Goal: Transaction & Acquisition: Purchase product/service

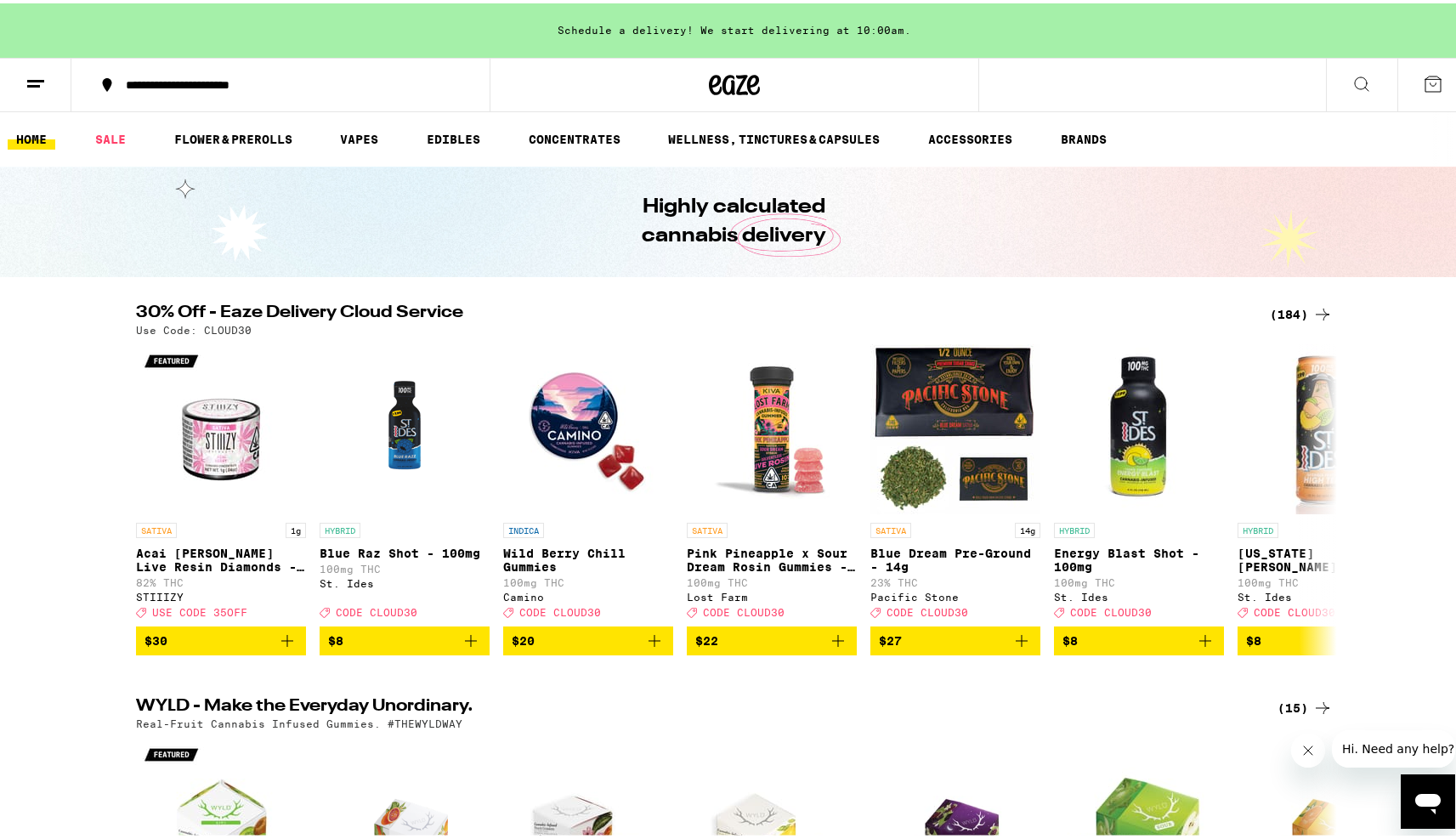
click at [54, 89] on button at bounding box center [36, 83] width 71 height 54
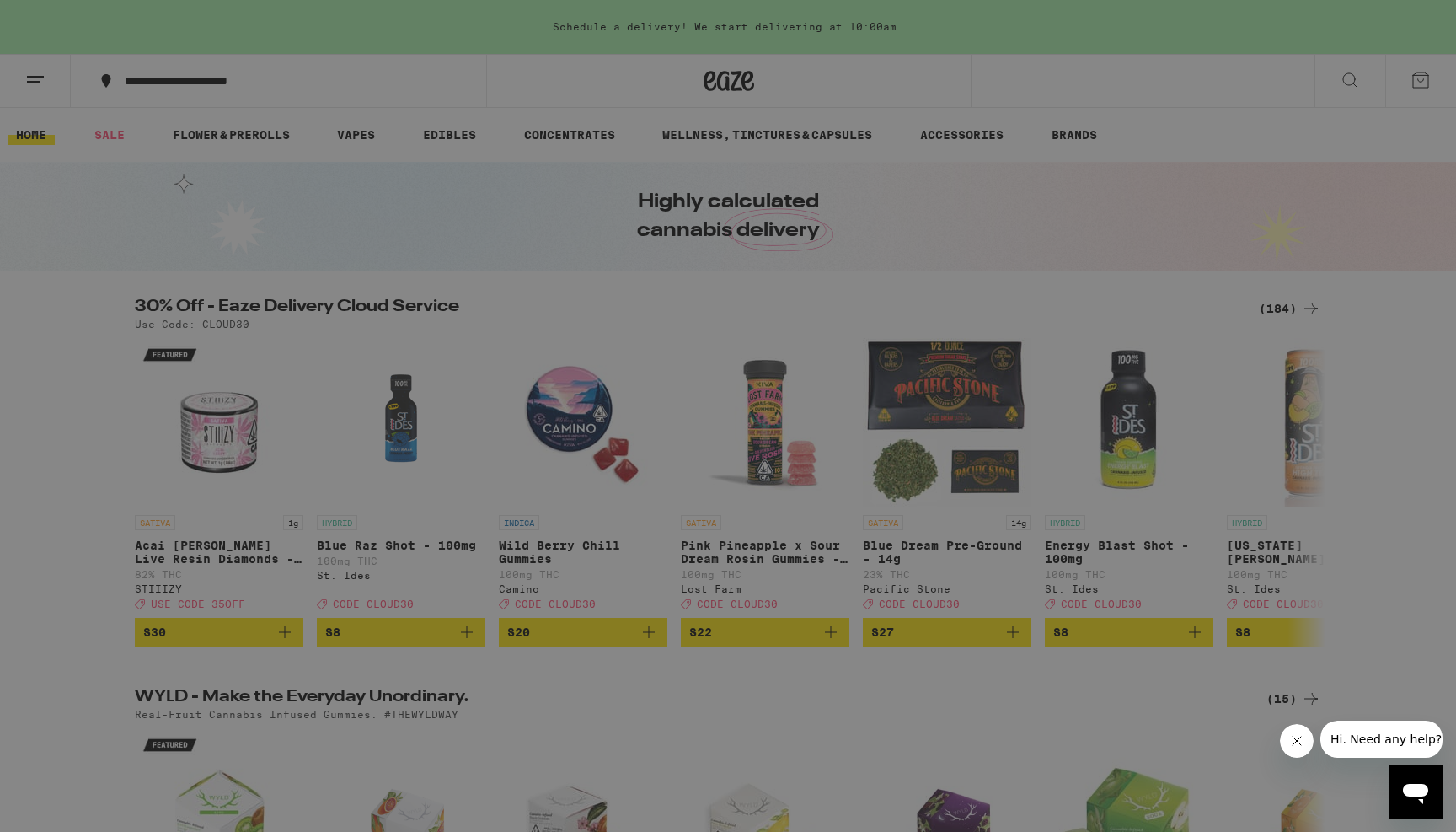
click at [197, 451] on link "Order History" at bounding box center [233, 453] width 296 height 20
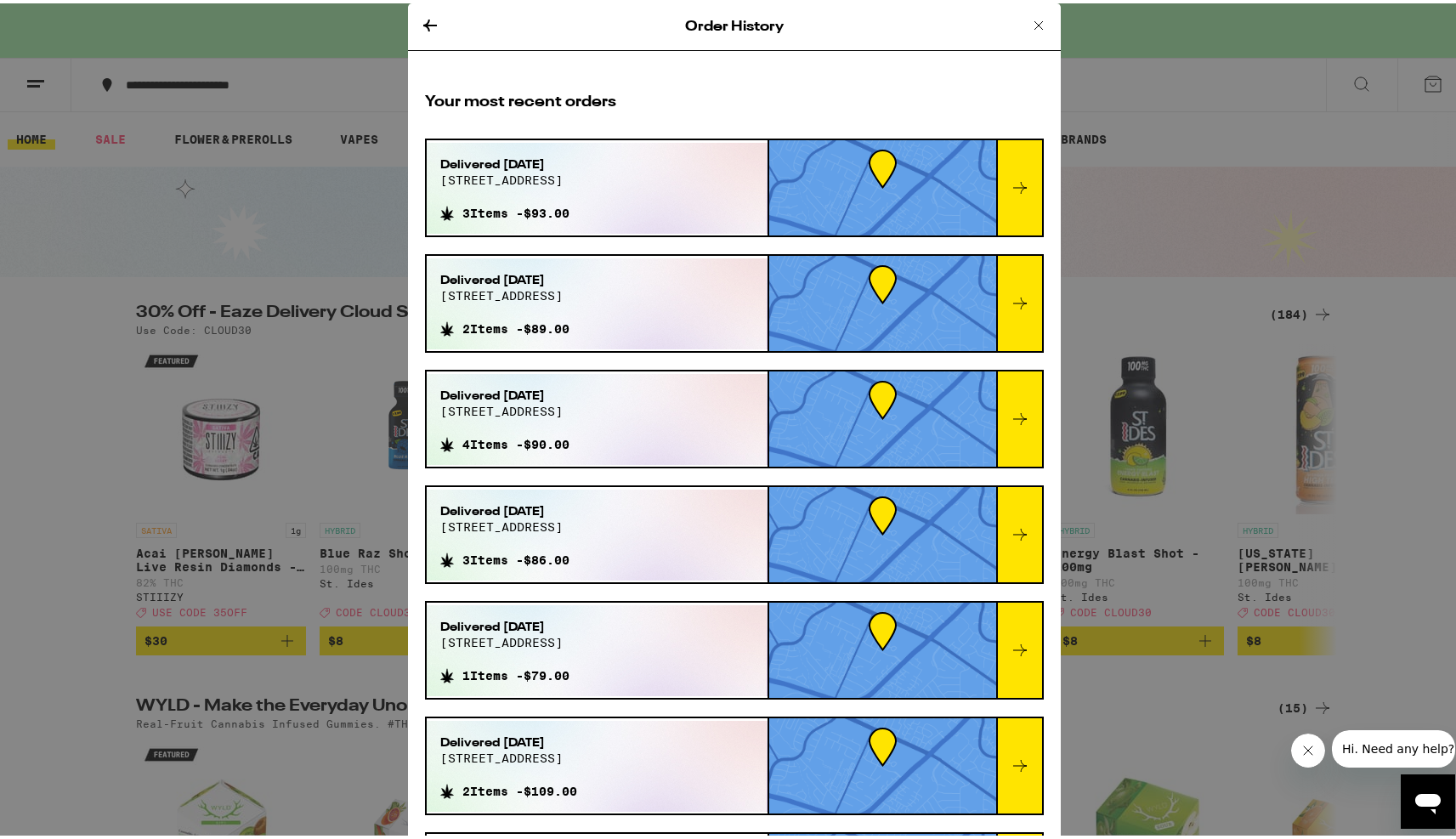
click at [1241, 167] on div "Order History Your most recent orders Delivered [DATE] [STREET_ADDRESS] 3 Items…" at bounding box center [735, 420] width 1469 height 839
click at [1243, 268] on div "Order History Your most recent orders Delivered [DATE] [STREET_ADDRESS] 3 Items…" at bounding box center [735, 420] width 1469 height 839
click at [1023, 187] on div "Delivered [DATE][STREET_ADDRESS] 3 Items - $93.00" at bounding box center [735, 184] width 619 height 99
click at [1013, 187] on icon at bounding box center [1020, 184] width 13 height 12
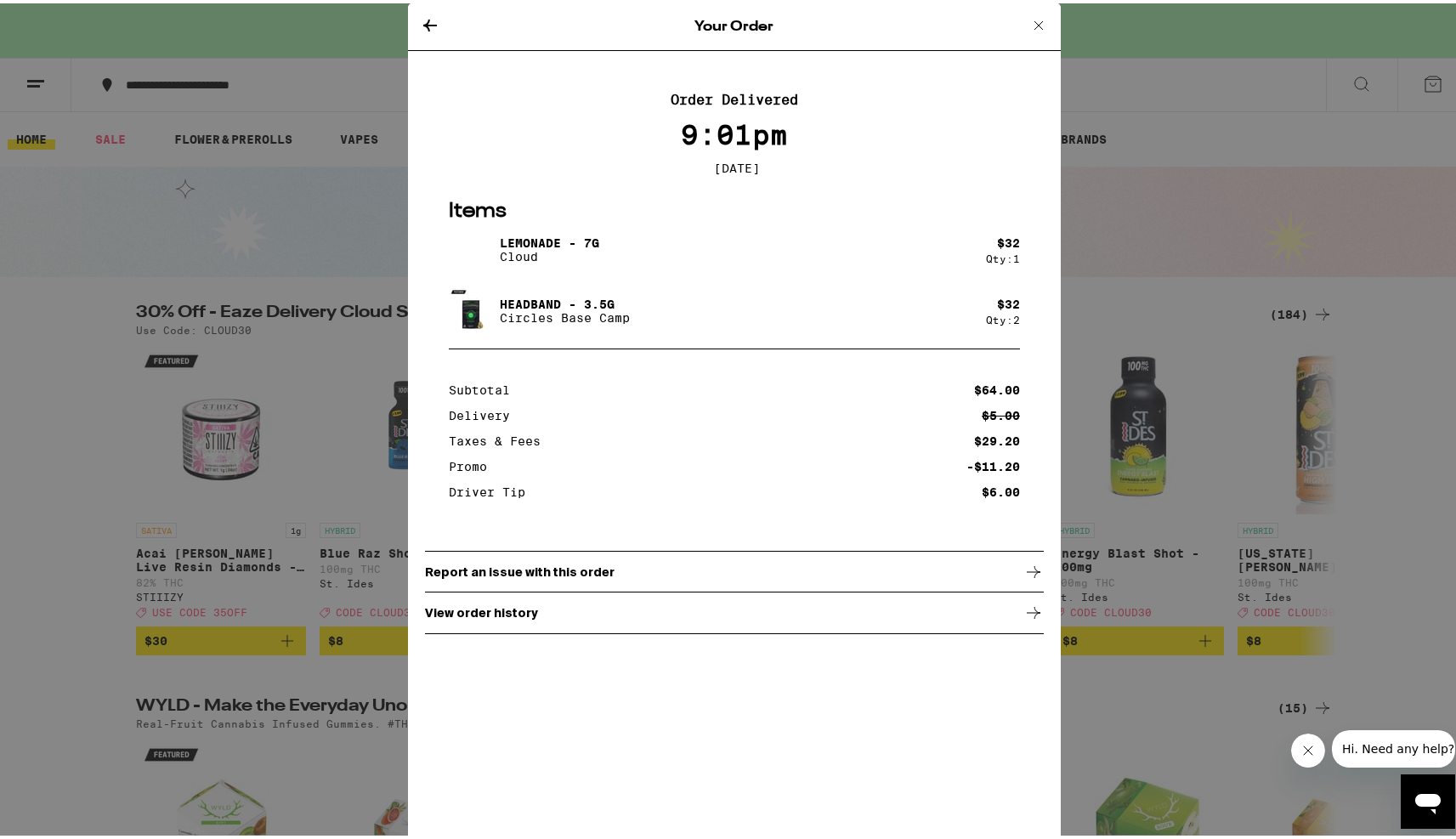
drag, startPoint x: 480, startPoint y: 317, endPoint x: 473, endPoint y: 324, distance: 9.9
click at [480, 317] on img at bounding box center [473, 308] width 48 height 48
click at [463, 314] on img at bounding box center [473, 308] width 48 height 48
click at [1215, 266] on div "Your Order Order Delivered 9:01pm [DATE] Items Lemonade - 7g Cloud $ 32 Qty: 1 …" at bounding box center [735, 420] width 1469 height 839
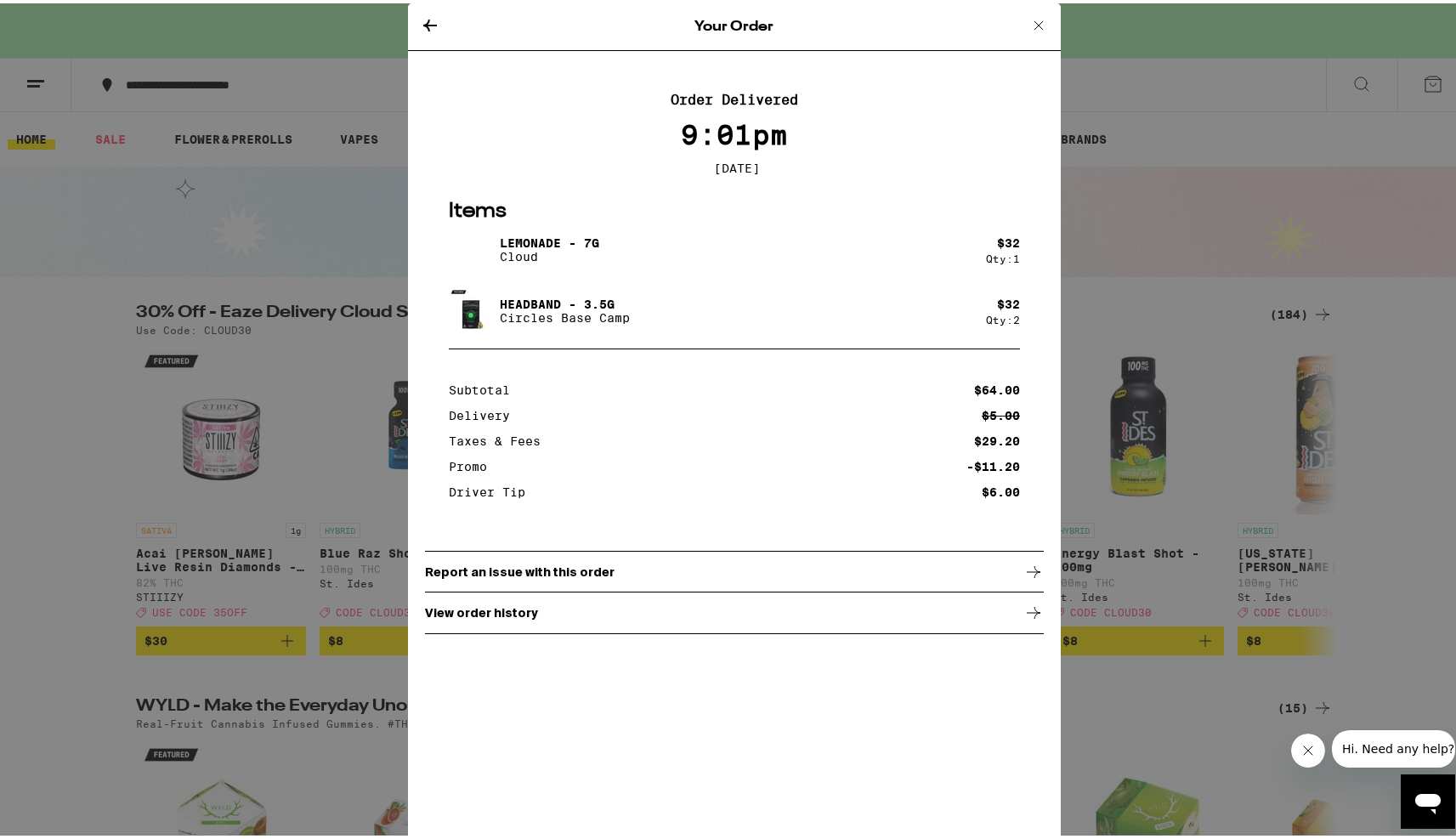
click at [425, 17] on icon at bounding box center [429, 21] width 20 height 20
click at [19, 80] on div "Your Order Order Delivered 9:01pm [DATE] Items Lemonade - 7g Cloud $ 32 Qty: 1 …" at bounding box center [735, 420] width 1469 height 839
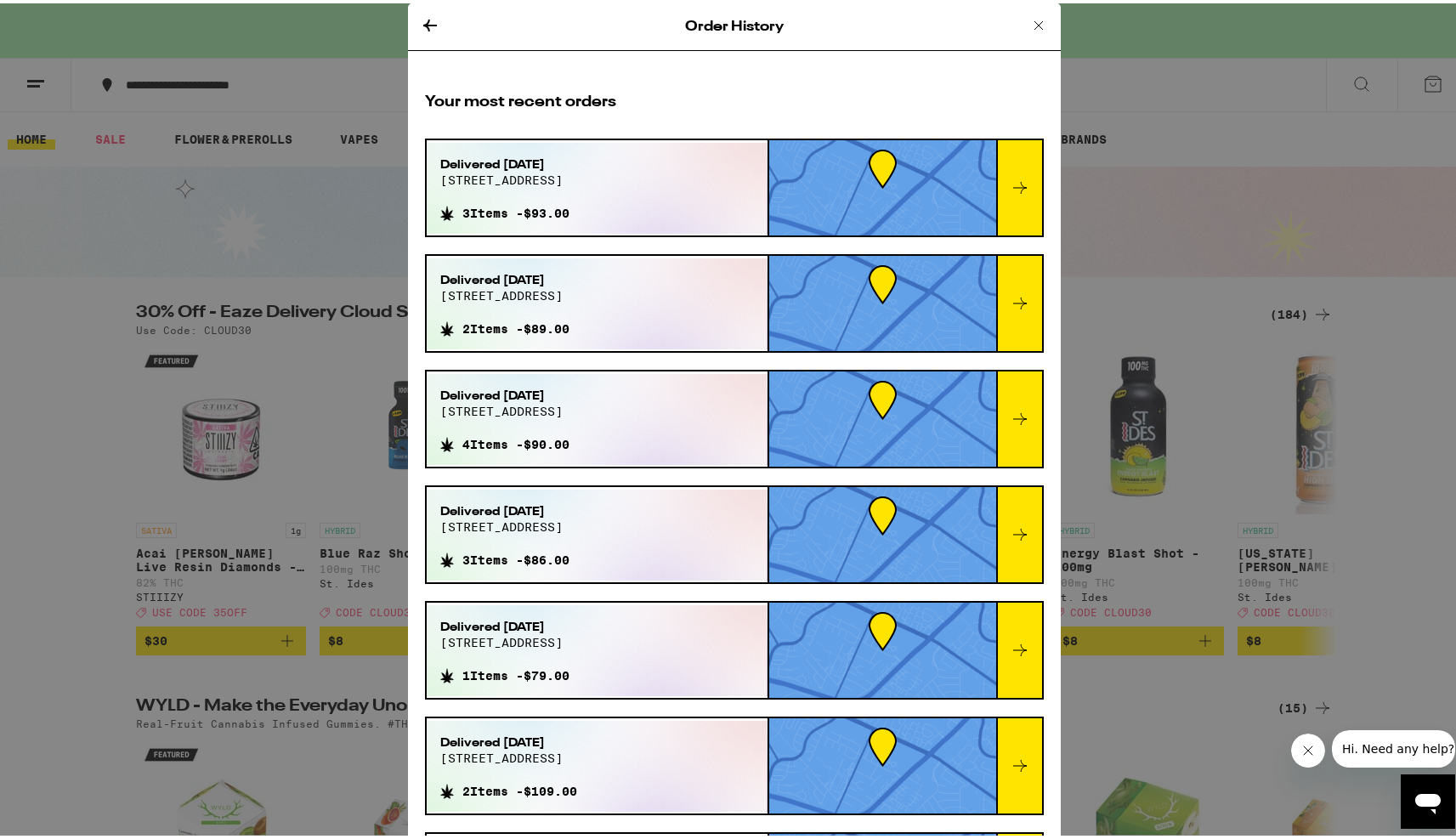
click at [129, 83] on div "Order History Your most recent orders Delivered [DATE] [STREET_ADDRESS] 3 Items…" at bounding box center [735, 420] width 1469 height 839
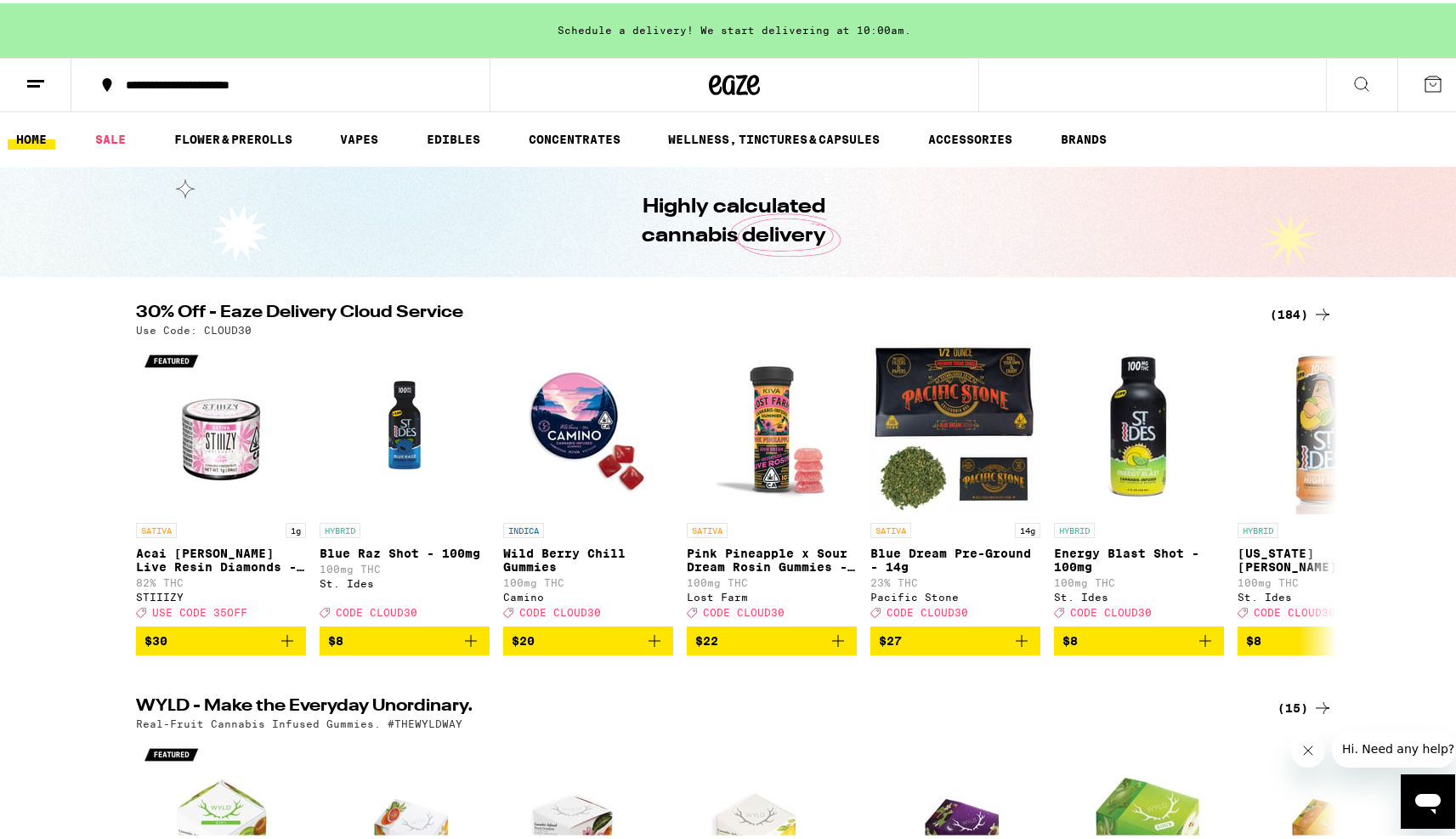
click at [1277, 310] on div "(184)" at bounding box center [1301, 310] width 63 height 20
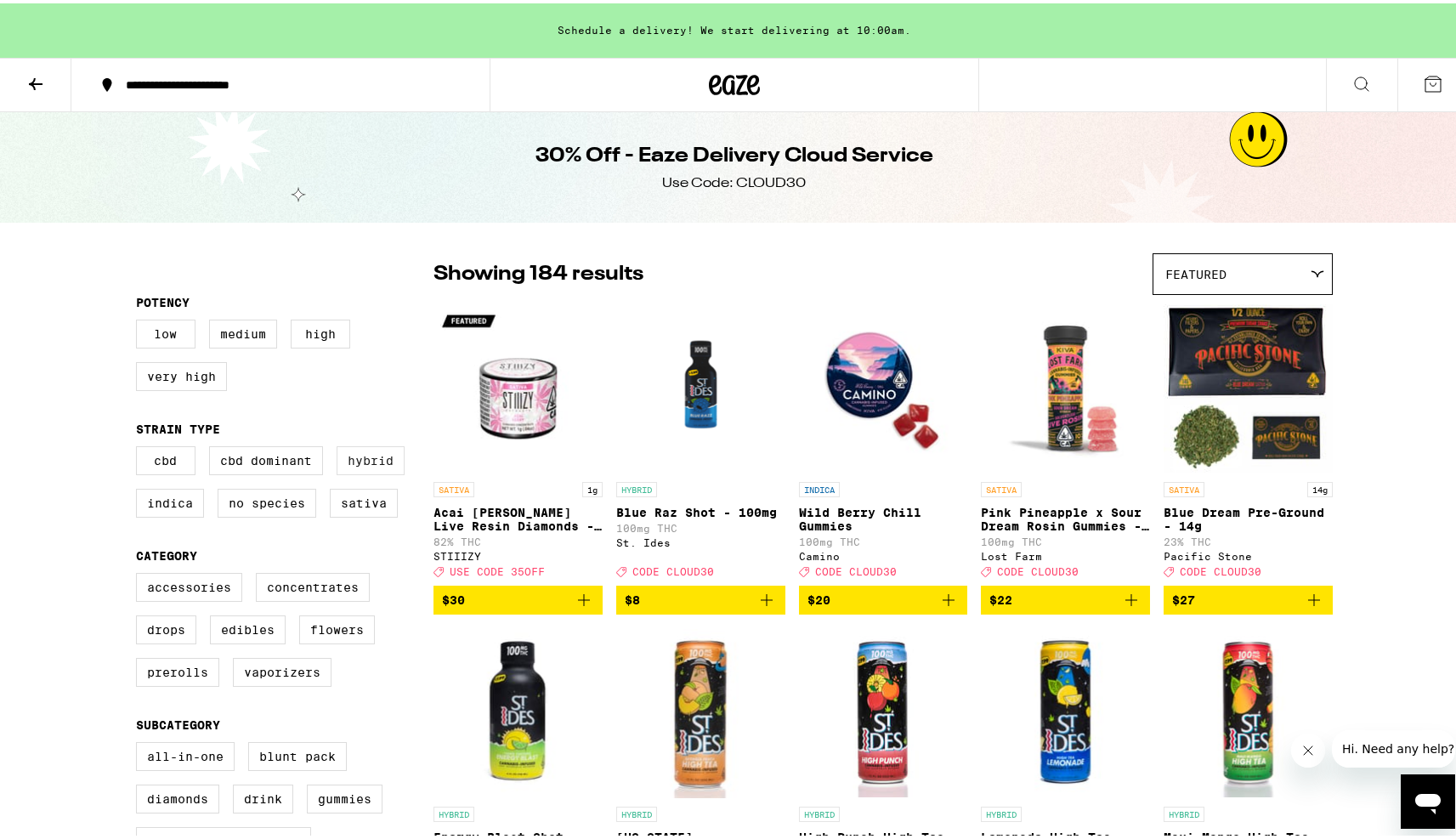
click at [361, 471] on label "Hybrid" at bounding box center [371, 457] width 68 height 29
click at [140, 446] on input "Hybrid" at bounding box center [139, 445] width 1 height 1
checkbox input "true"
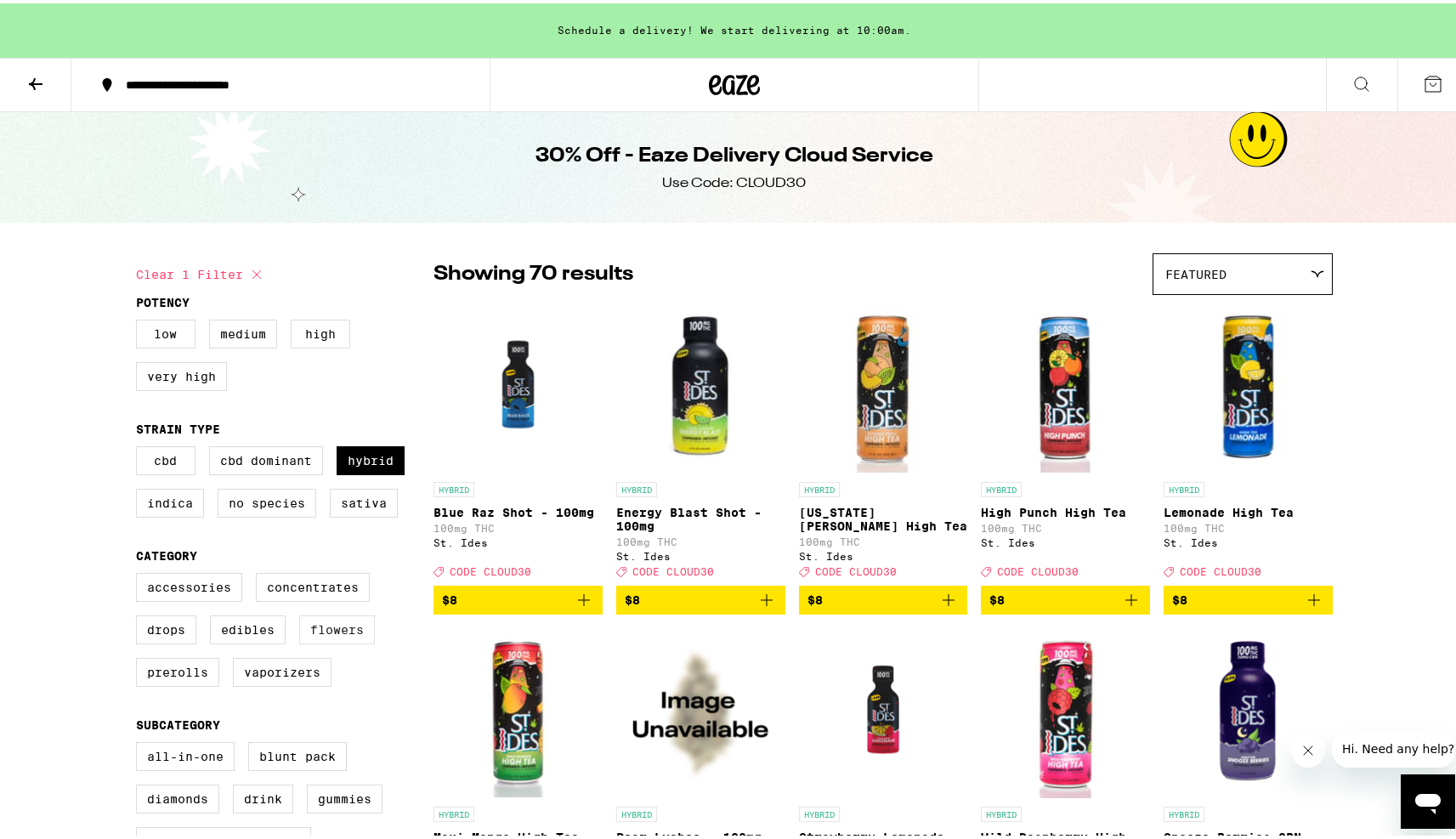
click at [331, 640] on label "Flowers" at bounding box center [337, 626] width 76 height 29
click at [140, 573] on input "Flowers" at bounding box center [139, 572] width 1 height 1
checkbox input "true"
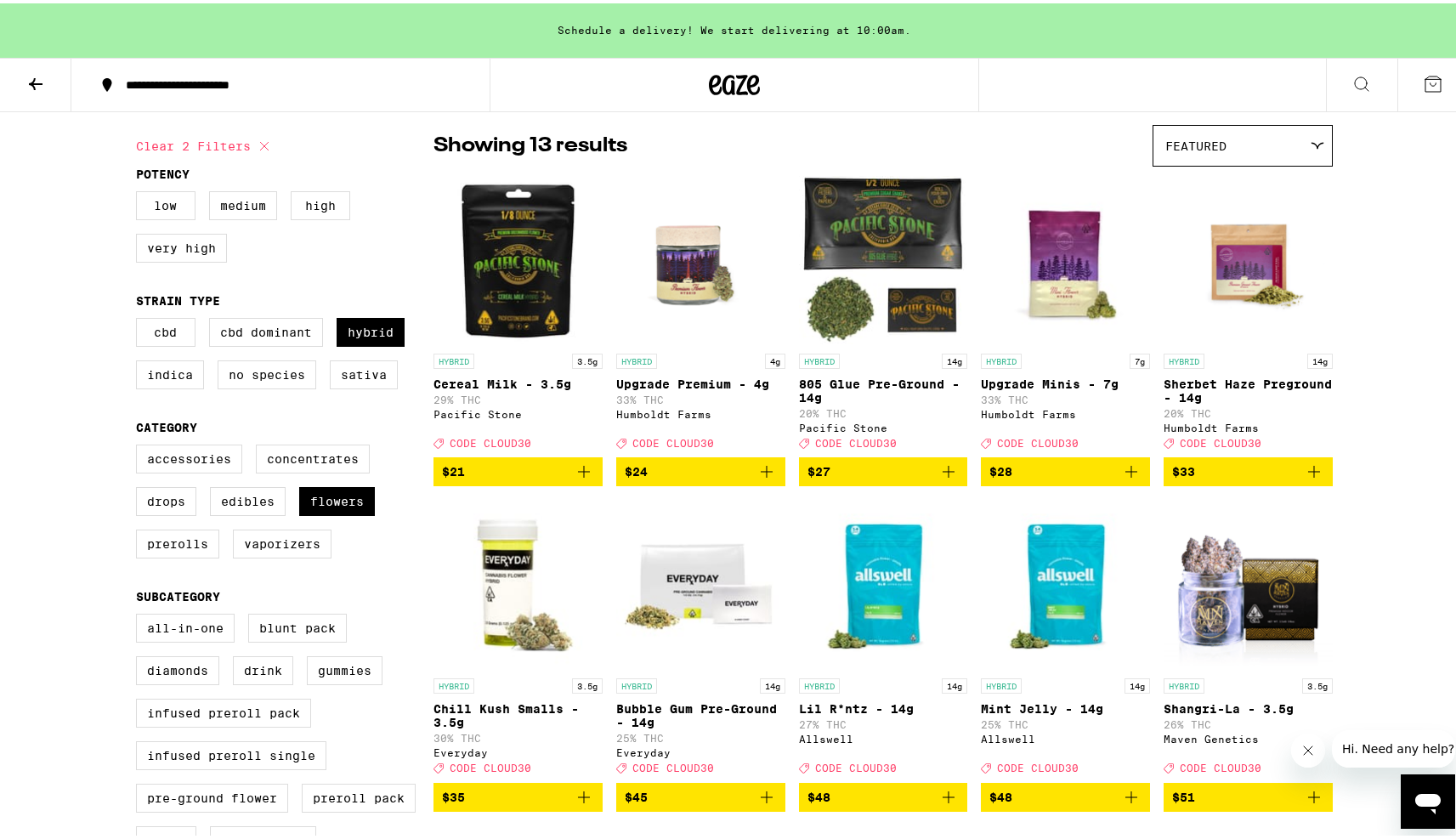
scroll to position [125, 0]
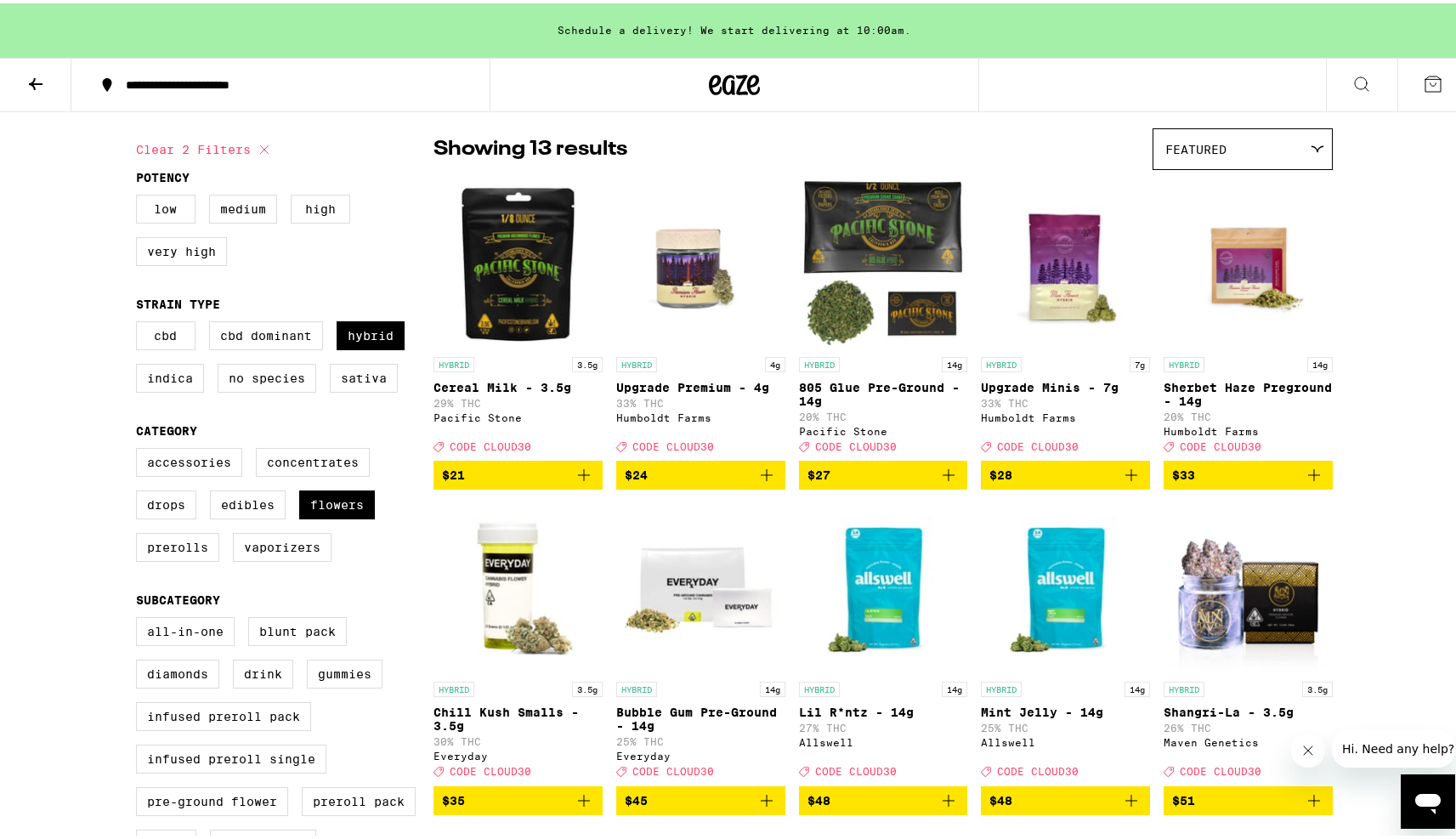
click at [680, 282] on img "Open page for Upgrade Premium - 4g from Humboldt Farms" at bounding box center [701, 259] width 169 height 170
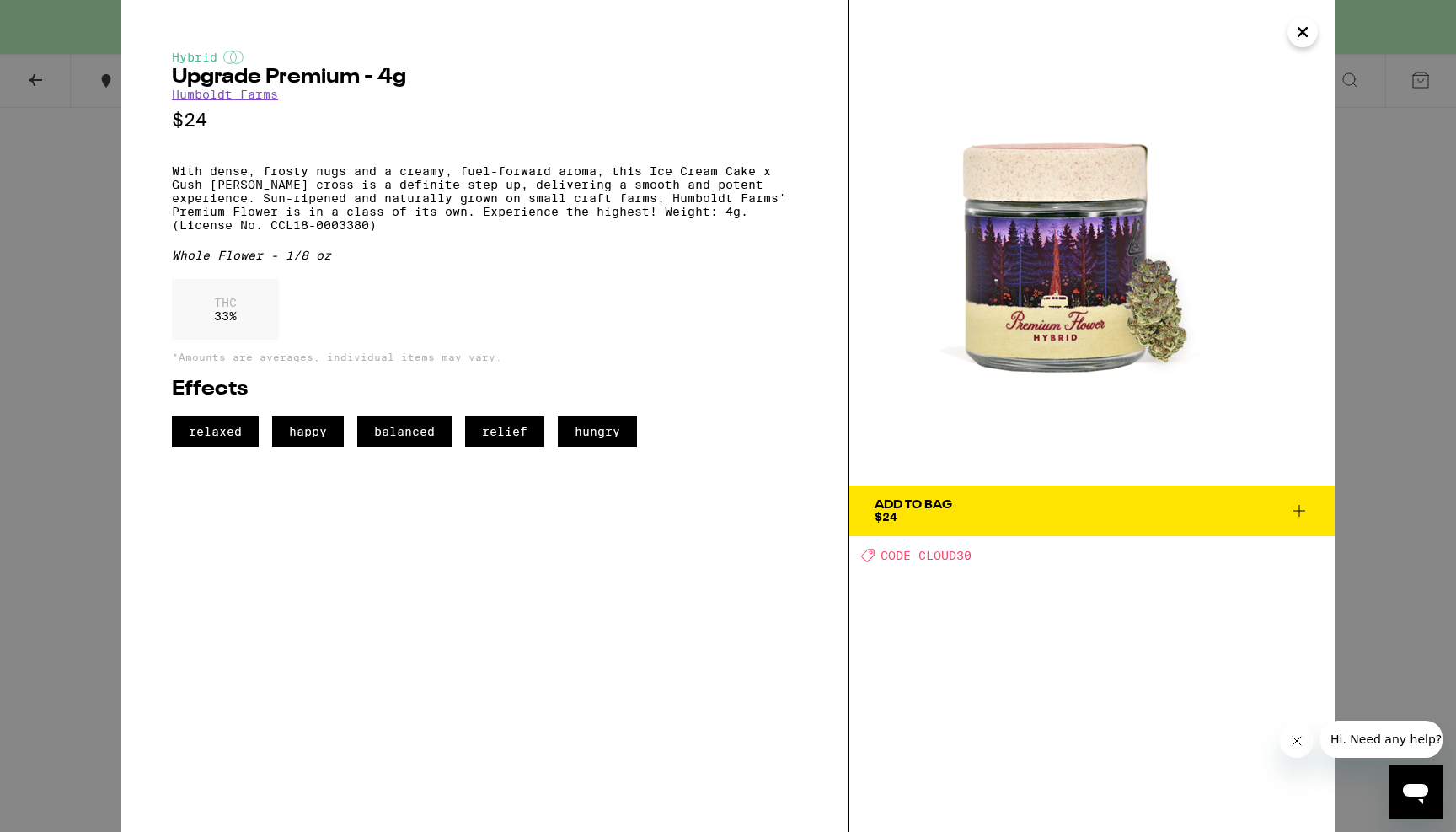
click at [1390, 242] on div "Hybrid Upgrade Premium - 4g Humboldt Farms $24 With dense, frosty nugs and a cr…" at bounding box center [728, 416] width 1456 height 832
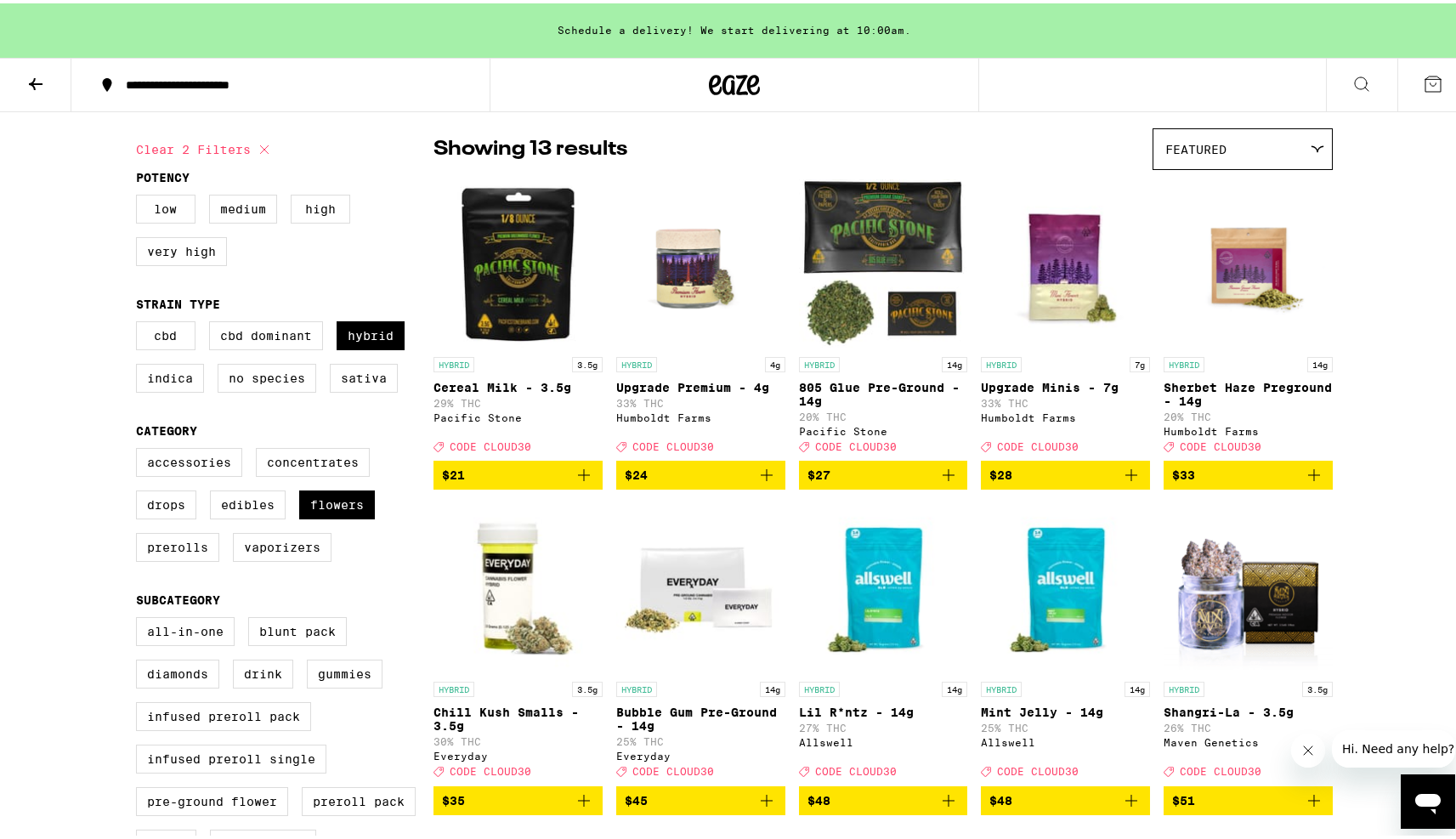
click at [1067, 270] on img "Open page for Upgrade Minis - 7g from Humboldt Farms" at bounding box center [1066, 259] width 169 height 170
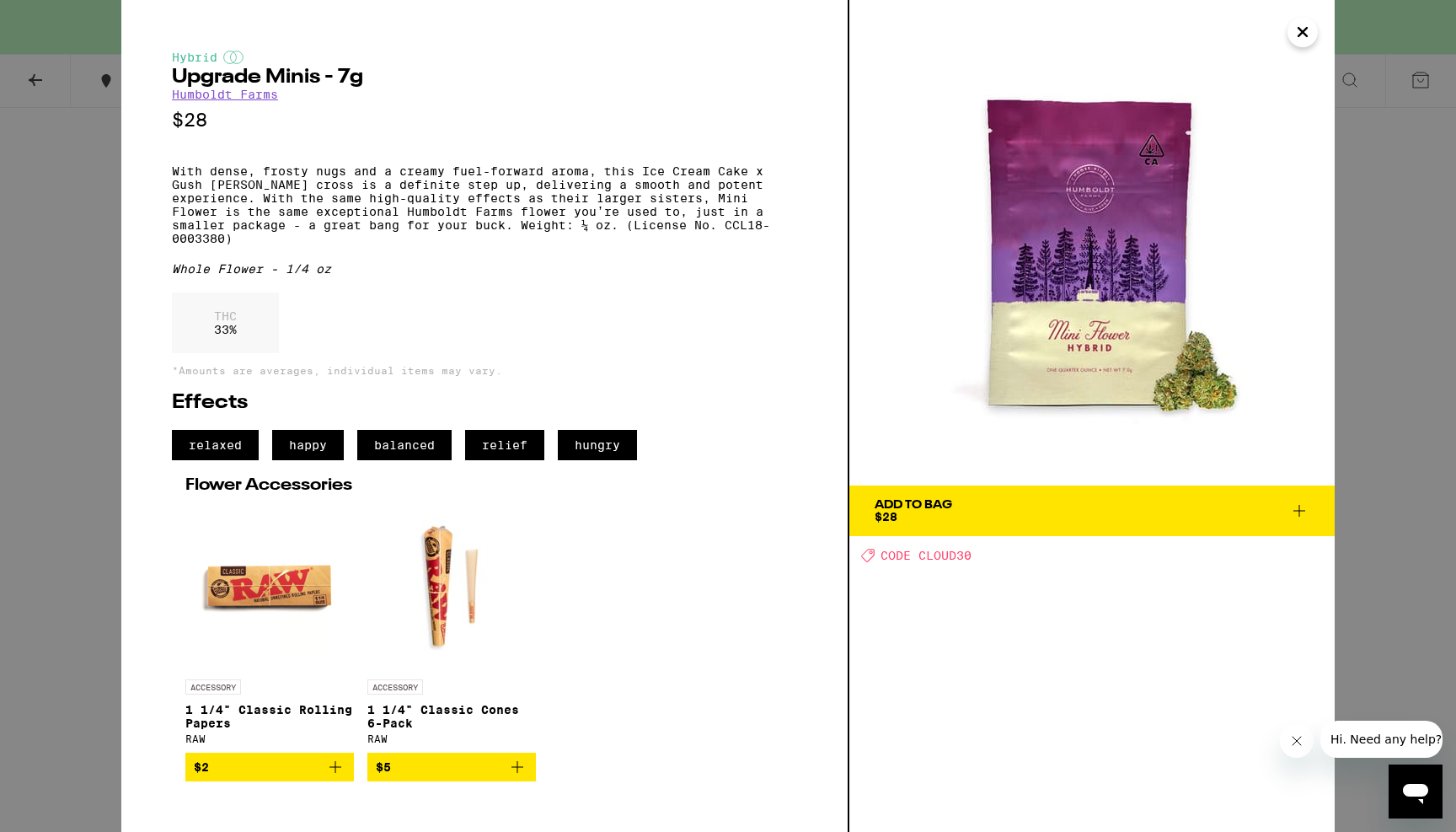
click at [103, 252] on div "Hybrid Upgrade Minis - 7g Humboldt Farms $28 With dense, frosty nugs and a crea…" at bounding box center [728, 416] width 1456 height 832
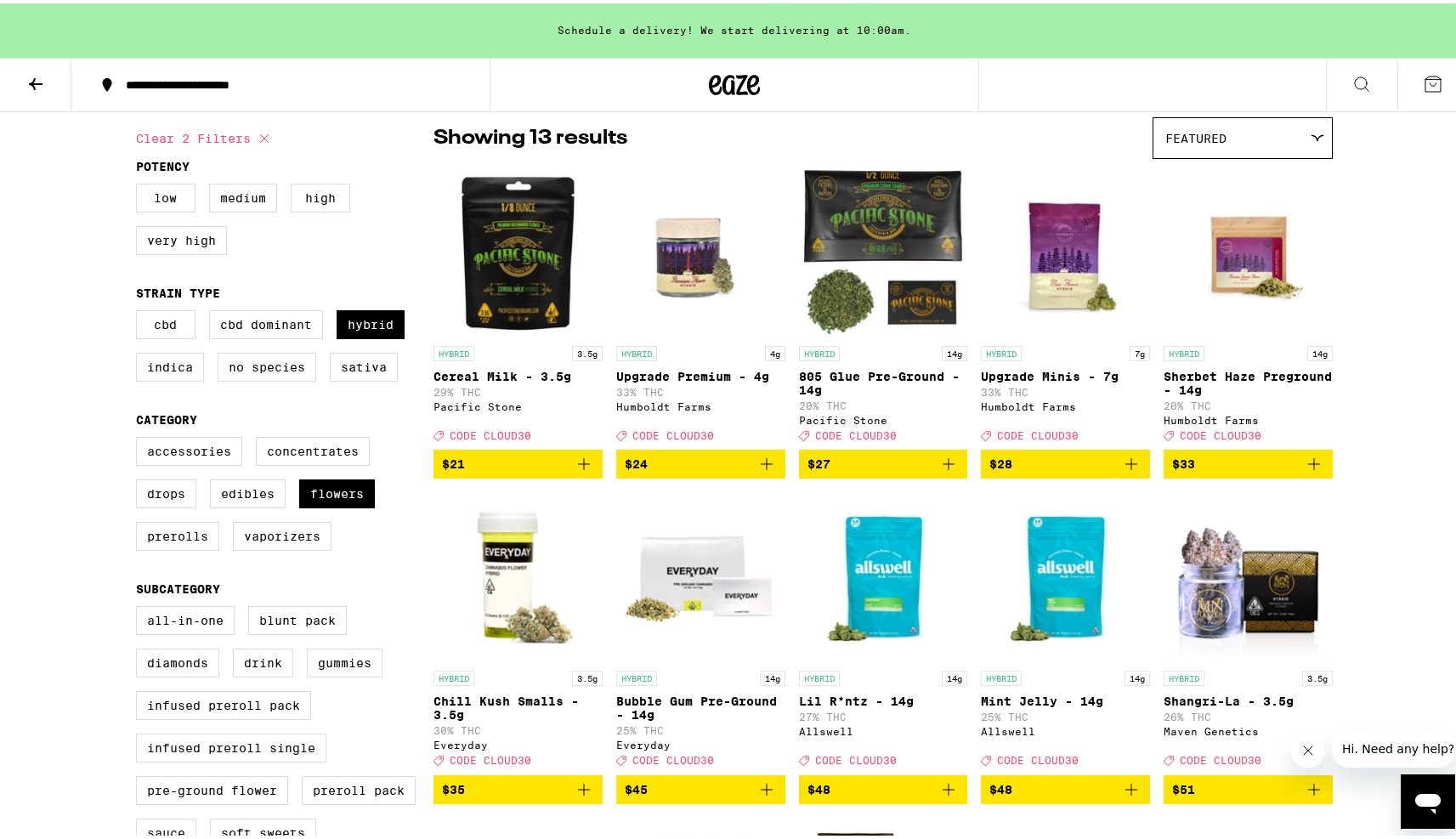
scroll to position [134, 0]
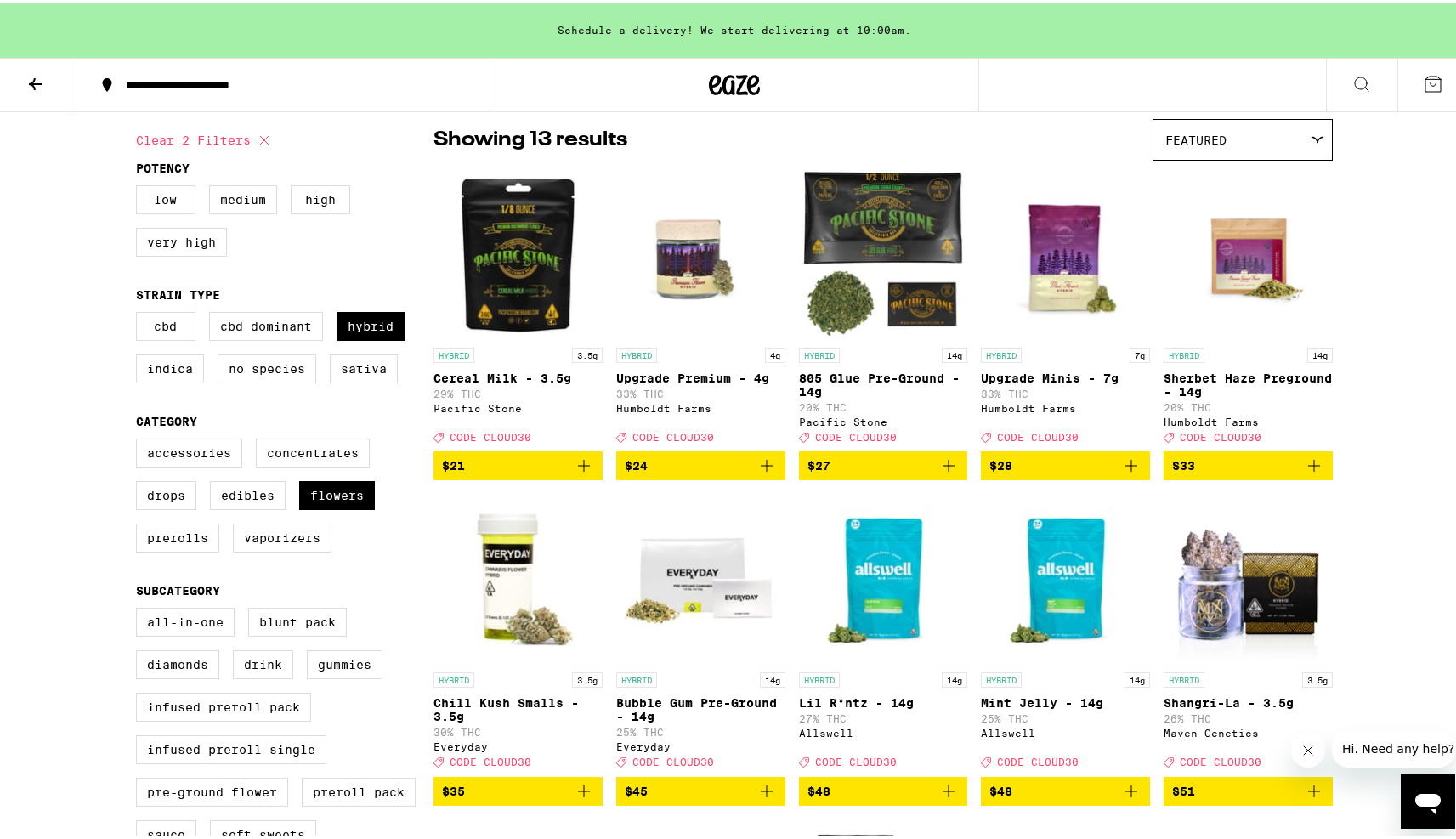
click at [1032, 605] on img "Open page for Mint Jelly - 14g from Allswell" at bounding box center [1066, 575] width 169 height 170
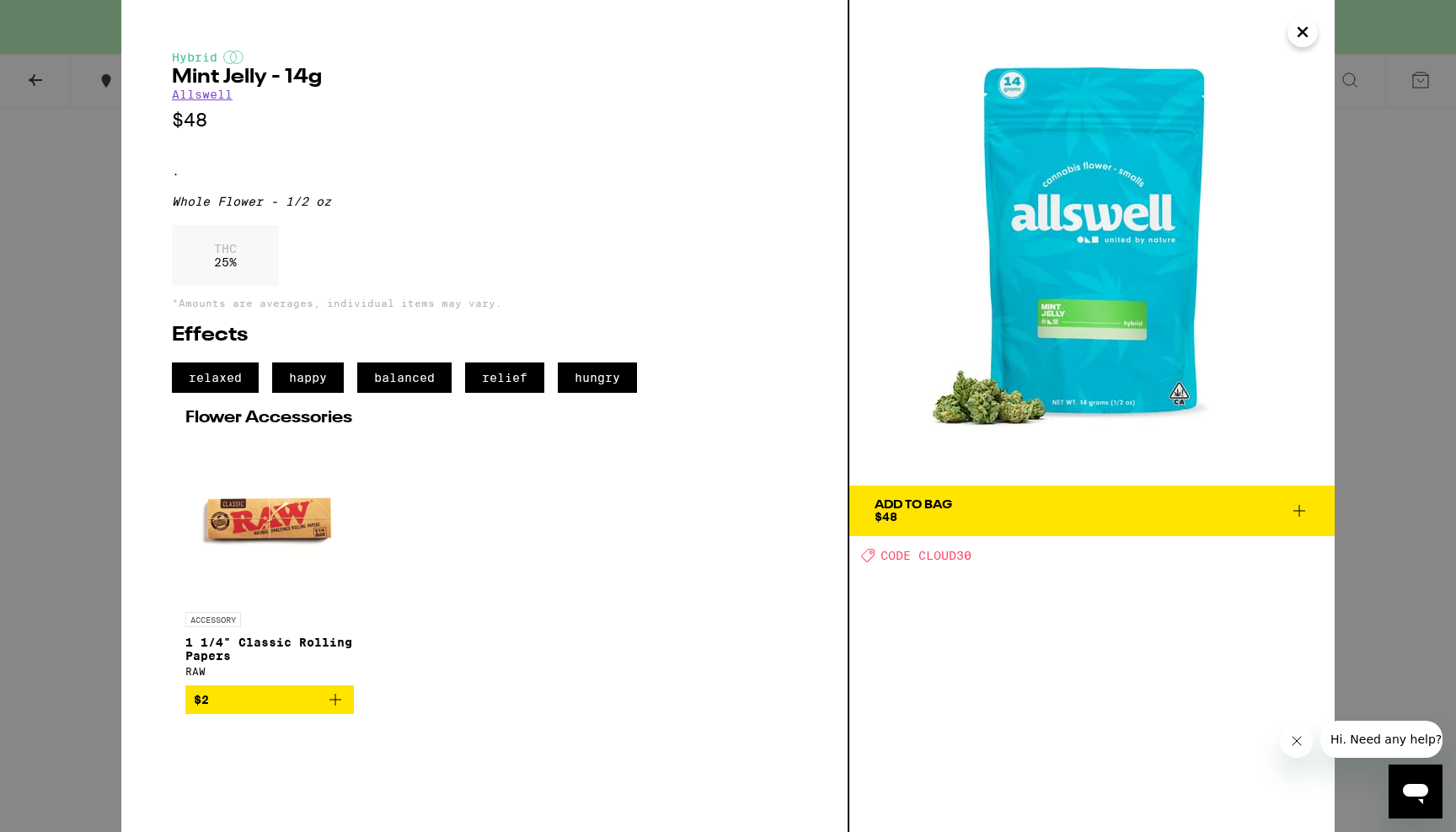
click at [0, 390] on div "Hybrid Mint Jelly - 14g Allswell $48 . Whole Flower - 1/2 oz THC 25 % *Amounts …" at bounding box center [728, 416] width 1456 height 832
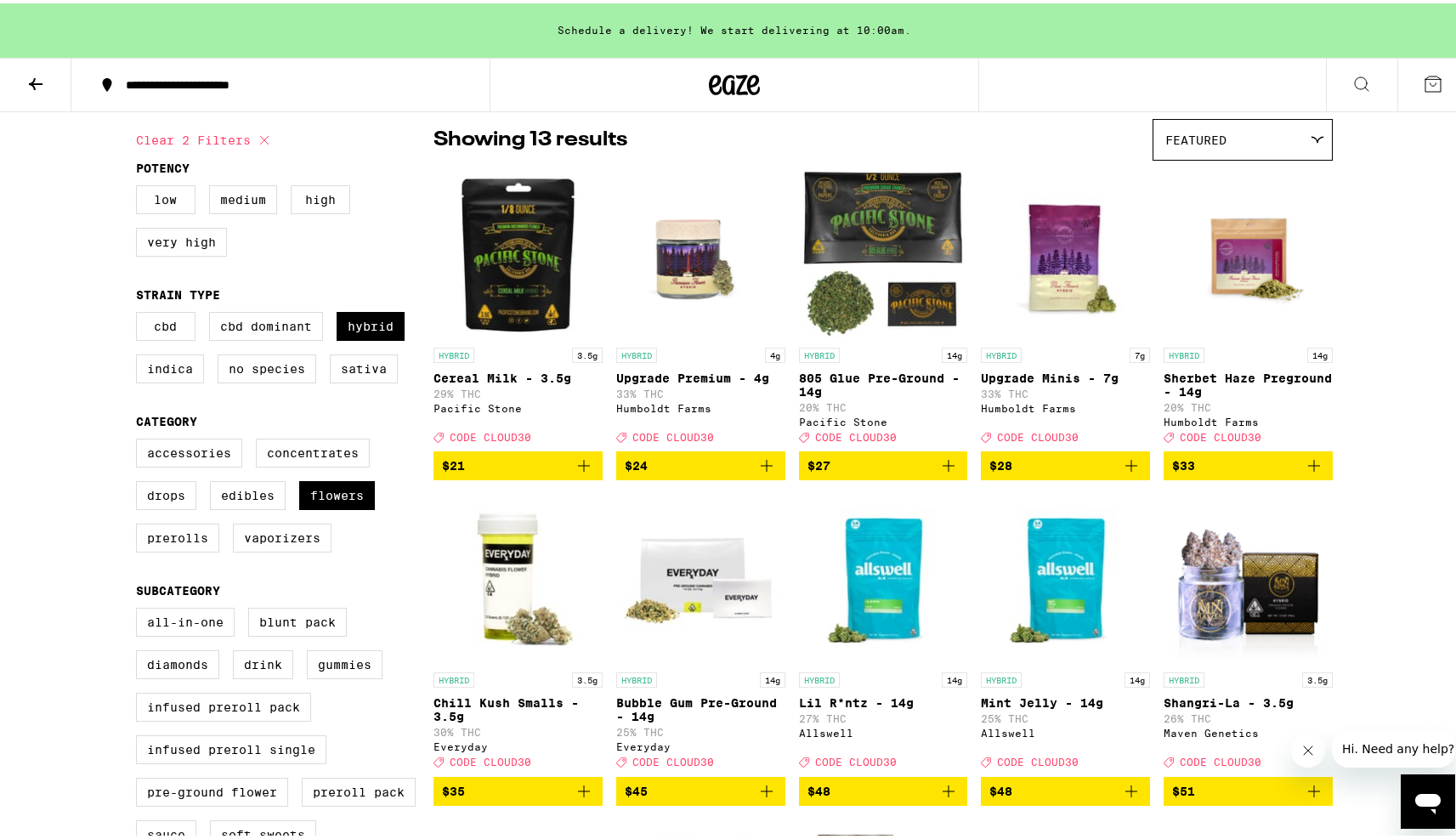
click at [912, 636] on img "Open page for Lil R*ntz - 14g from Allswell" at bounding box center [884, 575] width 169 height 170
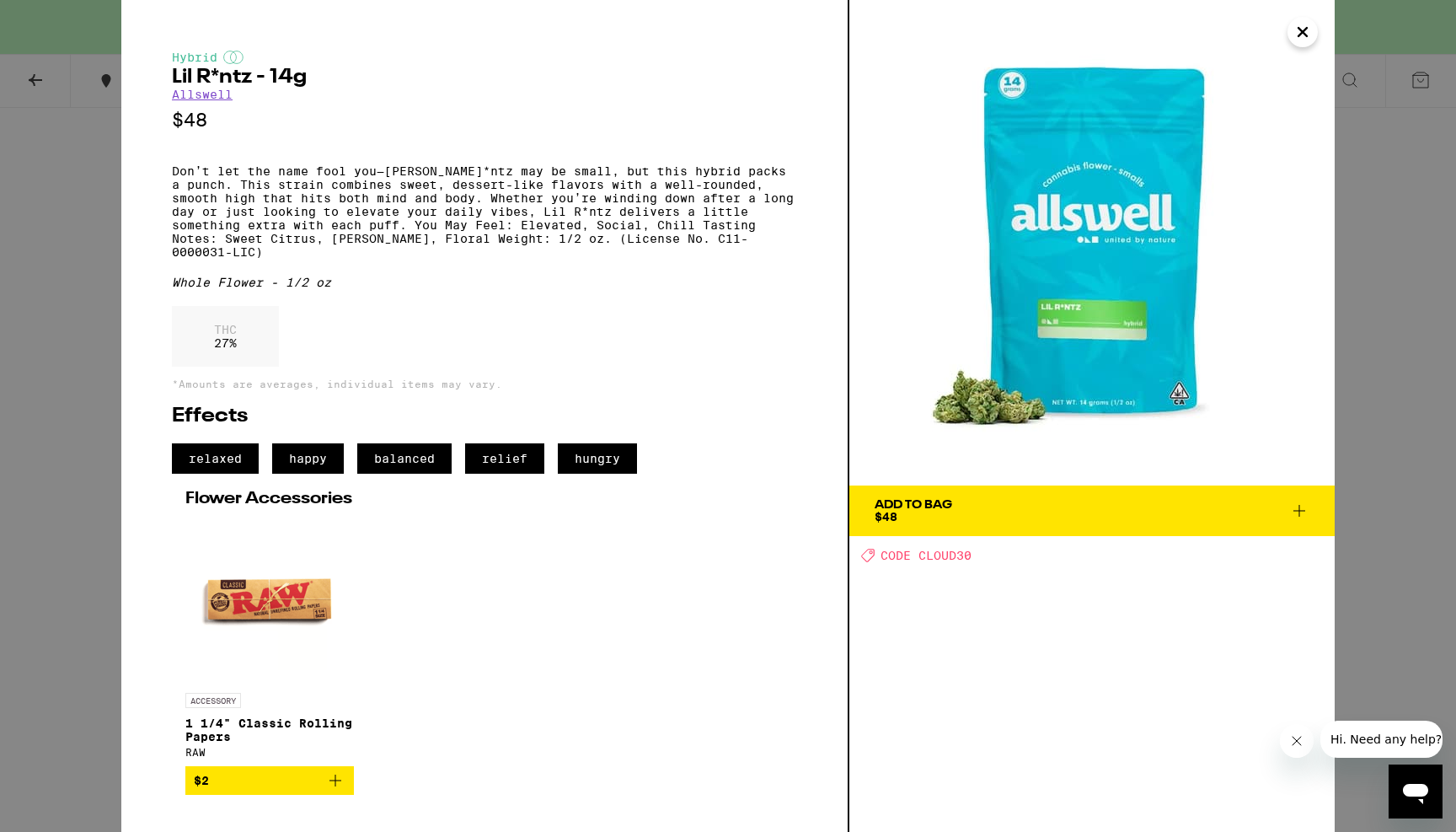
click at [24, 428] on div "Hybrid Lil R*ntz - 14g Allswell $48 Don’t let the name fool you—Lil R*ntz may b…" at bounding box center [728, 416] width 1456 height 832
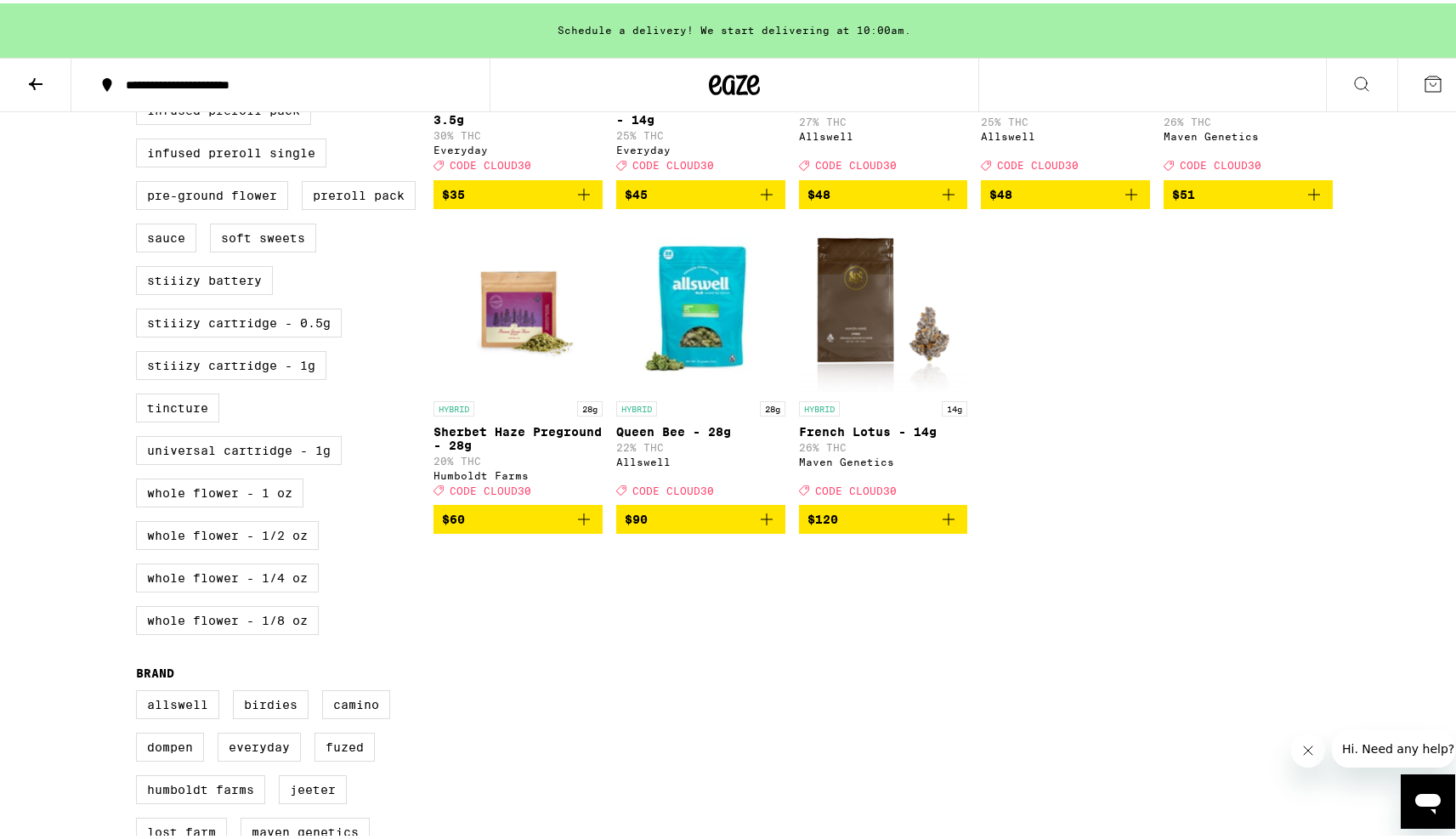
scroll to position [727, 0]
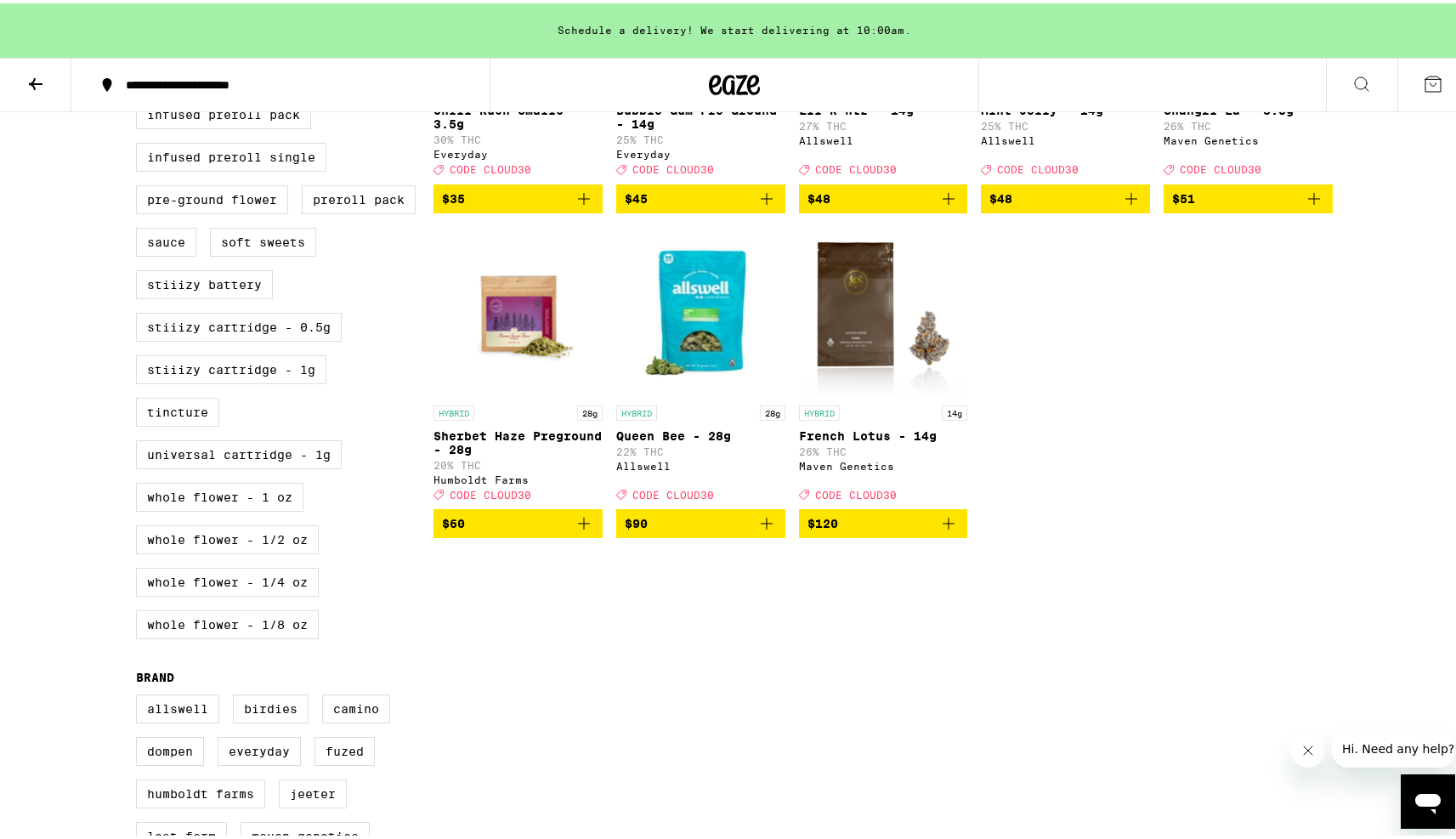
click at [697, 353] on img "Open page for Queen Bee - 28g from Allswell" at bounding box center [701, 308] width 169 height 170
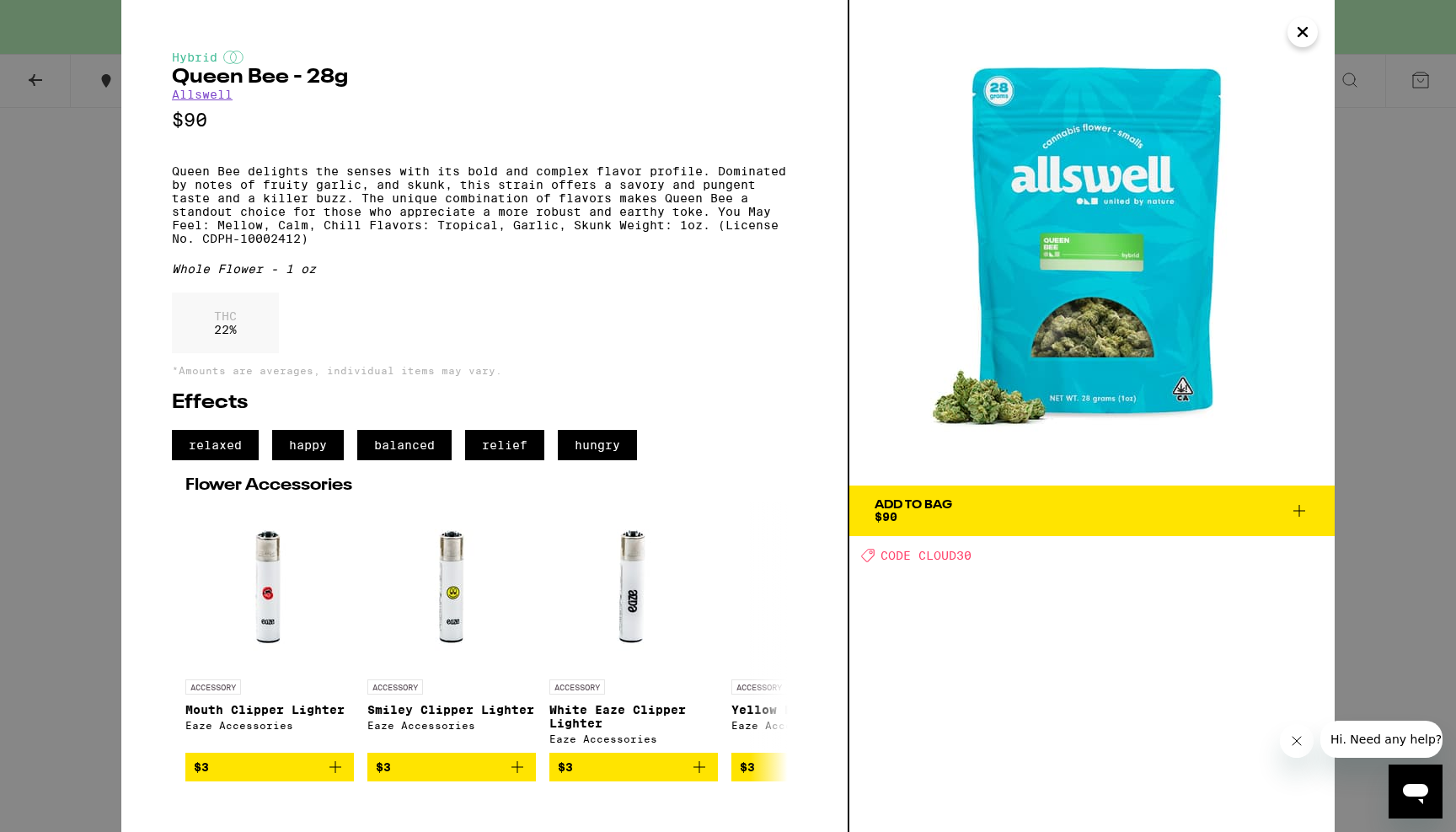
click at [49, 347] on div "Hybrid Queen Bee - 28g Allswell $90 Queen Bee delights the senses with its bold…" at bounding box center [728, 416] width 1456 height 832
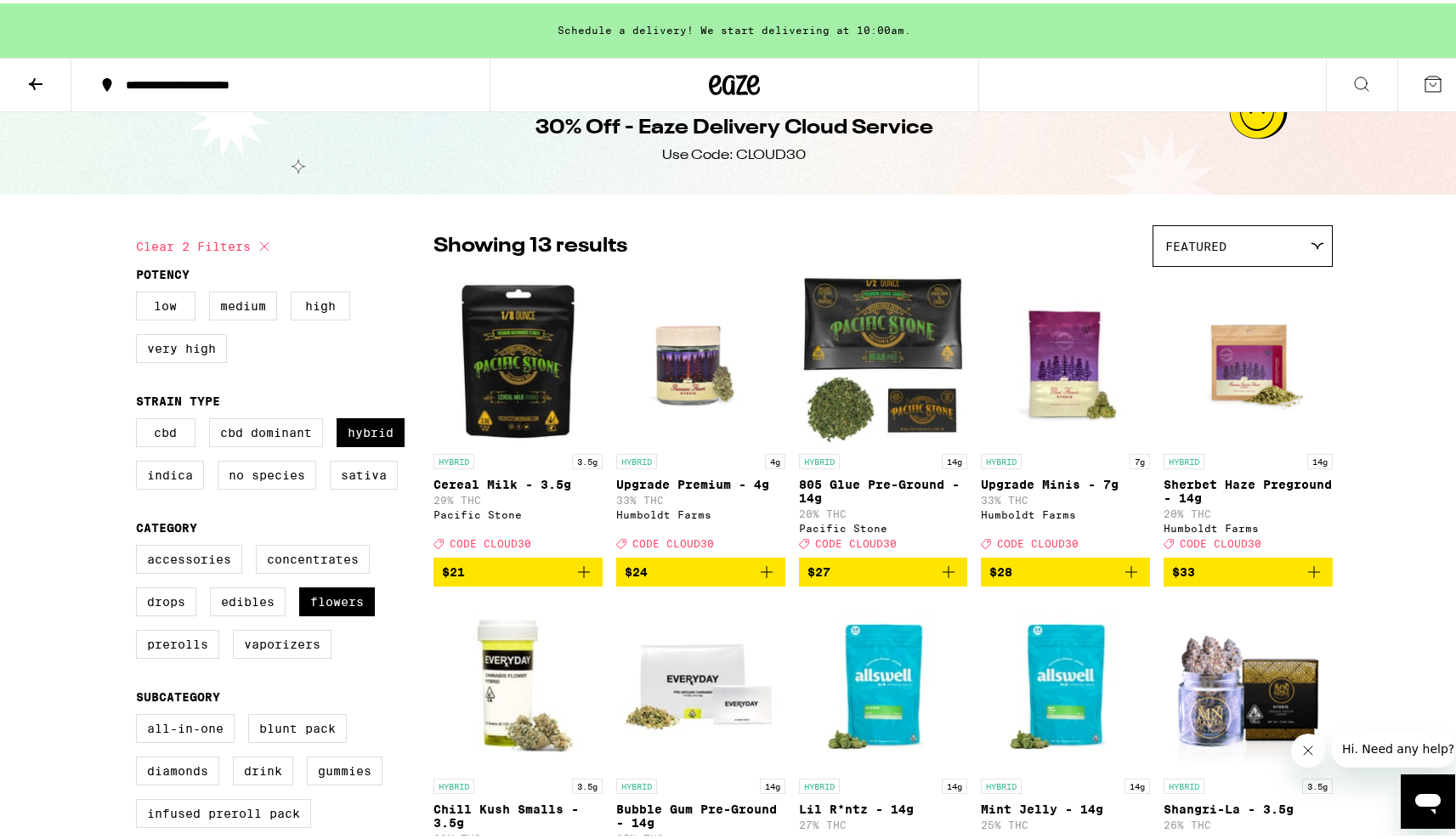
scroll to position [23, 0]
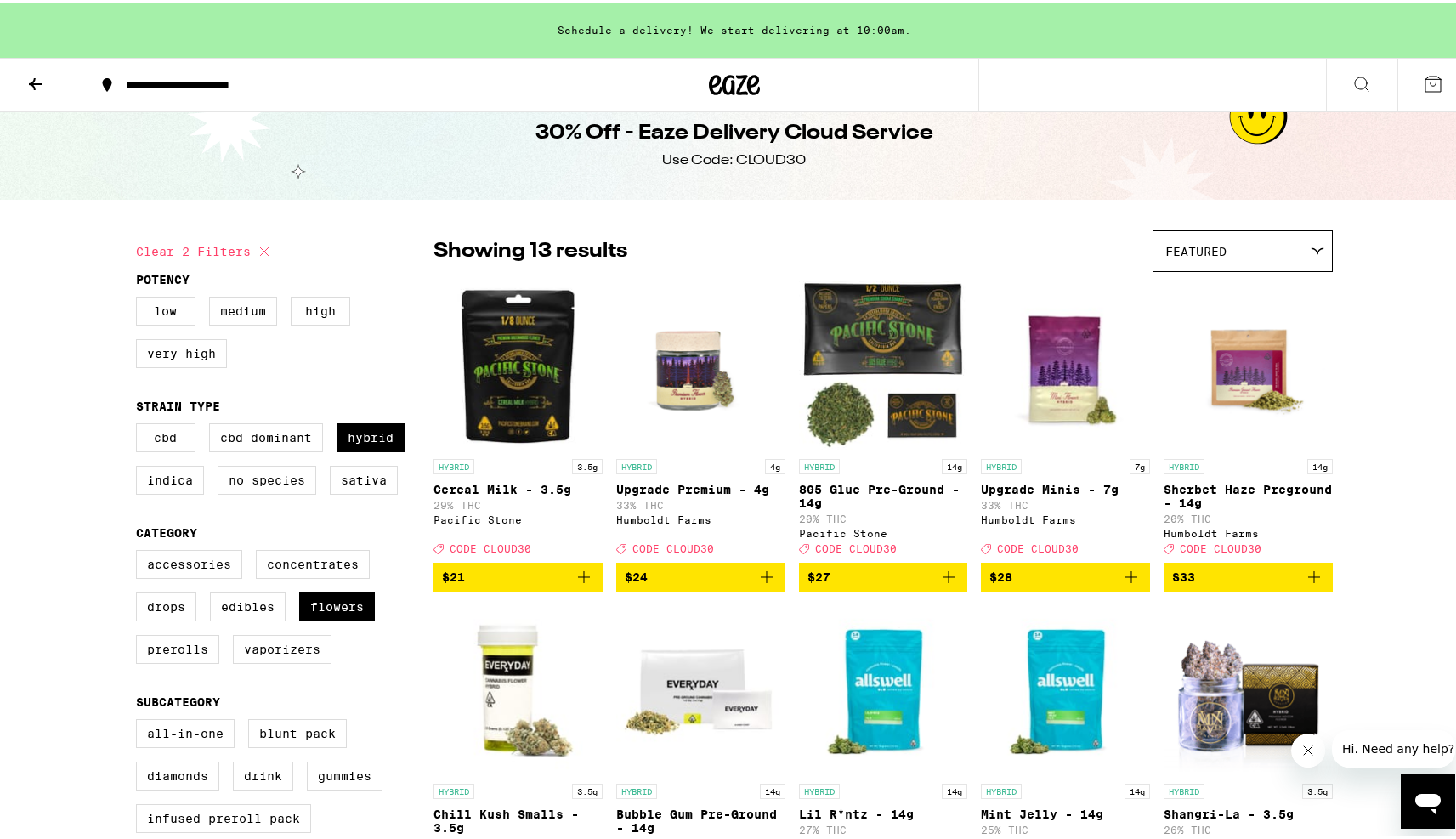
click at [12, 63] on button at bounding box center [36, 83] width 71 height 54
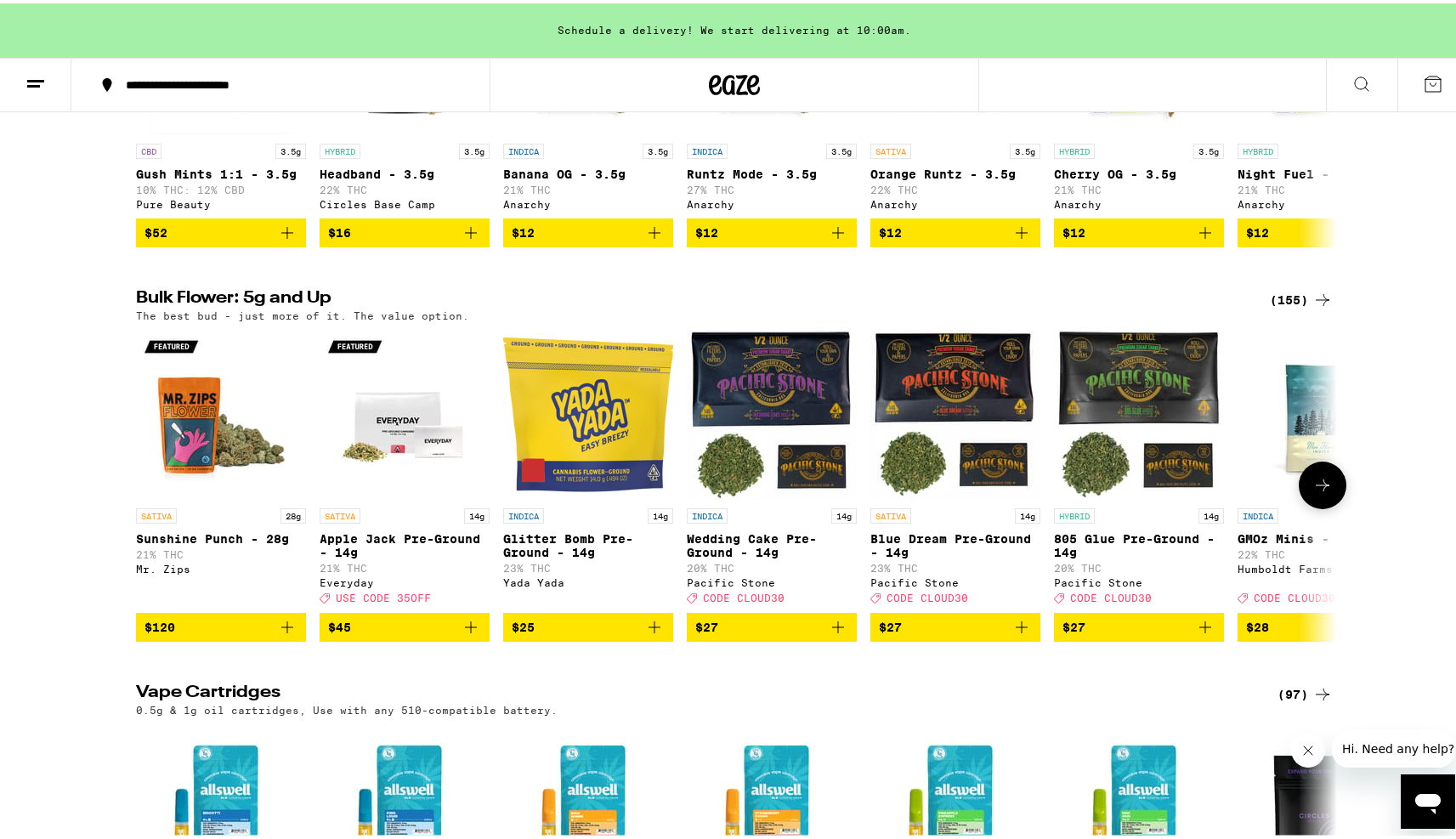
scroll to position [2289, 0]
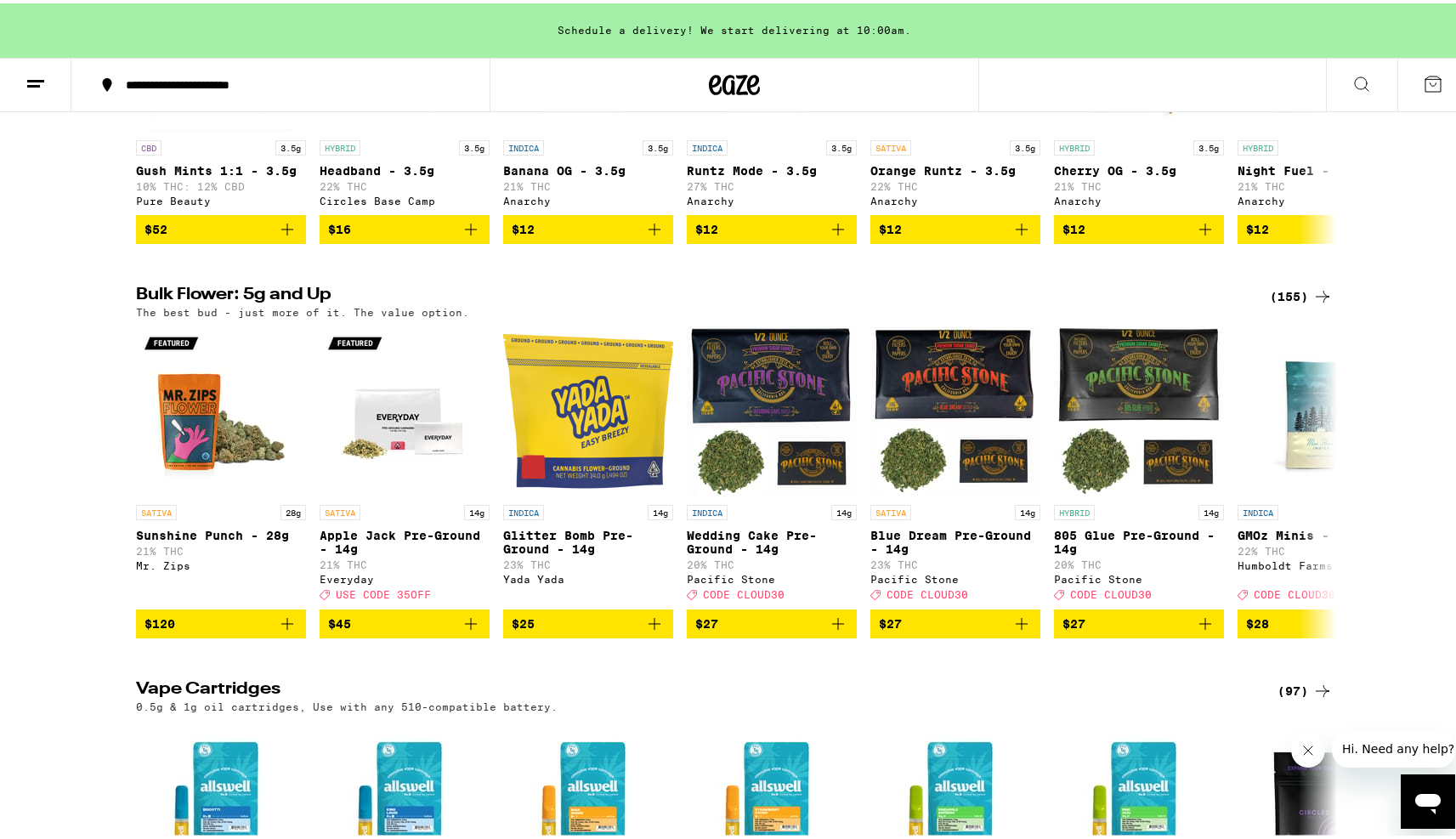
click at [1290, 303] on div "(155)" at bounding box center [1301, 293] width 63 height 20
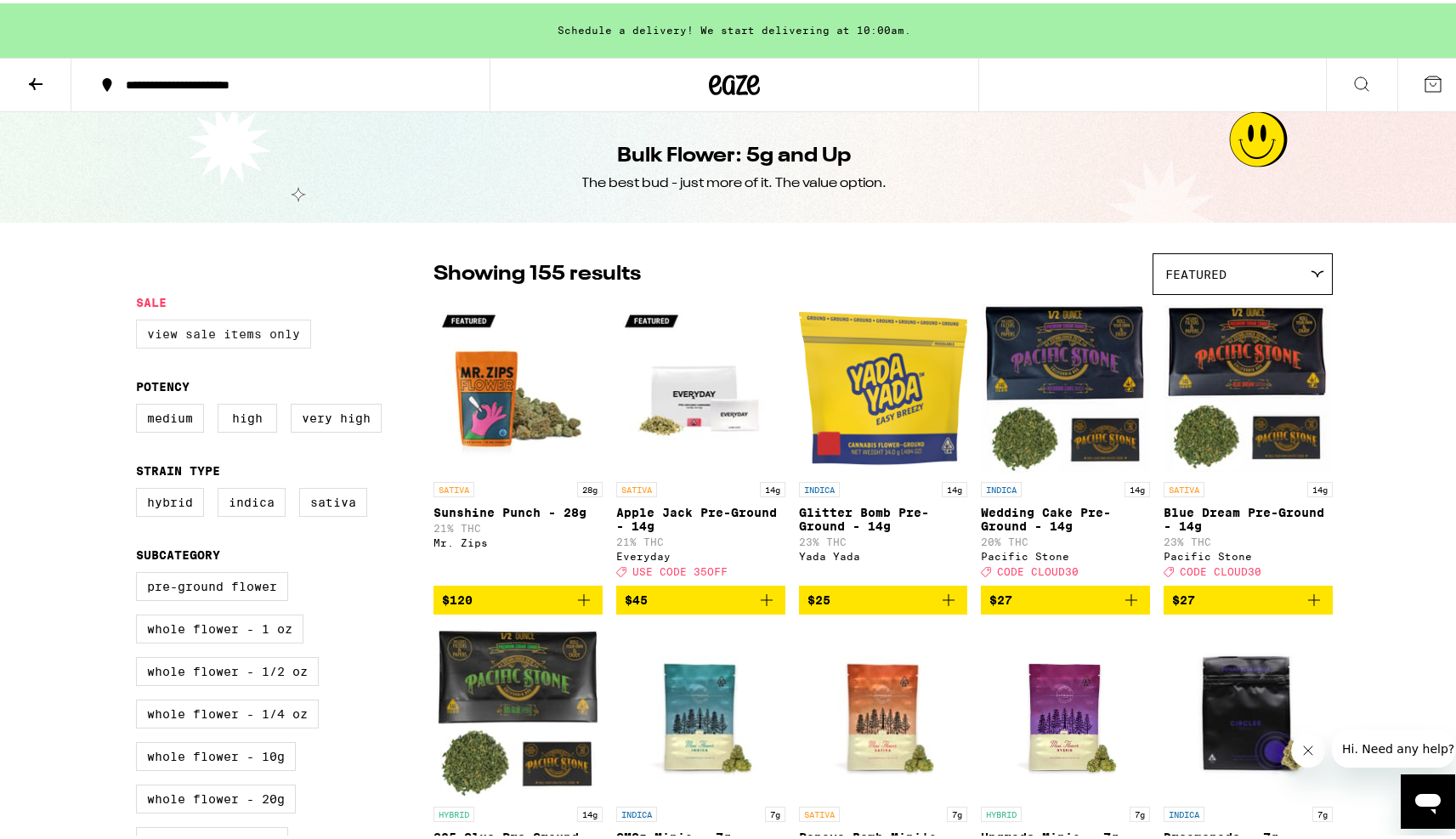
click at [209, 330] on label "View Sale Items Only" at bounding box center [224, 330] width 175 height 29
click at [140, 320] on input "View Sale Items Only" at bounding box center [139, 319] width 1 height 1
checkbox input "true"
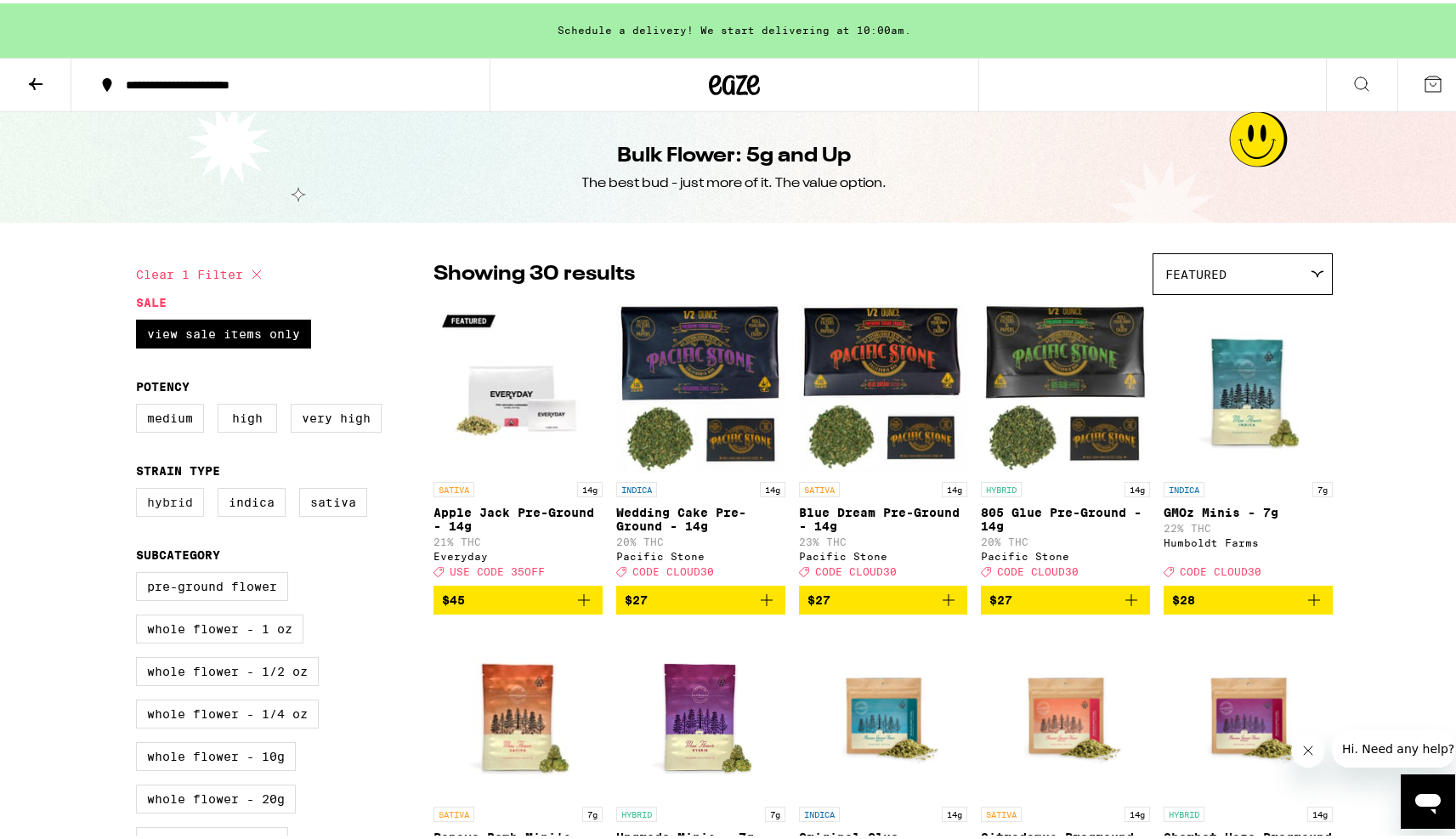
click at [160, 514] on label "Hybrid" at bounding box center [170, 499] width 68 height 29
click at [140, 488] on input "Hybrid" at bounding box center [139, 487] width 1 height 1
checkbox input "true"
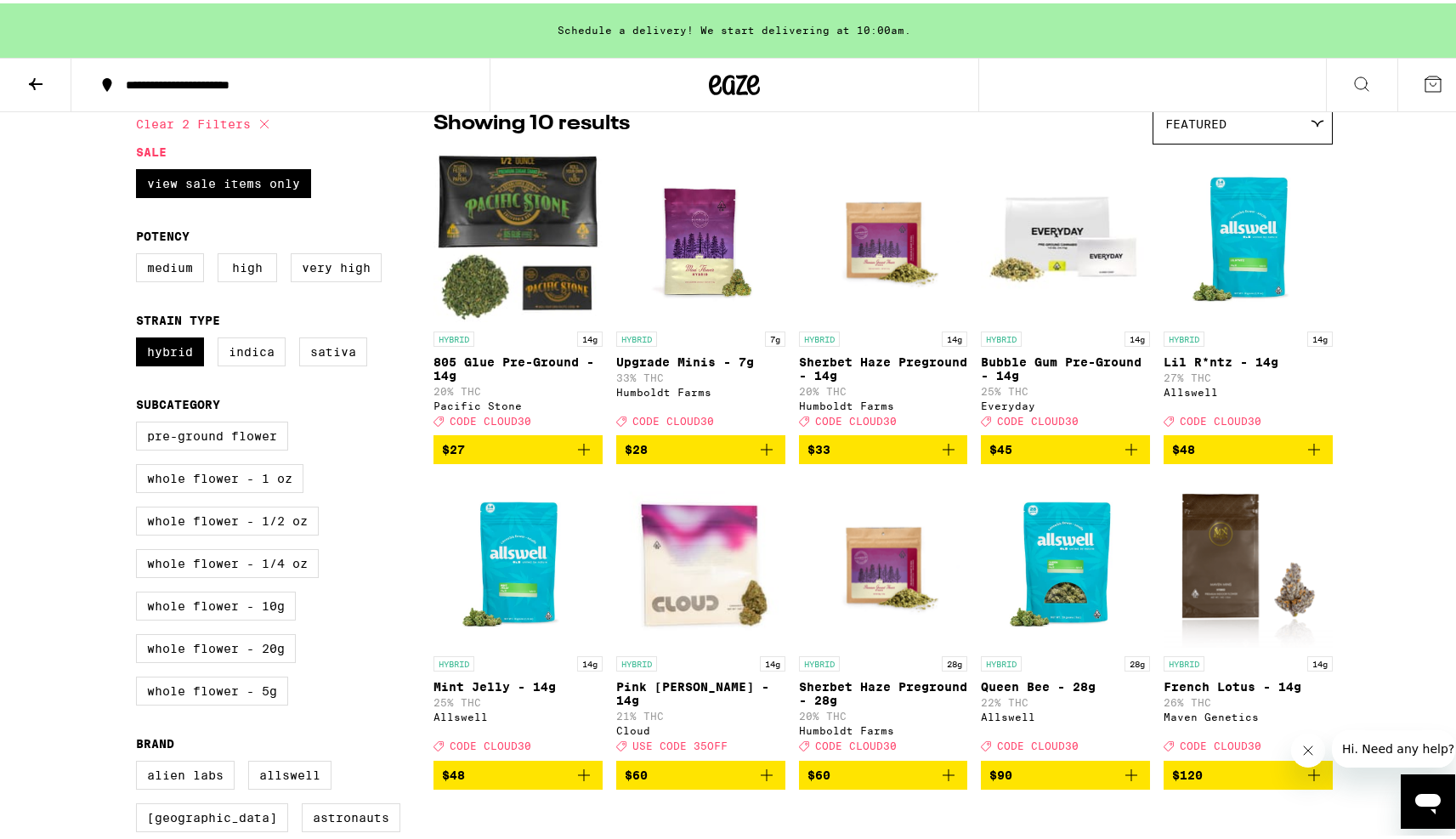
scroll to position [148, 0]
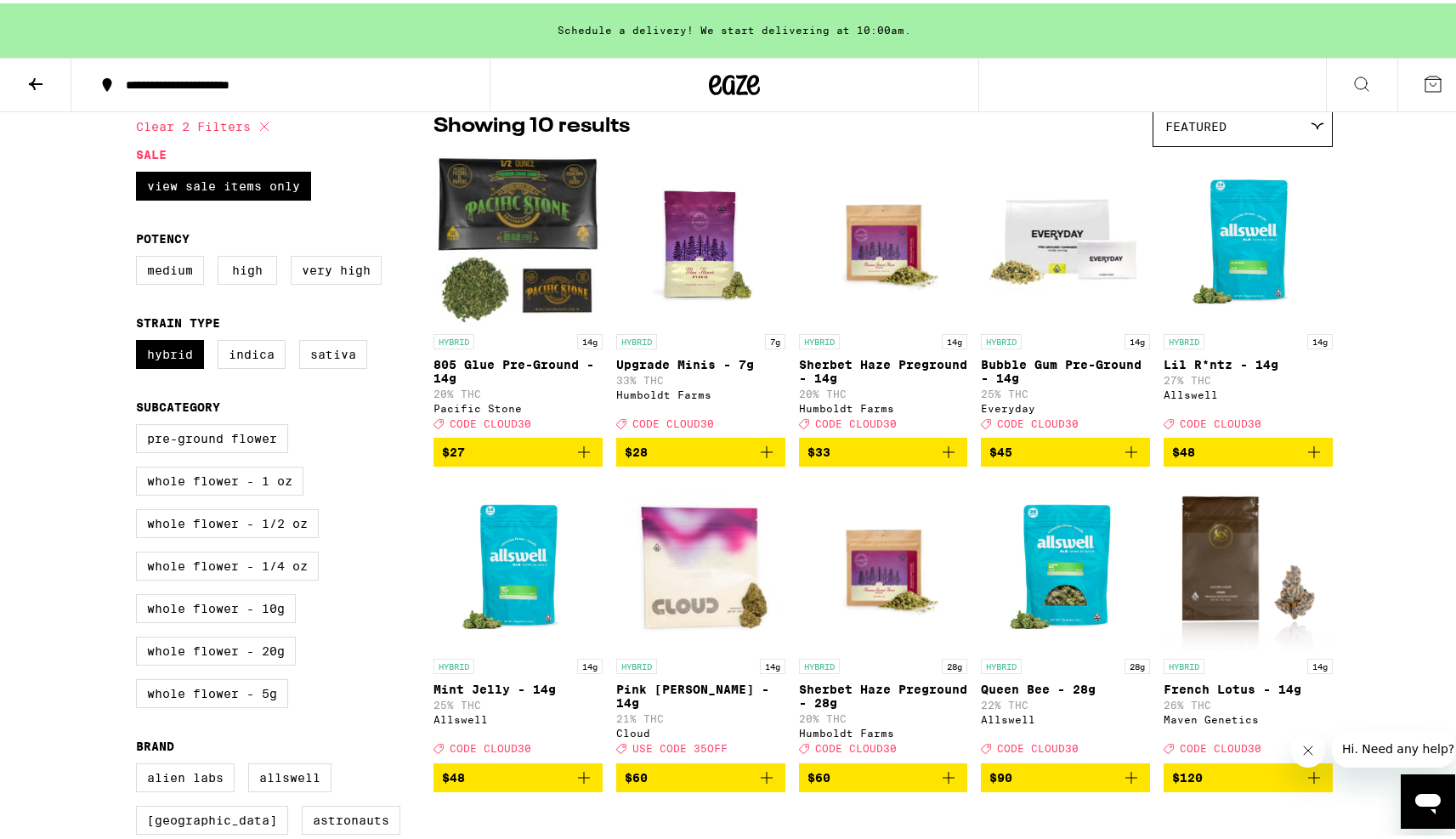
click at [39, 84] on icon at bounding box center [36, 80] width 20 height 20
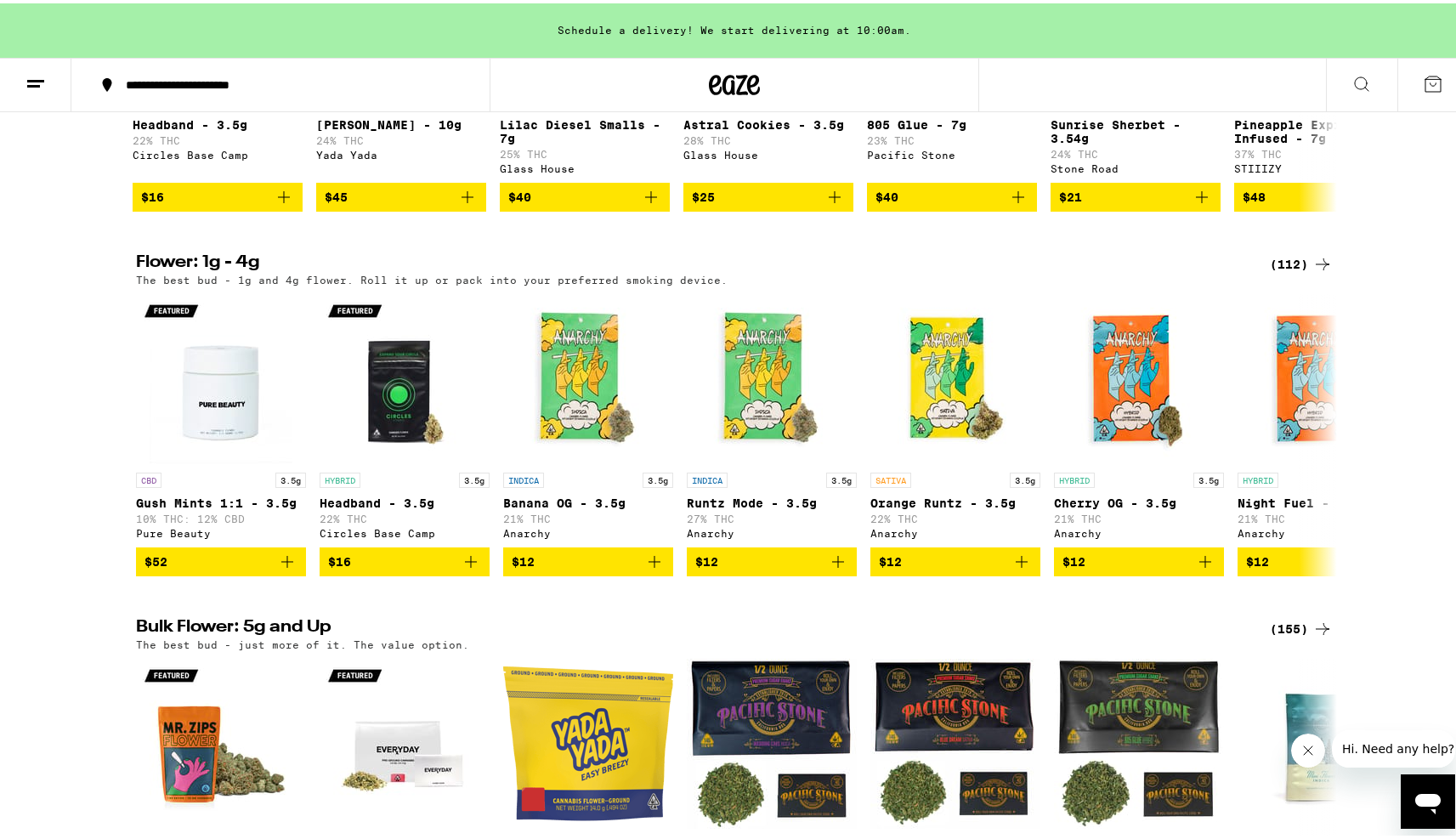
scroll to position [0, 4]
click at [1292, 271] on div "(112)" at bounding box center [1301, 260] width 63 height 20
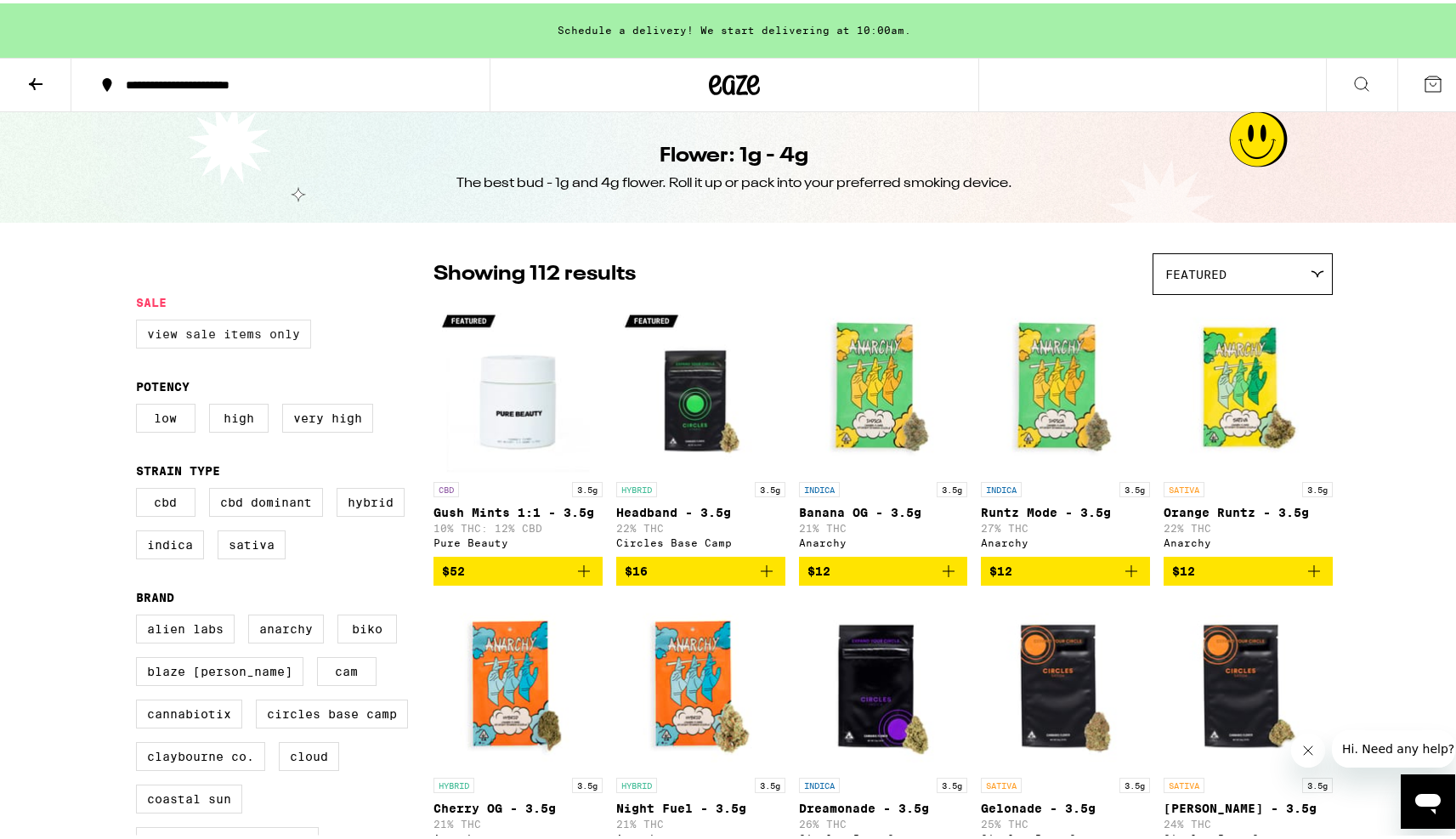
click at [249, 336] on label "View Sale Items Only" at bounding box center [224, 330] width 175 height 29
click at [140, 320] on input "View Sale Items Only" at bounding box center [139, 319] width 1 height 1
checkbox input "true"
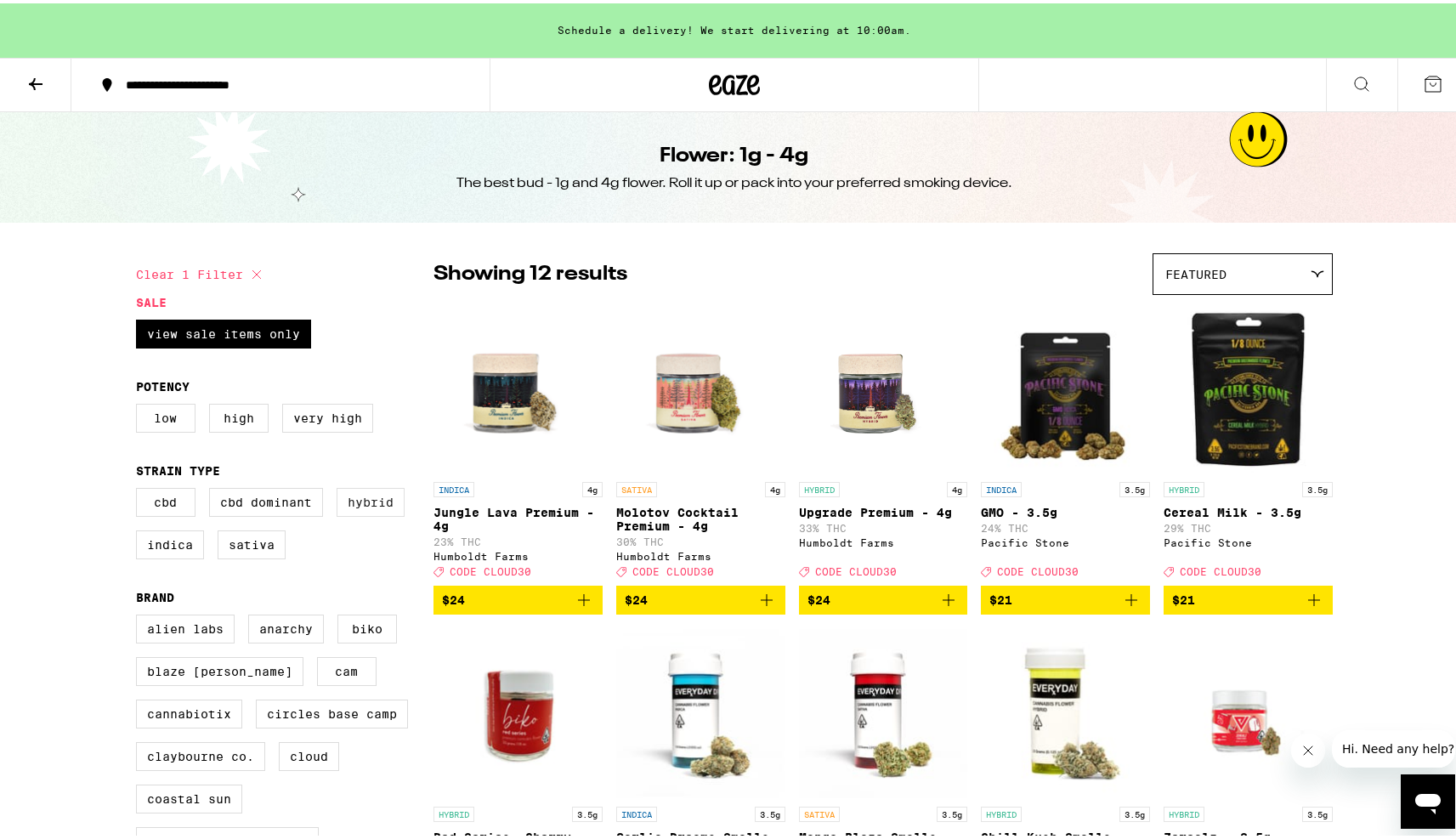
click at [397, 514] on label "Hybrid" at bounding box center [371, 499] width 68 height 29
click at [140, 488] on input "Hybrid" at bounding box center [139, 487] width 1 height 1
checkbox input "true"
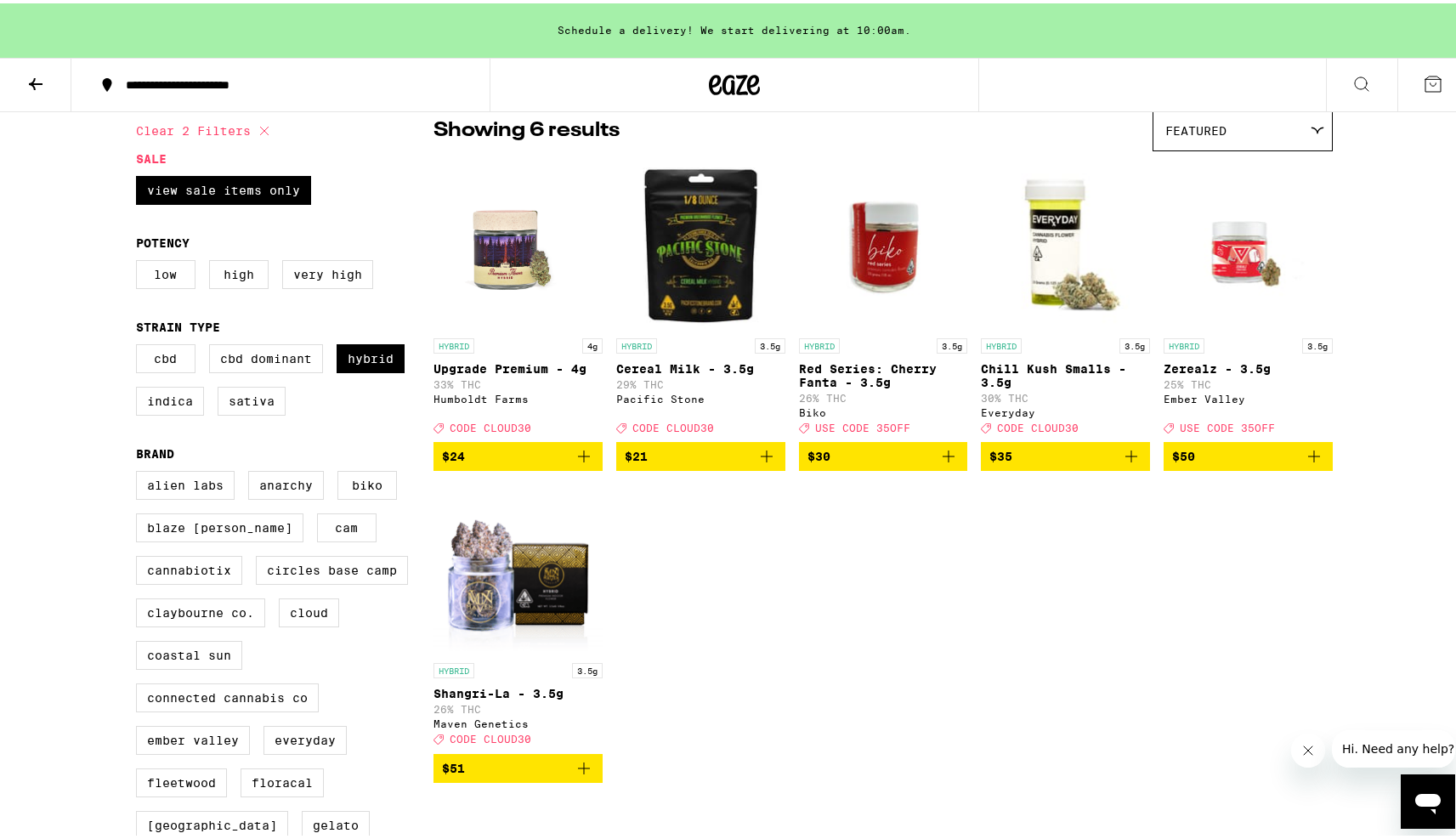
scroll to position [146, 0]
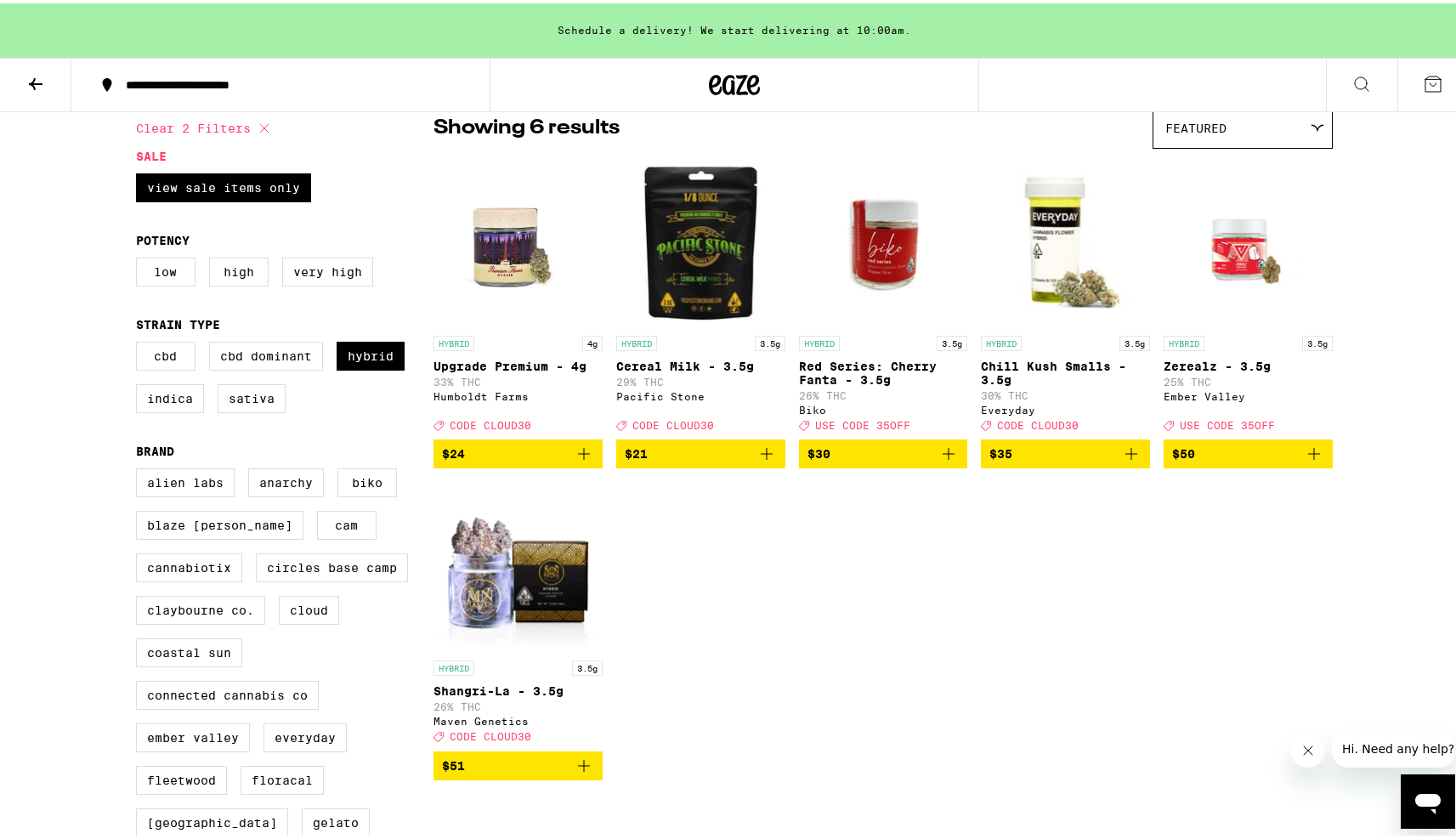
click at [265, 124] on icon at bounding box center [264, 125] width 20 height 20
checkbox input "false"
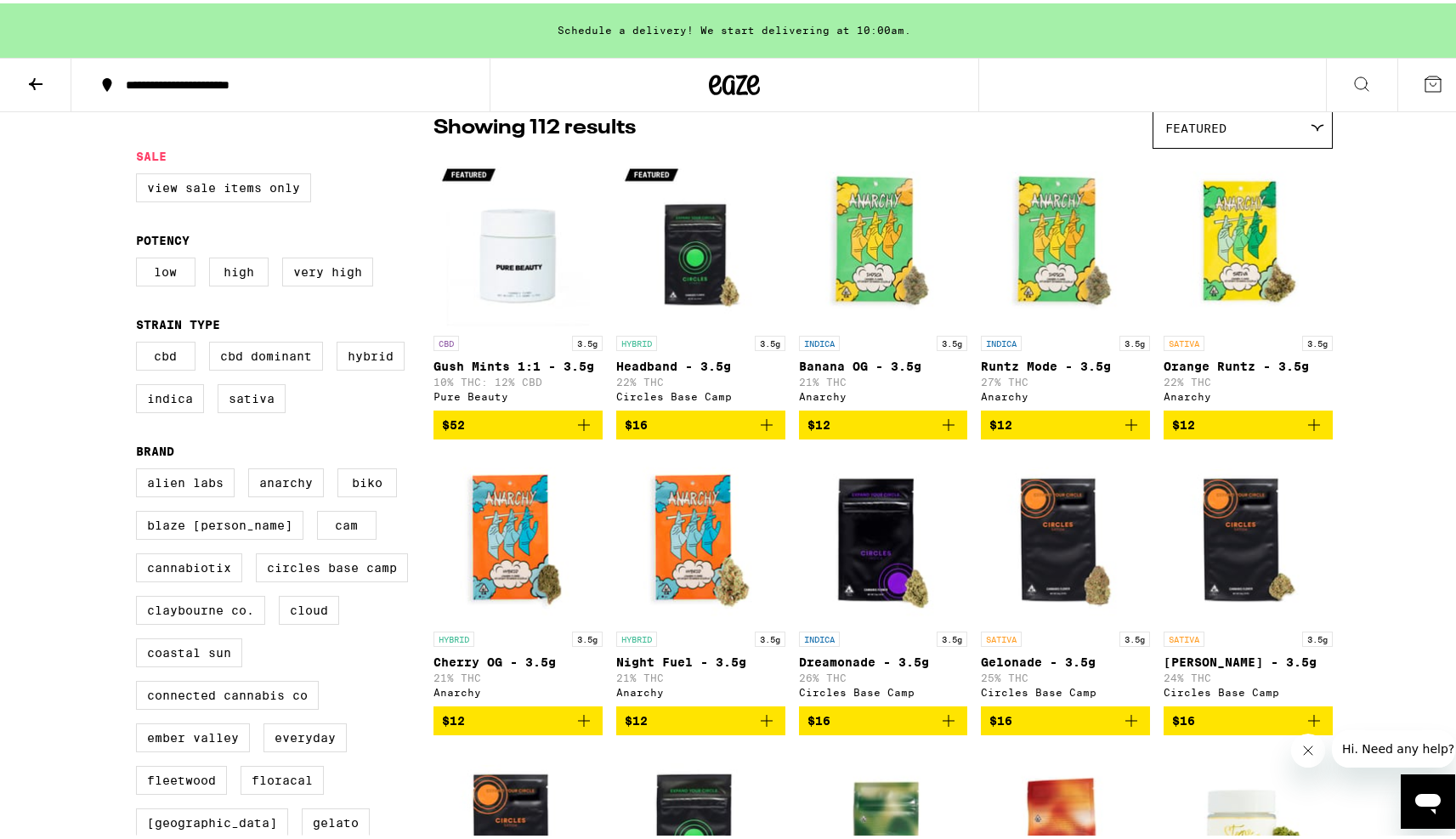
click at [3, 67] on button at bounding box center [36, 83] width 71 height 54
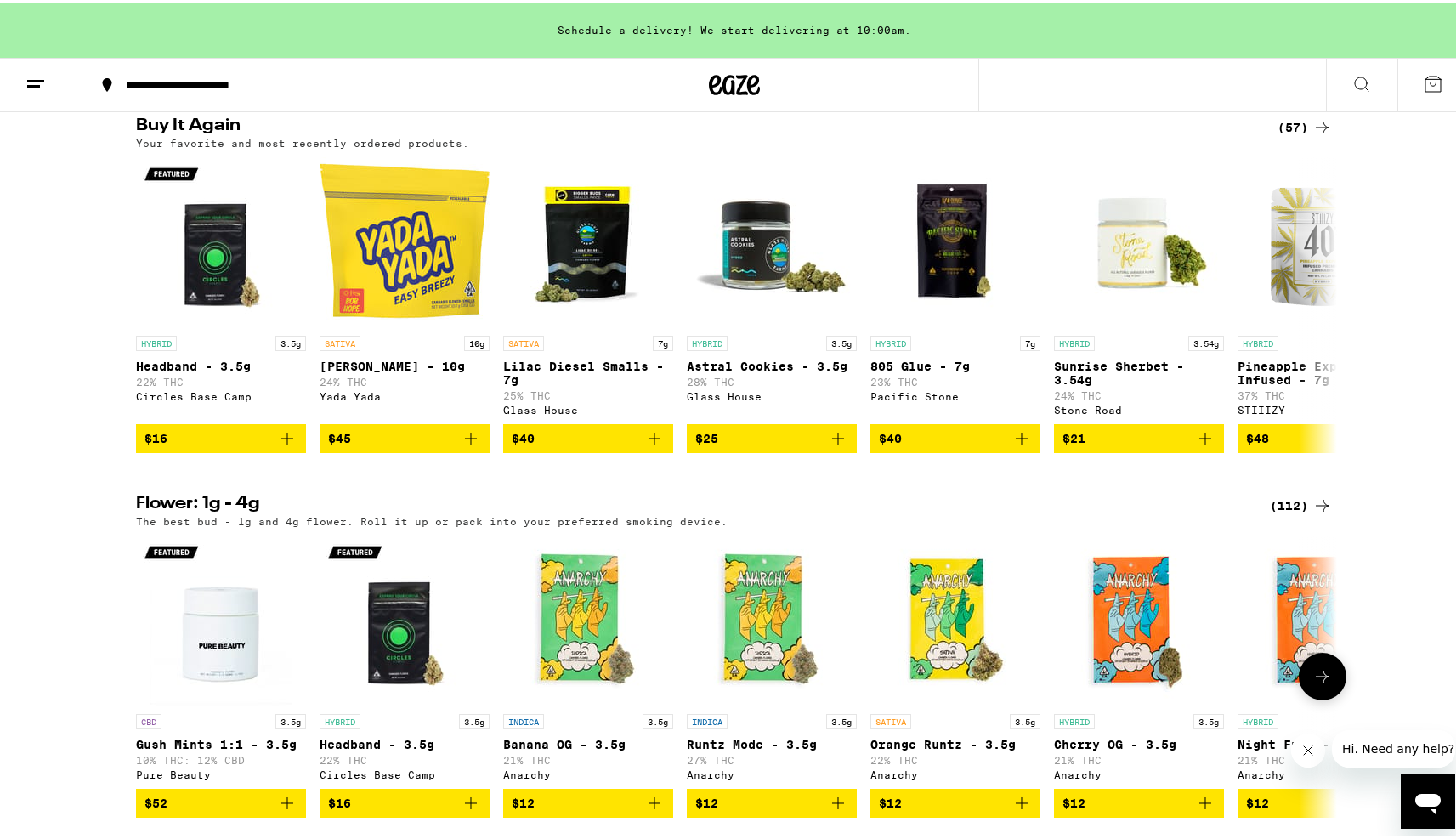
scroll to position [1714, 0]
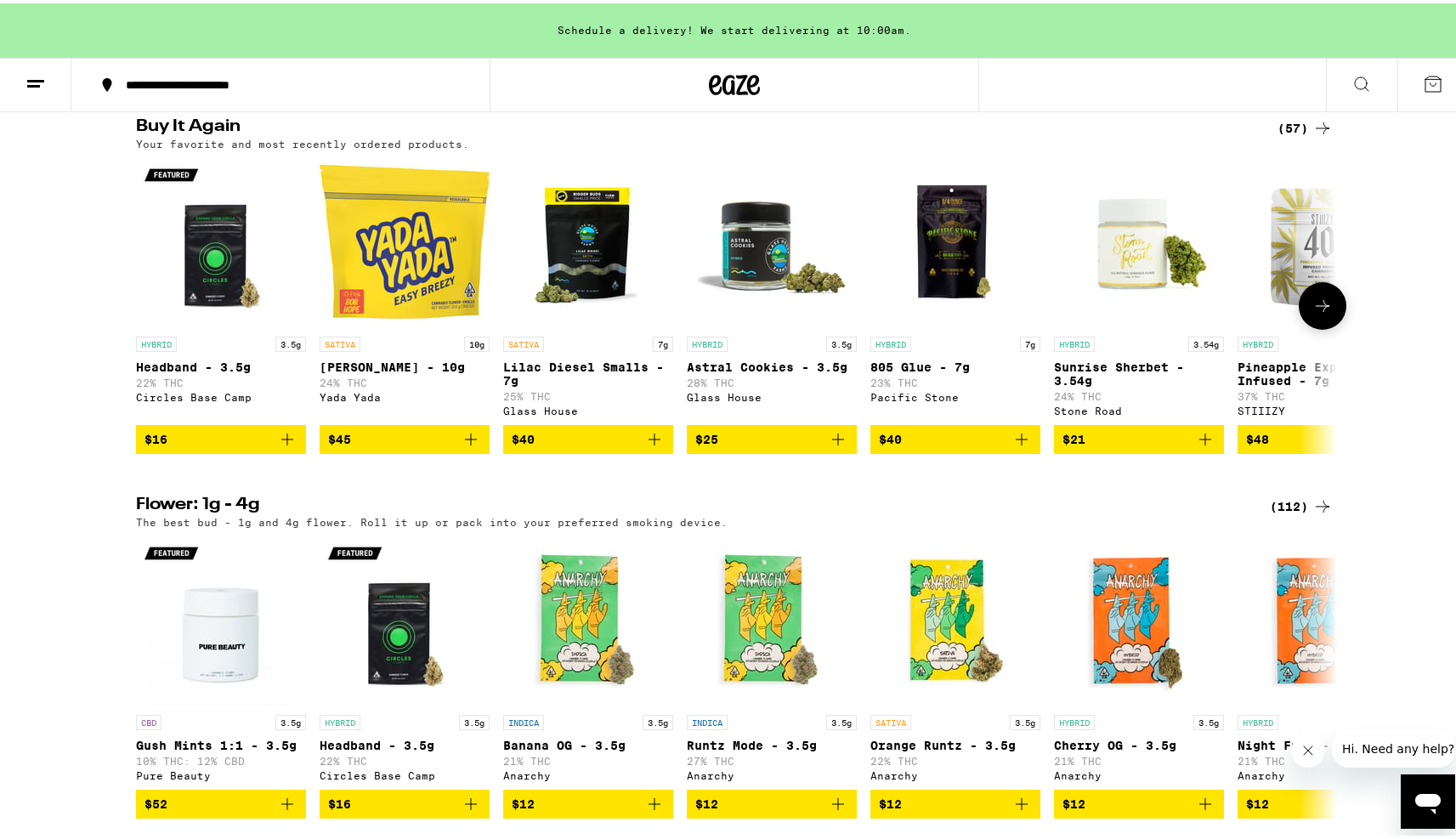
click at [222, 324] on img "Open page for Headband - 3.5g from Circles Base Camp" at bounding box center [221, 239] width 170 height 170
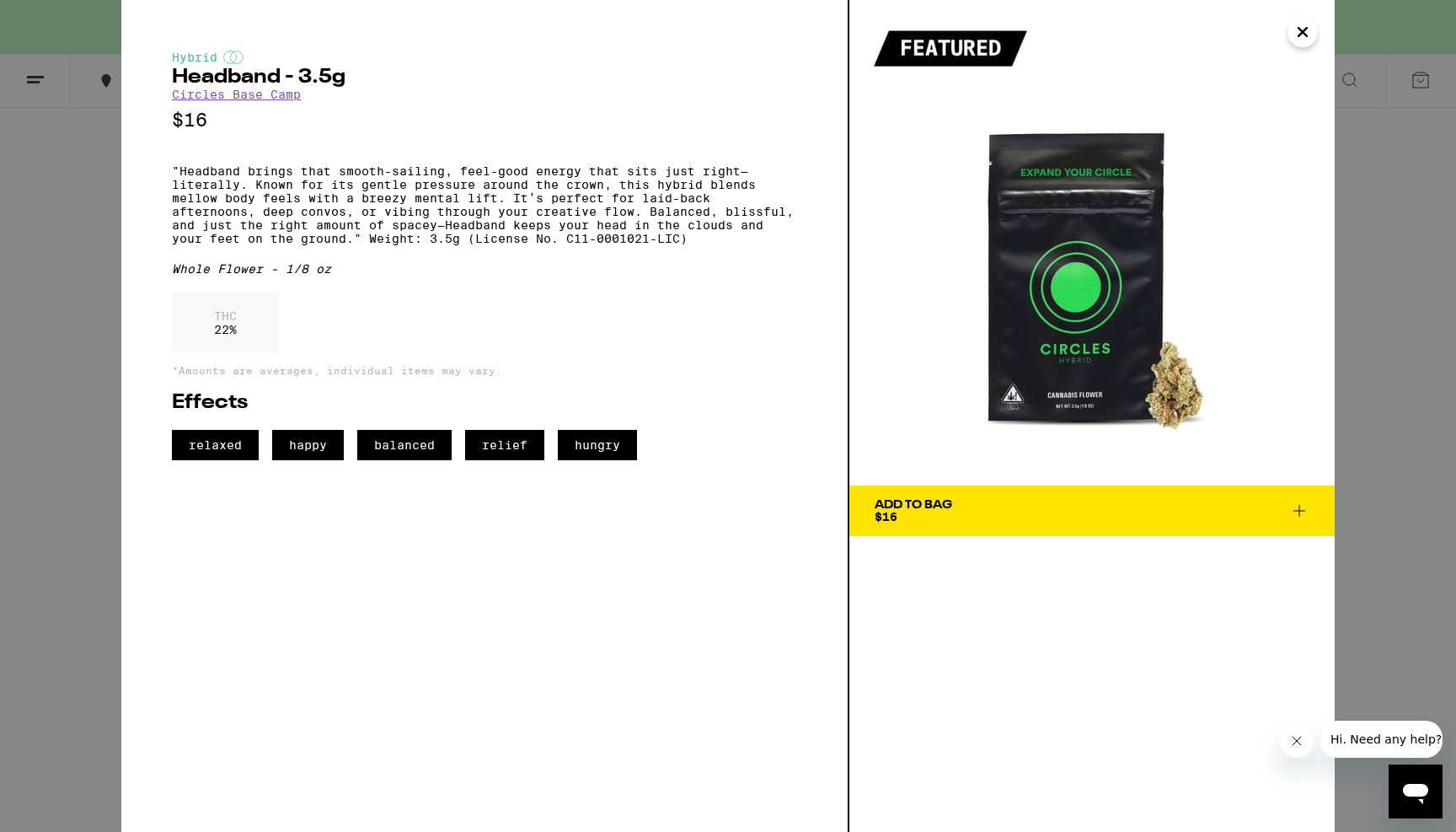
click at [1300, 36] on icon "Close" at bounding box center [1302, 31] width 20 height 26
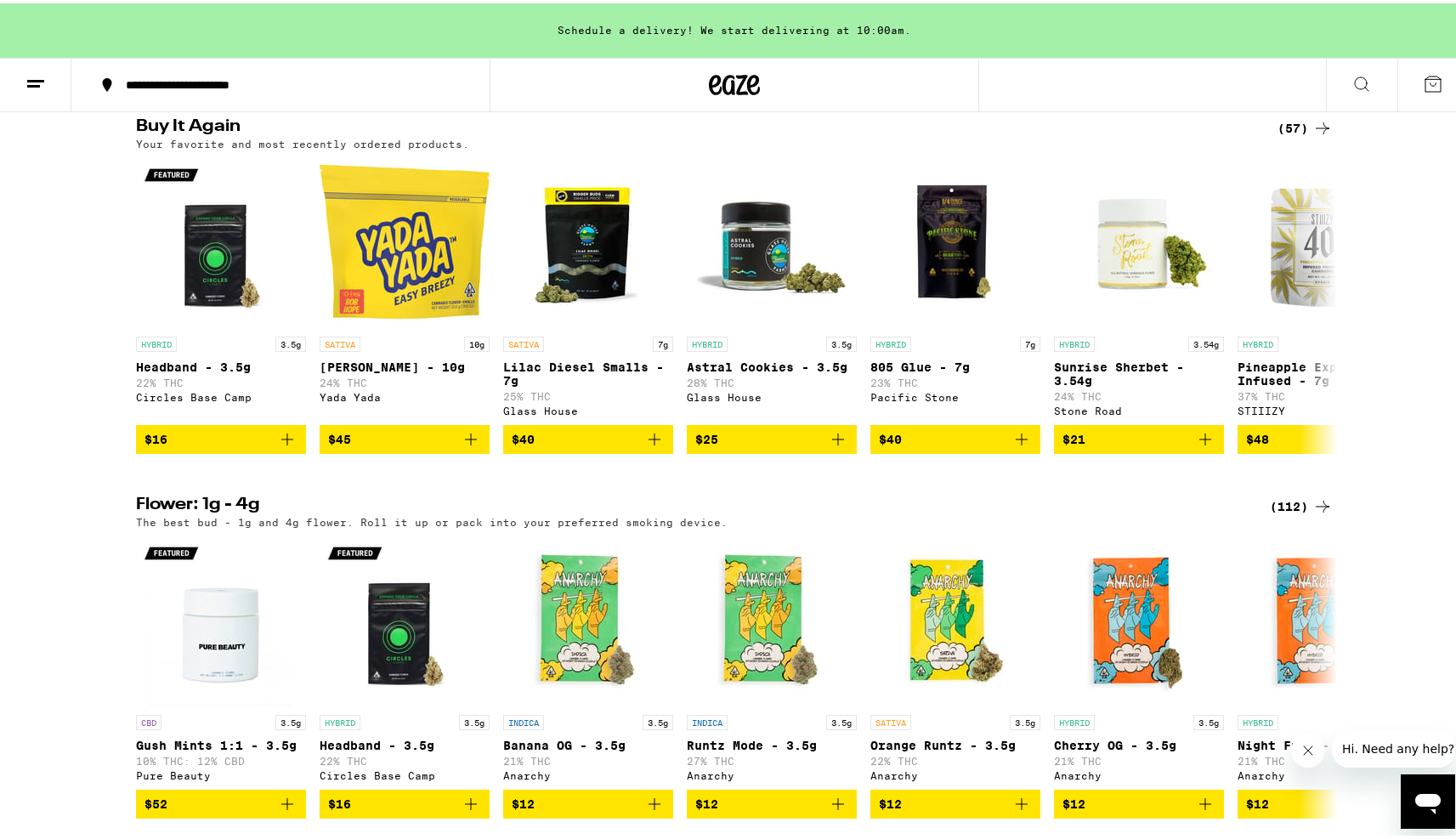
click at [35, 83] on line at bounding box center [33, 83] width 12 height 0
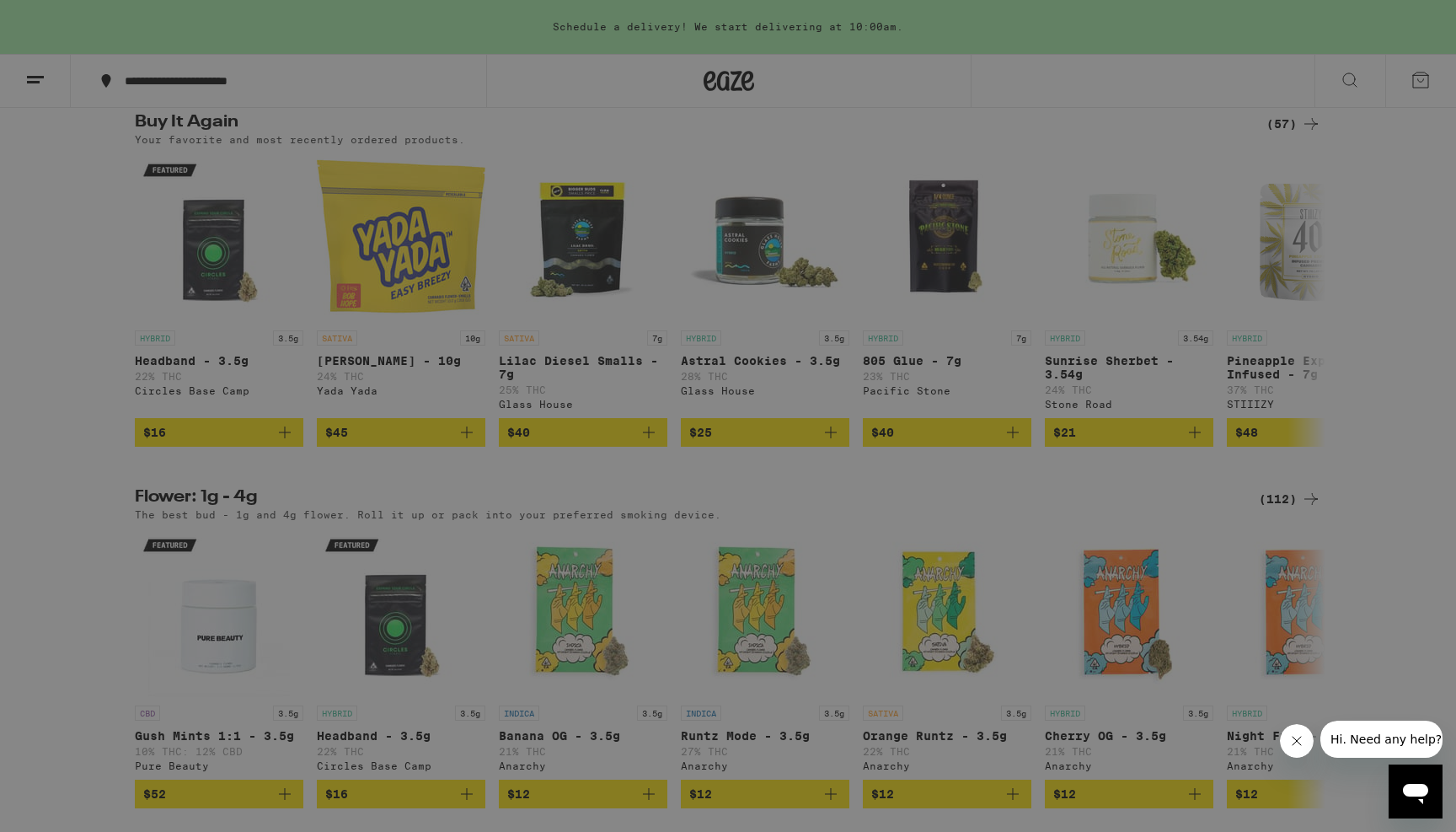
click at [136, 453] on link "Order History" at bounding box center [233, 453] width 296 height 20
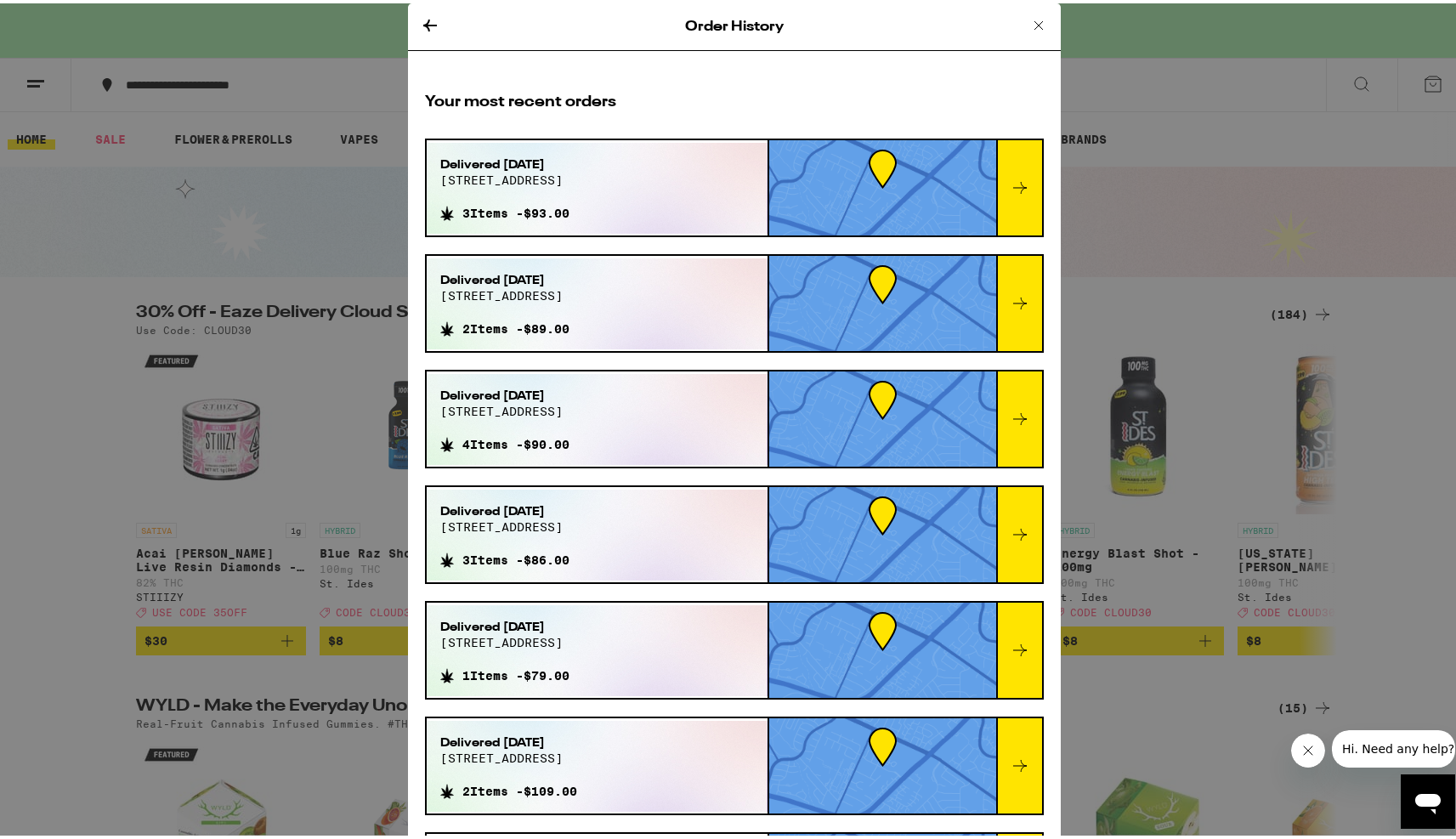
click at [1039, 174] on div "Your most recent orders Delivered [DATE] [STREET_ADDRESS] 3 Items - $93.00 Deli…" at bounding box center [735, 689] width 653 height 1236
click at [1010, 182] on icon at bounding box center [1020, 183] width 20 height 20
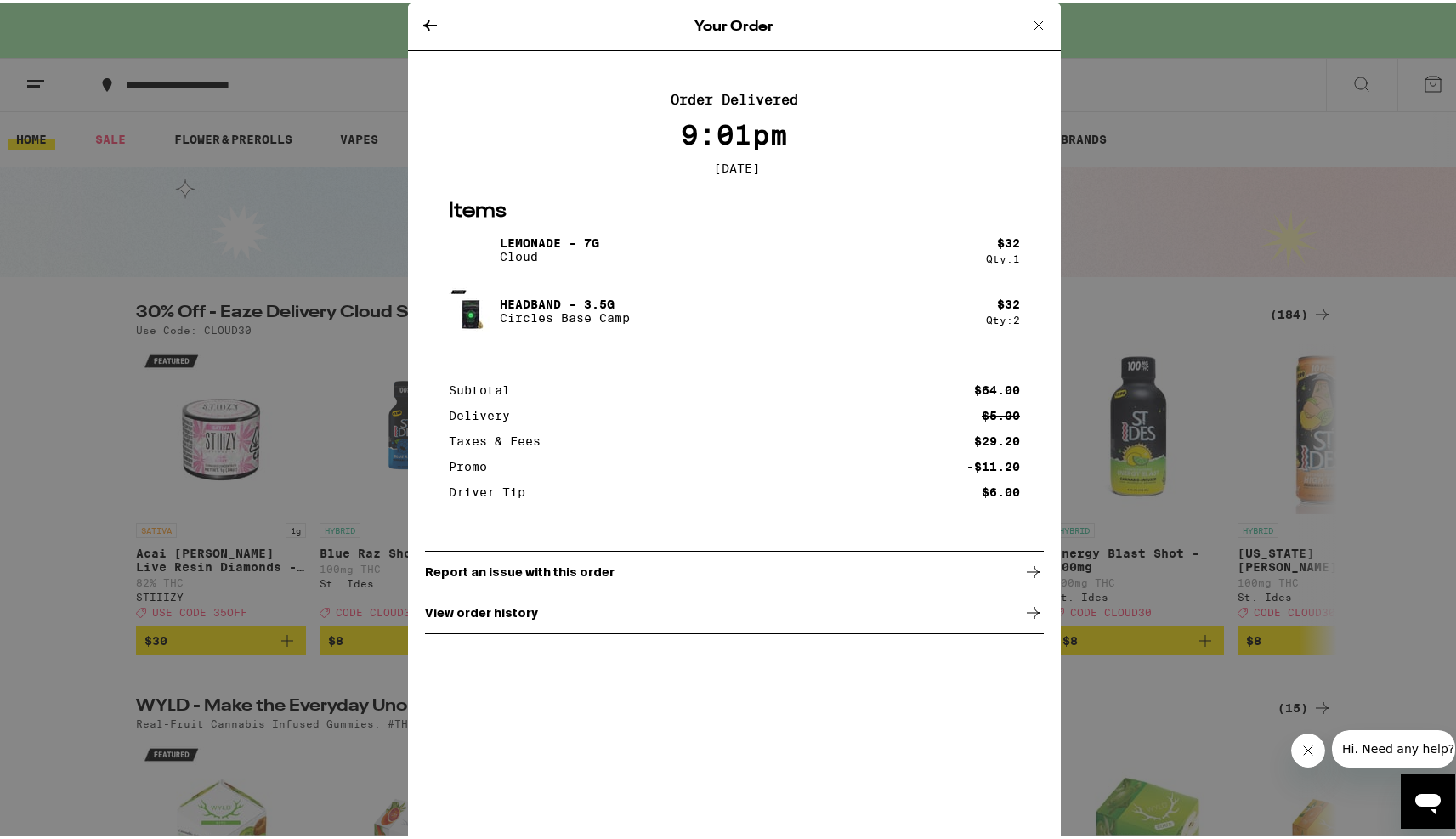
click at [473, 250] on img at bounding box center [473, 247] width 48 height 48
click at [1062, 399] on div "Your Order Order Delivered 9:01pm [DATE] Items Lemonade - 7g Cloud $ 32 Qty: 1 …" at bounding box center [735, 420] width 1469 height 839
click at [1035, 19] on icon at bounding box center [1038, 21] width 20 height 20
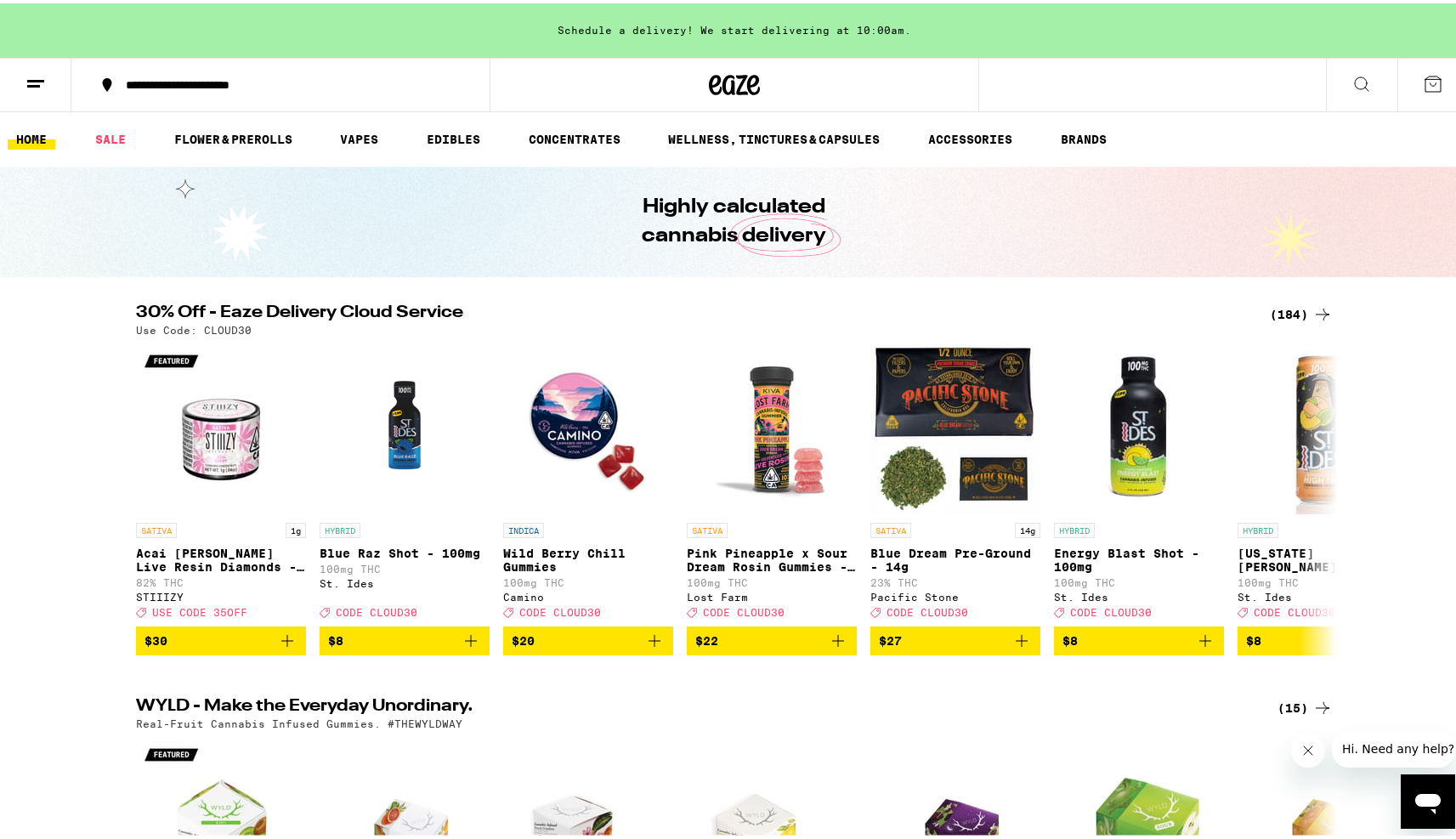
click at [35, 83] on line at bounding box center [33, 83] width 12 height 0
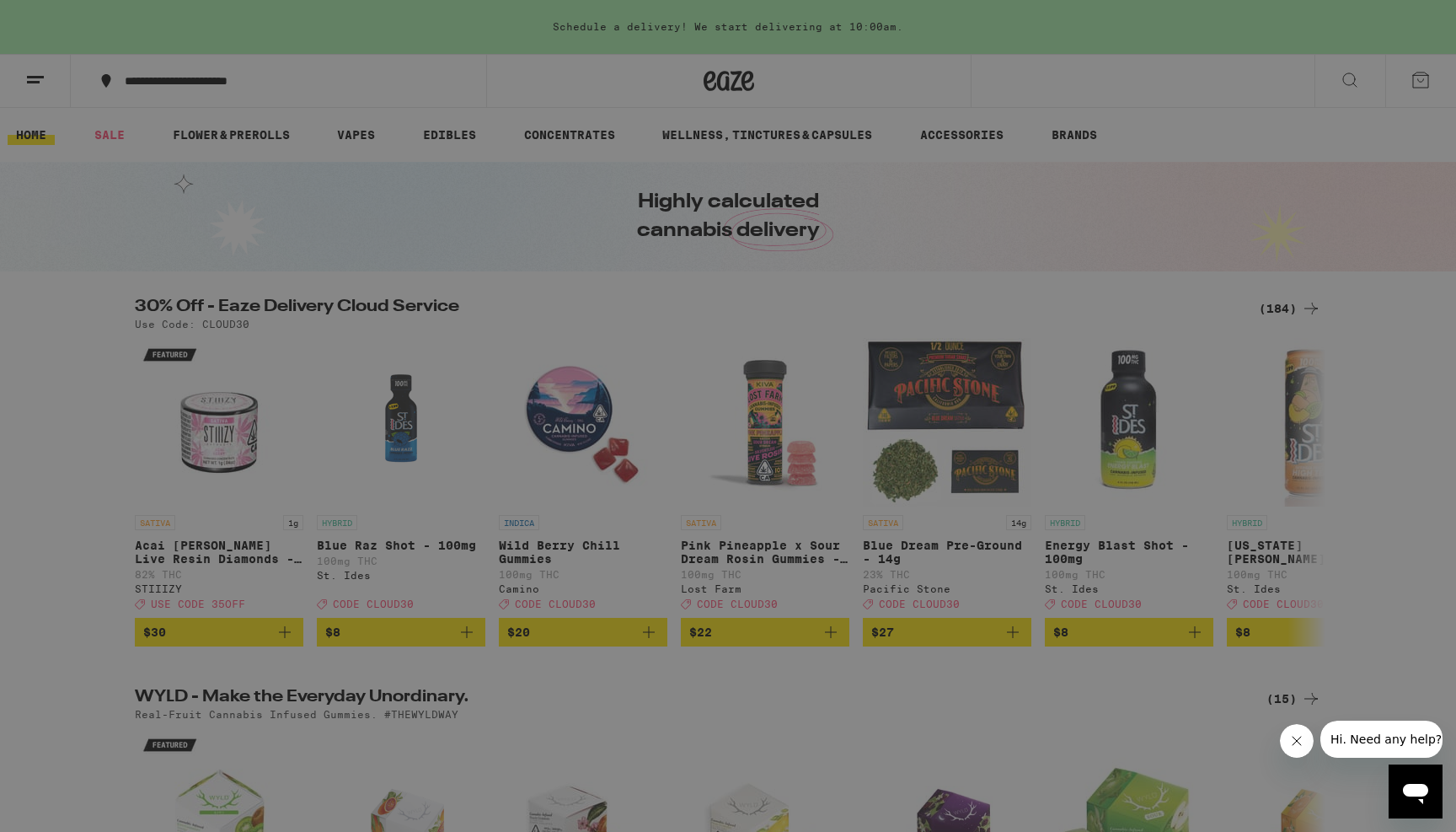
click at [625, 358] on div "Menu Shop Buy It Again Sale Flower & Prerolls Vapes Edibles Concentrates Wellne…" at bounding box center [728, 416] width 1456 height 832
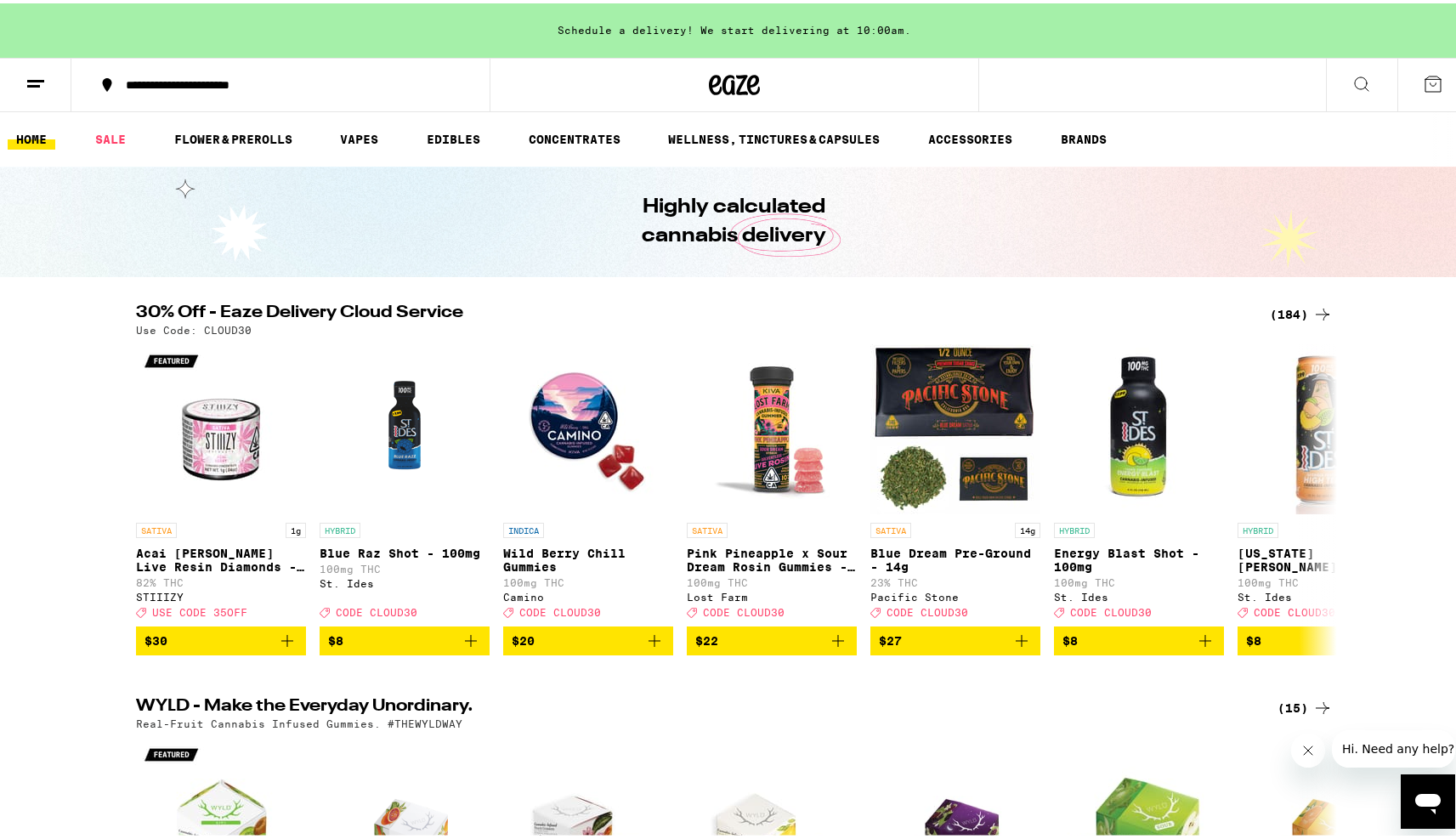
click at [1368, 71] on button at bounding box center [1362, 83] width 71 height 54
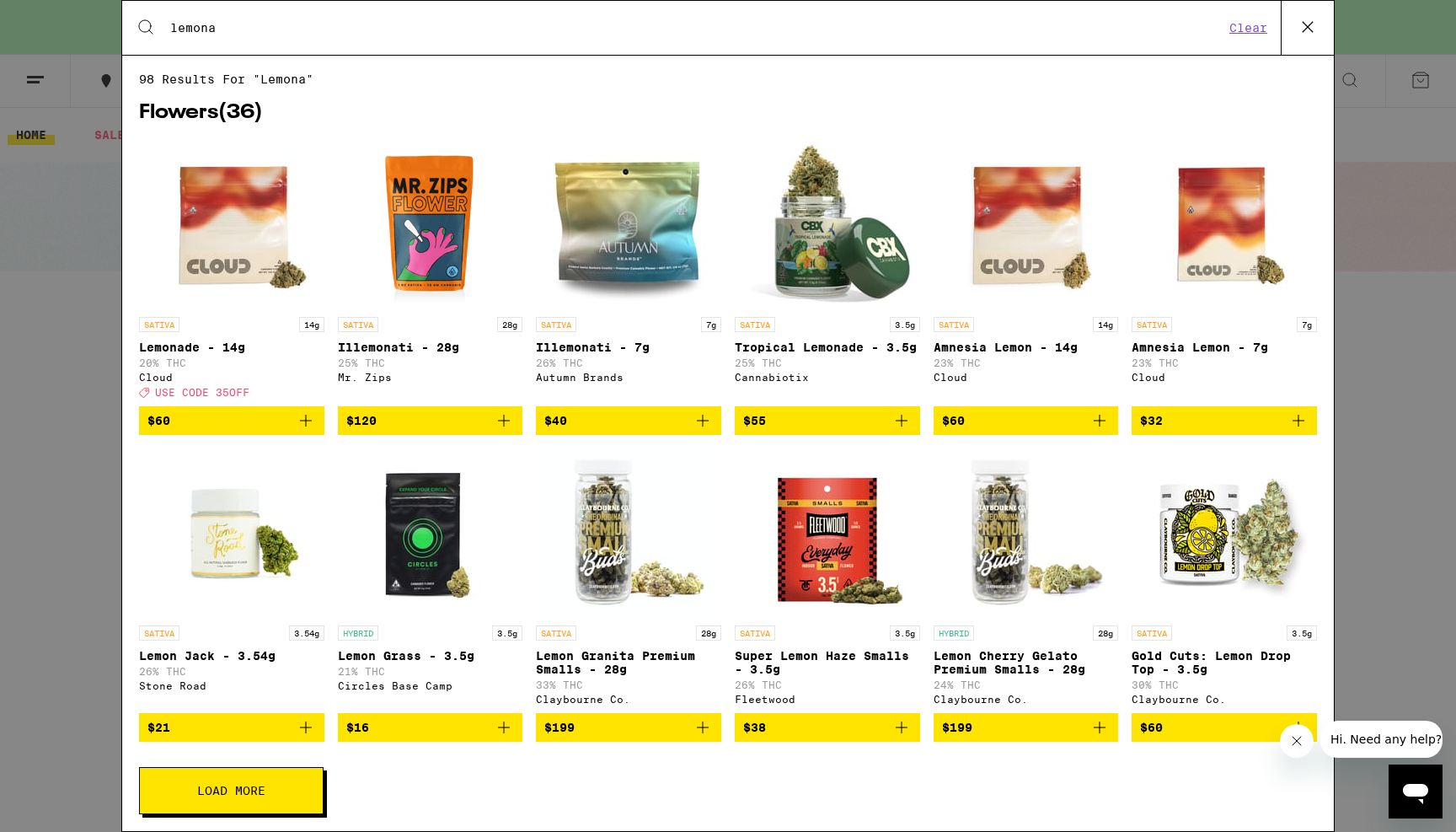
type input "lemona"
click at [237, 240] on img "Open page for Lemonade - 14g from Cloud" at bounding box center [231, 224] width 168 height 168
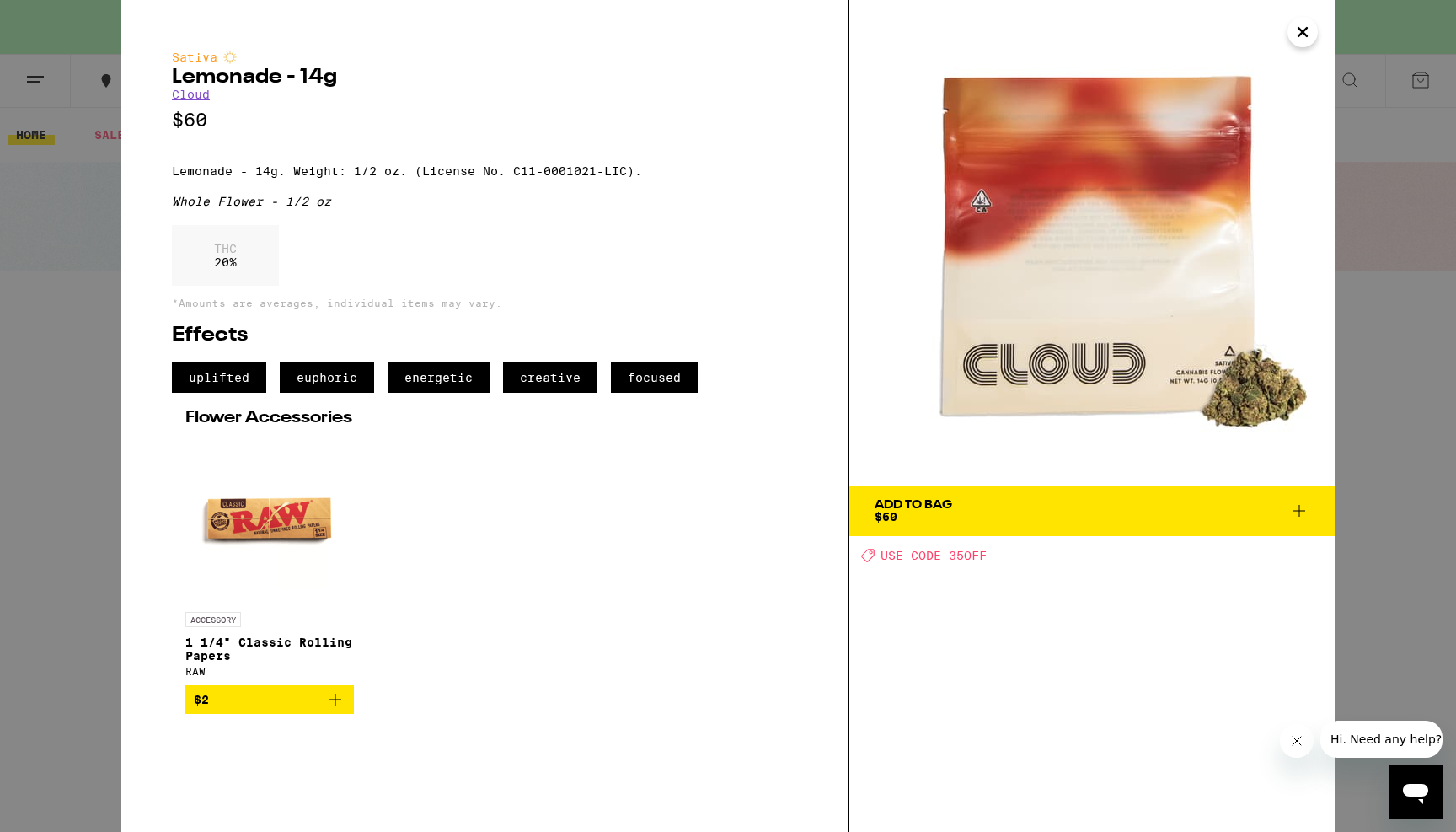
click at [1379, 494] on div "Sativa Lemonade - 14g Cloud $60 Lemonade - 14g. Weight: 1/2 oz. (License No. C1…" at bounding box center [728, 416] width 1456 height 832
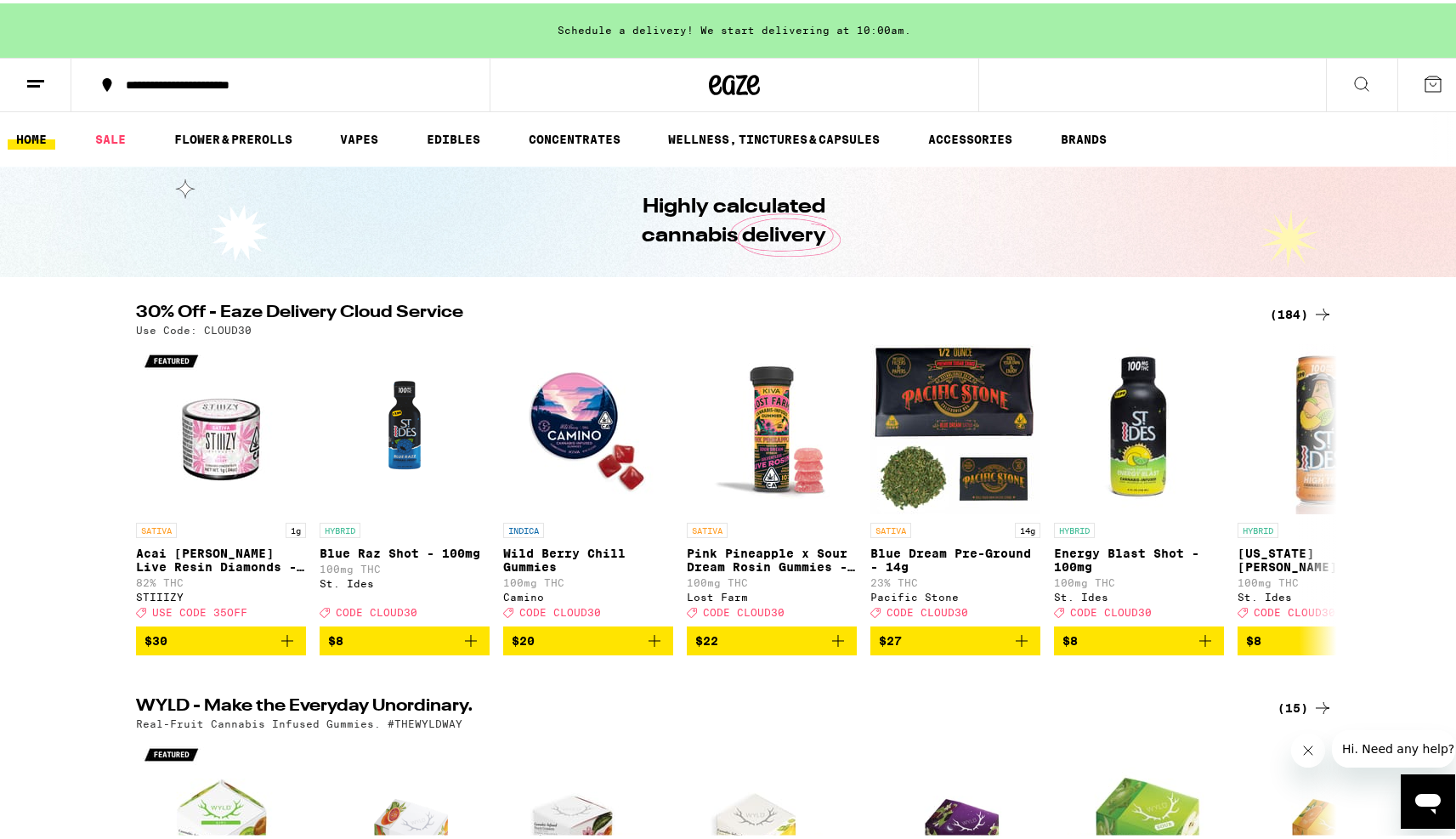
click at [1286, 311] on div "(184)" at bounding box center [1301, 310] width 63 height 20
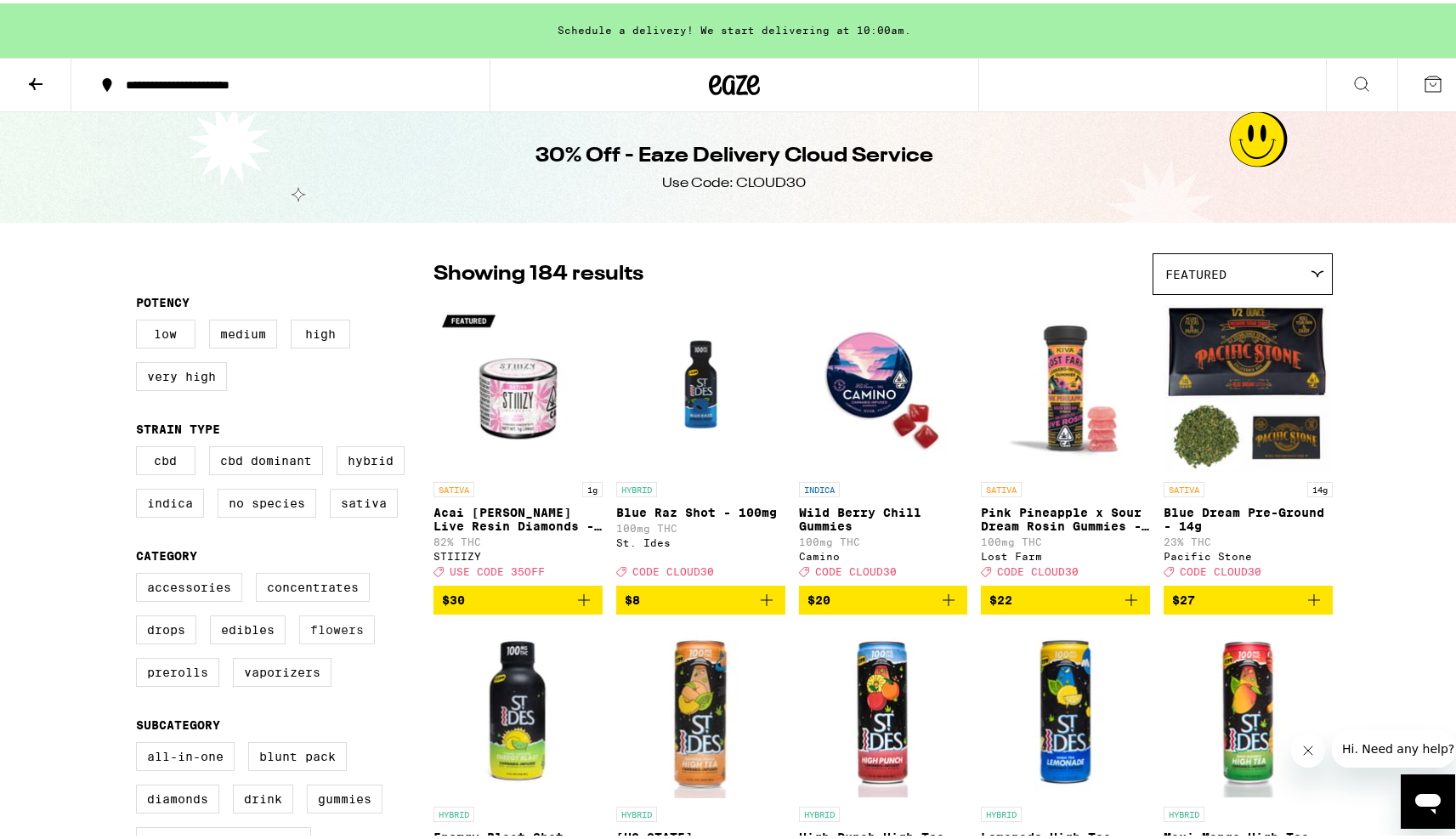
click at [343, 640] on label "Flowers" at bounding box center [337, 626] width 76 height 29
click at [140, 573] on input "Flowers" at bounding box center [139, 572] width 1 height 1
checkbox input "true"
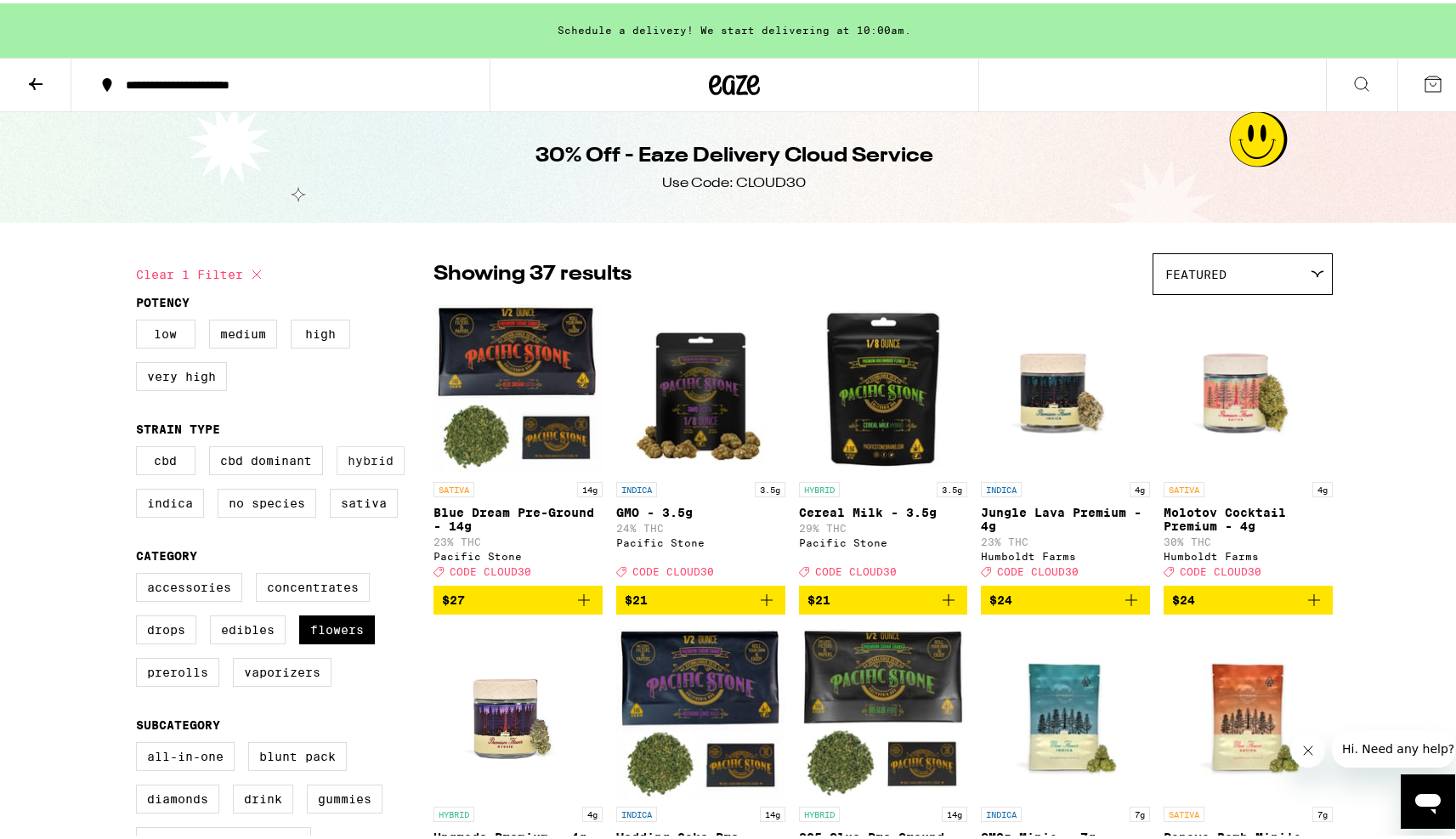
click at [357, 461] on label "Hybrid" at bounding box center [371, 457] width 68 height 29
click at [140, 446] on input "Hybrid" at bounding box center [139, 445] width 1 height 1
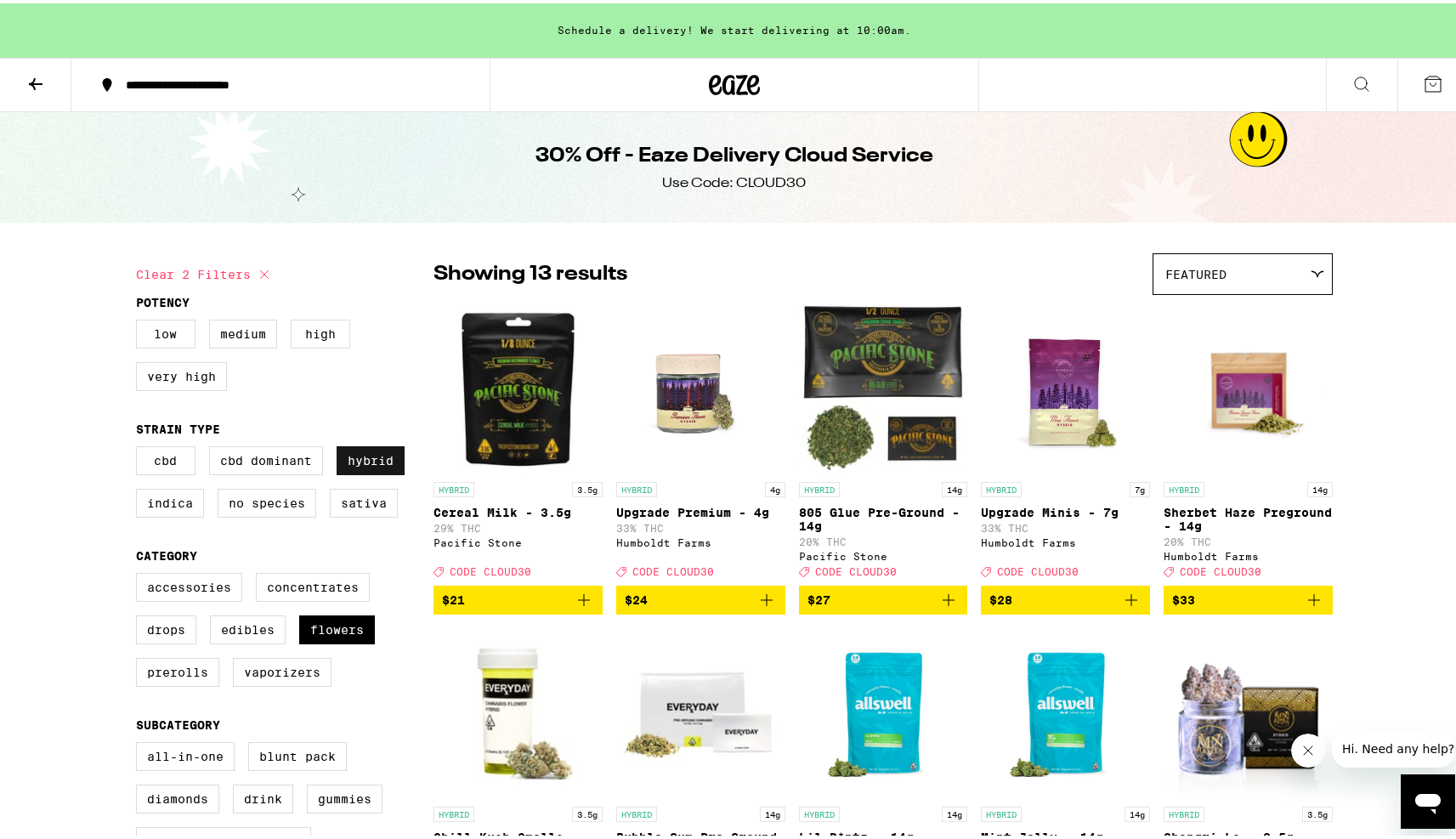
click at [359, 465] on label "Hybrid" at bounding box center [371, 457] width 68 height 29
click at [140, 446] on input "Hybrid" at bounding box center [139, 445] width 1 height 1
checkbox input "false"
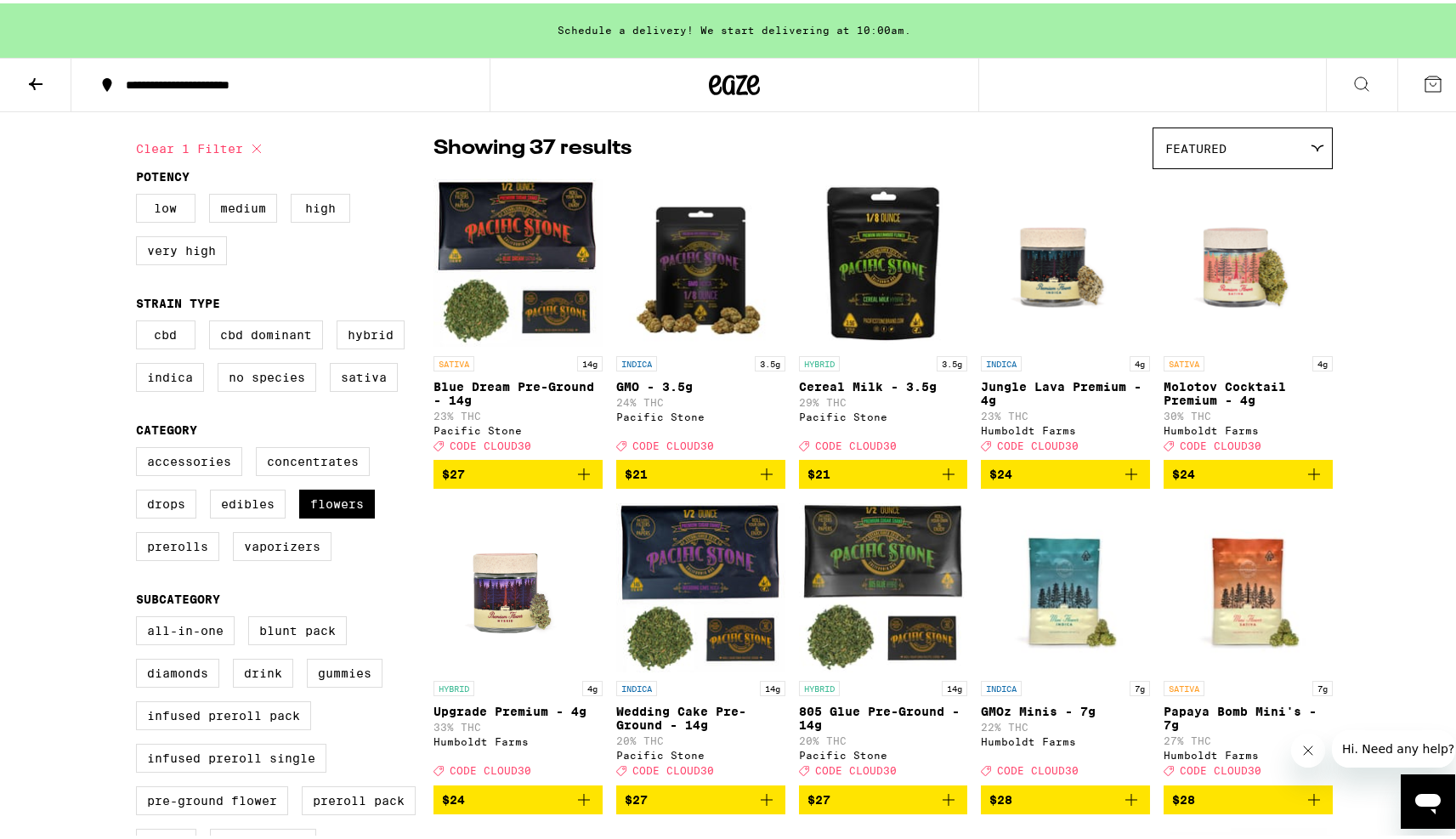
scroll to position [130, 0]
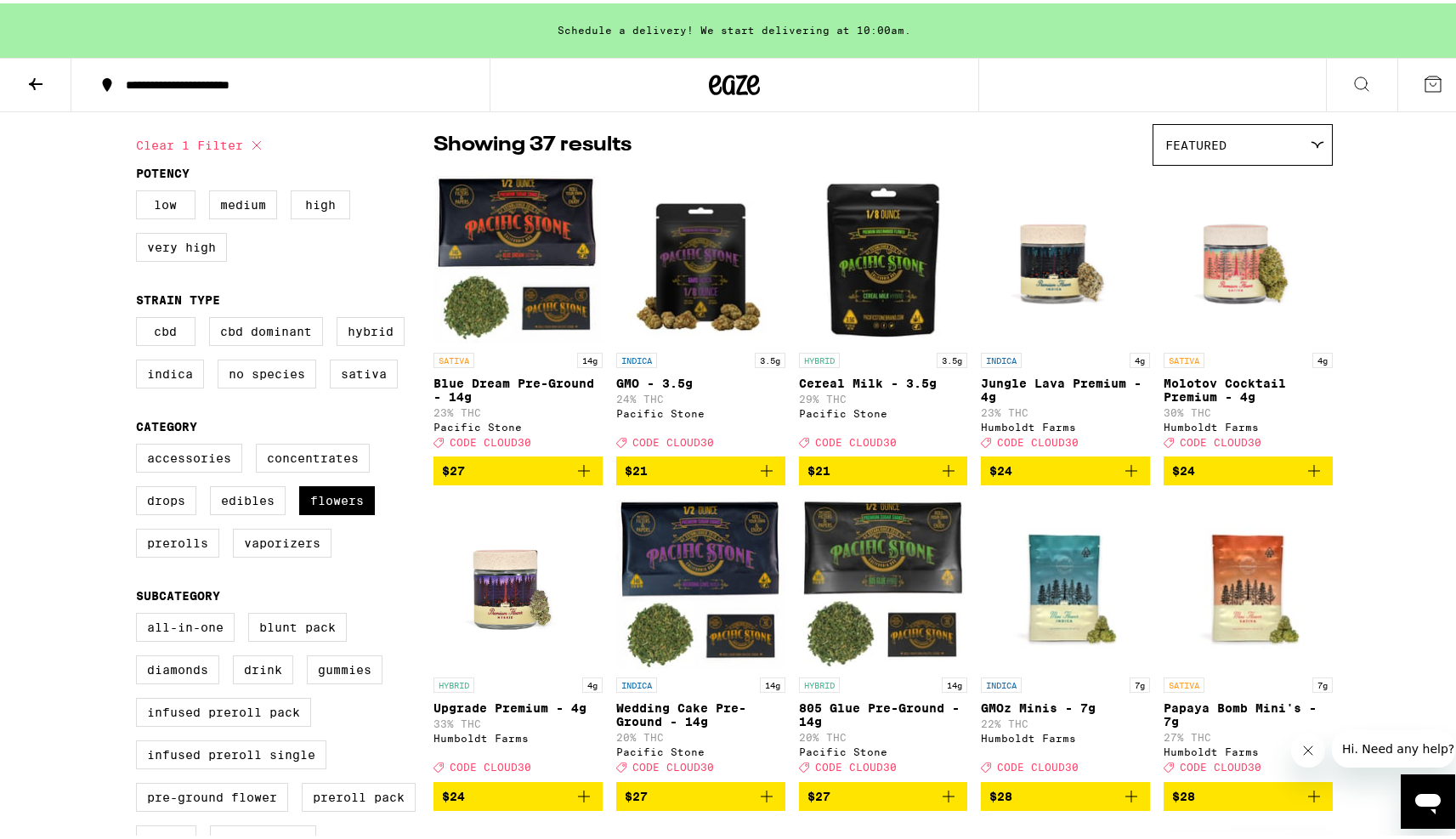
click at [1237, 255] on img "Open page for Molotov Cocktail Premium - 4g from Humboldt Farms" at bounding box center [1249, 255] width 169 height 170
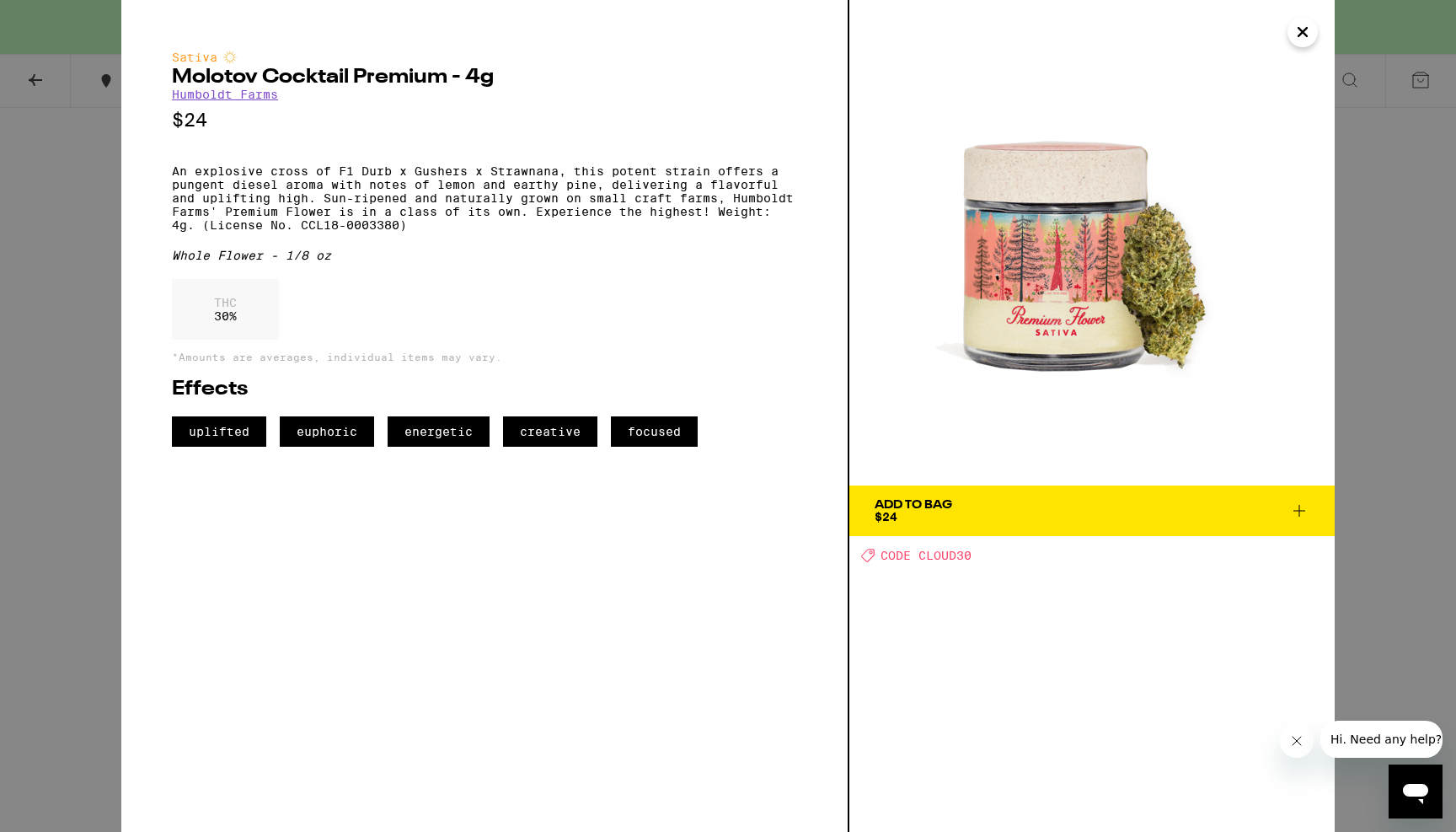
click at [1390, 397] on div "Sativa Molotov Cocktail Premium - 4g Humboldt Farms $24 An explosive cross of F…" at bounding box center [728, 416] width 1456 height 832
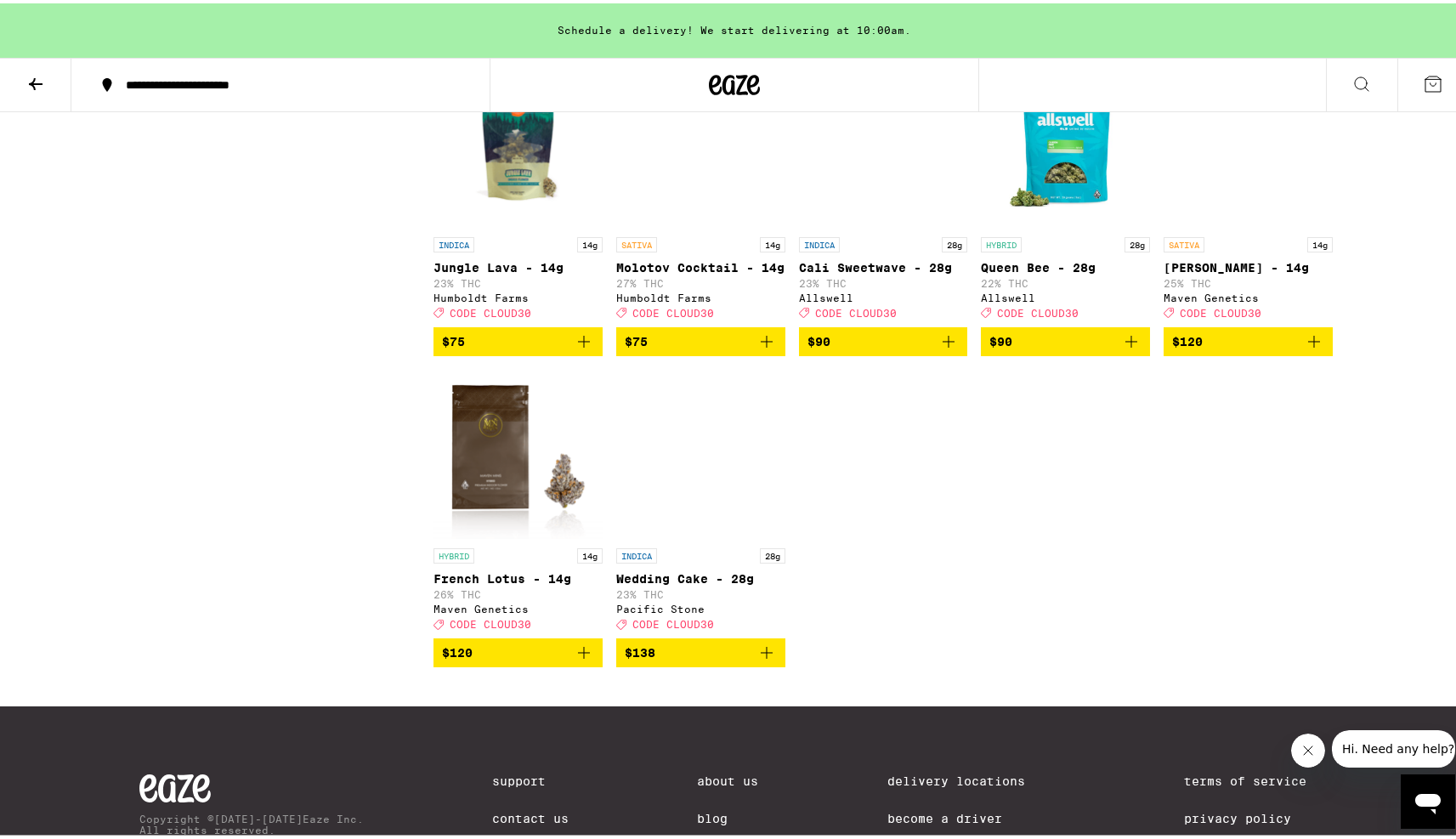
scroll to position [2197, 0]
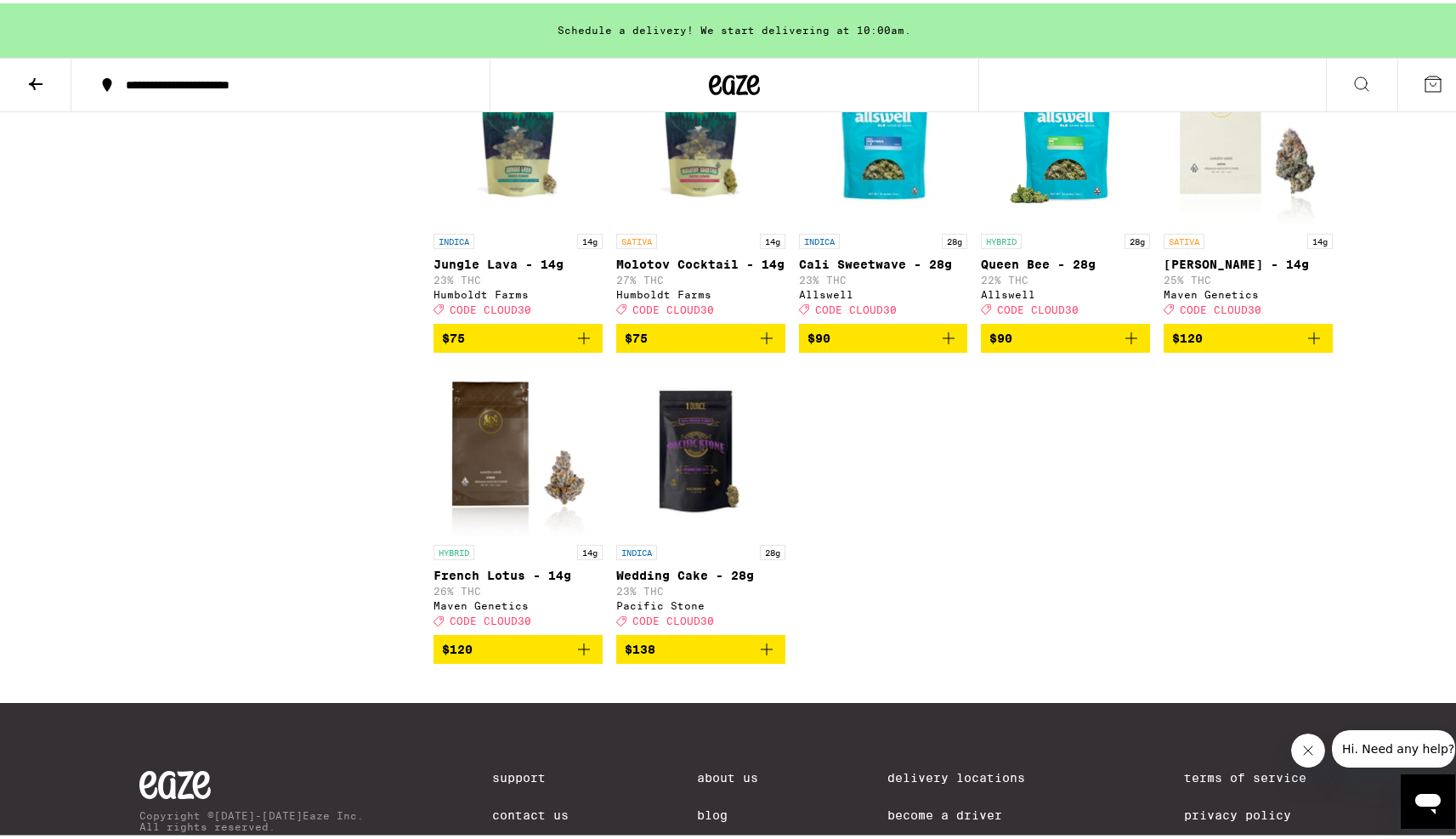
click at [670, 204] on img "Open page for Molotov Cocktail - 14g from Humboldt Farms" at bounding box center [701, 136] width 169 height 170
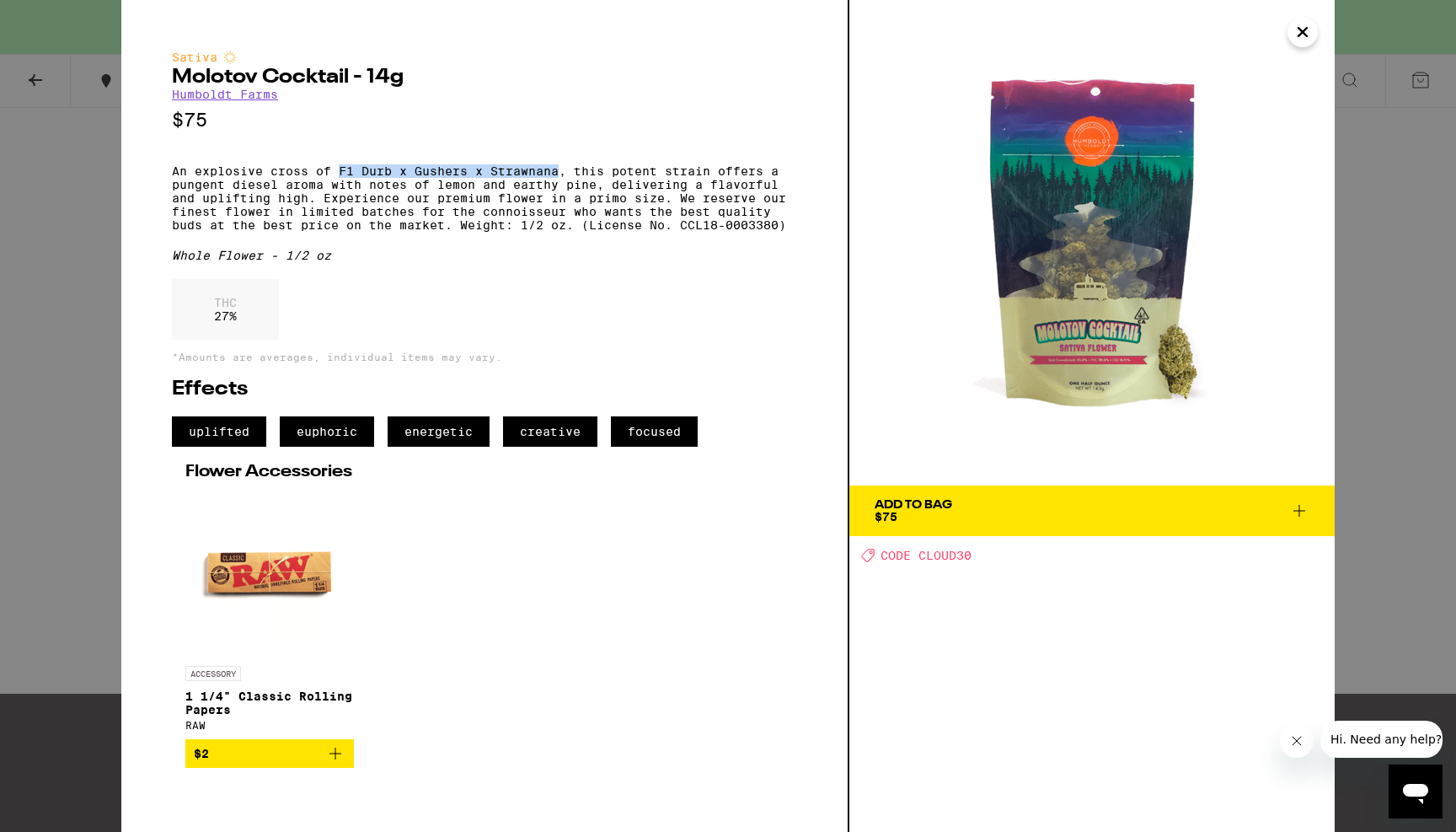
drag, startPoint x: 559, startPoint y: 180, endPoint x: 341, endPoint y: 179, distance: 218.0
click at [341, 179] on p "An explosive cross of F1 Durb x Gushers x Strawnana, this potent strain offers …" at bounding box center [484, 198] width 625 height 68
copy p "F1 Durb x Gushers x Strawnana"
click at [1392, 480] on div "Sativa Molotov Cocktail - 14g Humboldt Farms $75 An explosive cross of F1 Durb …" at bounding box center [728, 416] width 1456 height 832
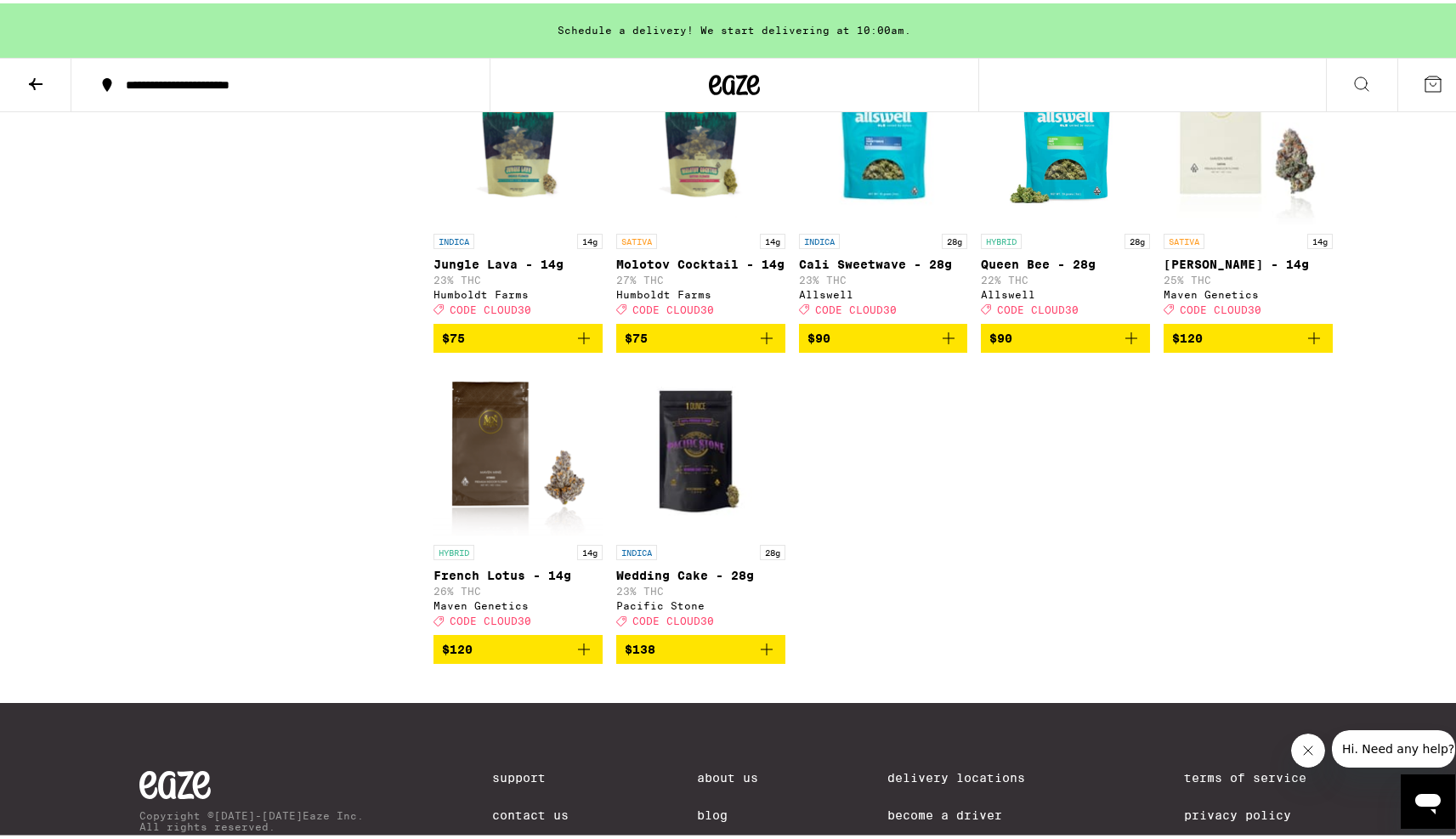
click at [580, 656] on icon "Add to bag" at bounding box center [584, 645] width 20 height 20
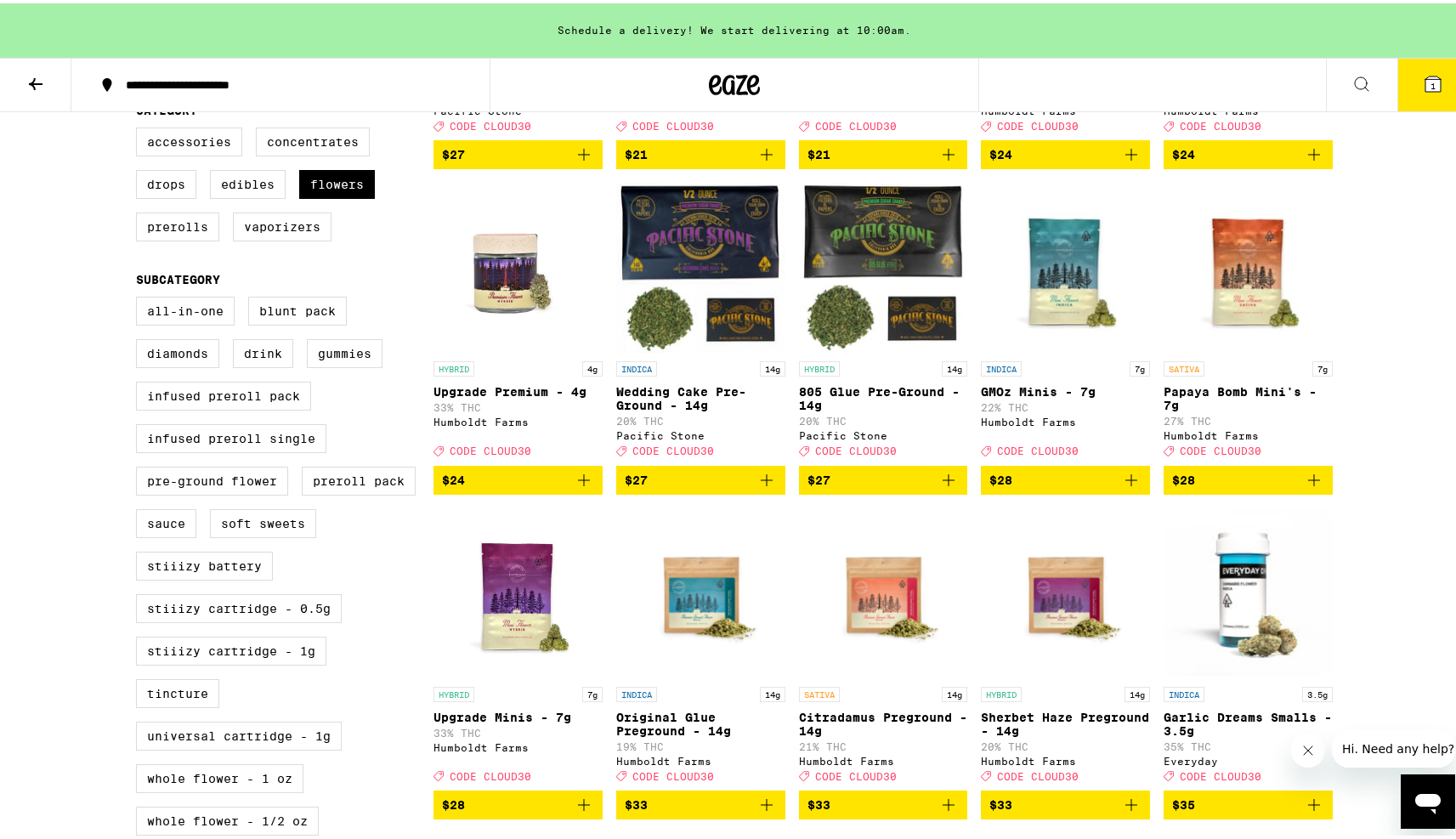
scroll to position [455, 0]
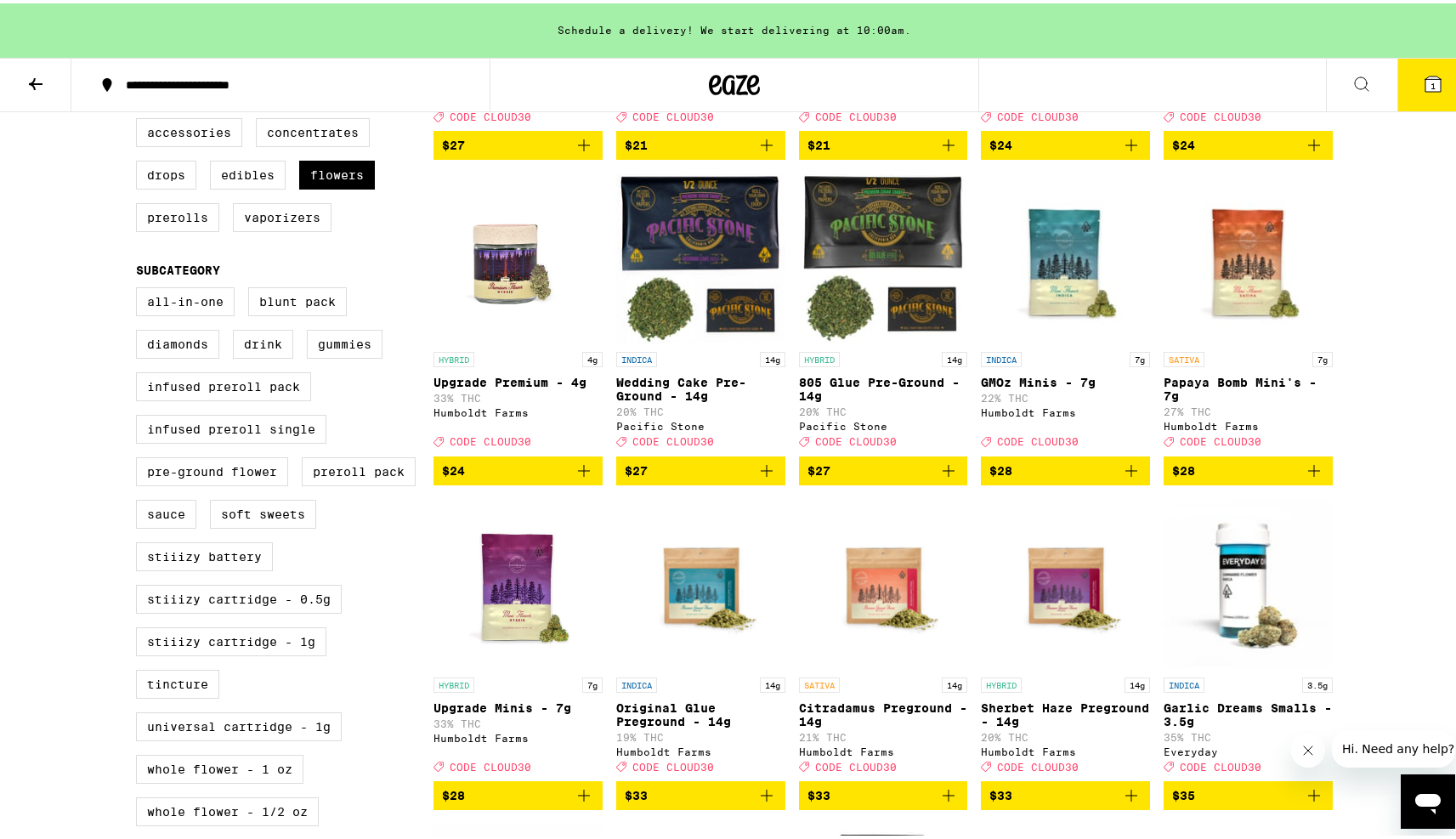
click at [447, 619] on img "Open page for Upgrade Minis - 7g from Humboldt Farms" at bounding box center [518, 580] width 169 height 170
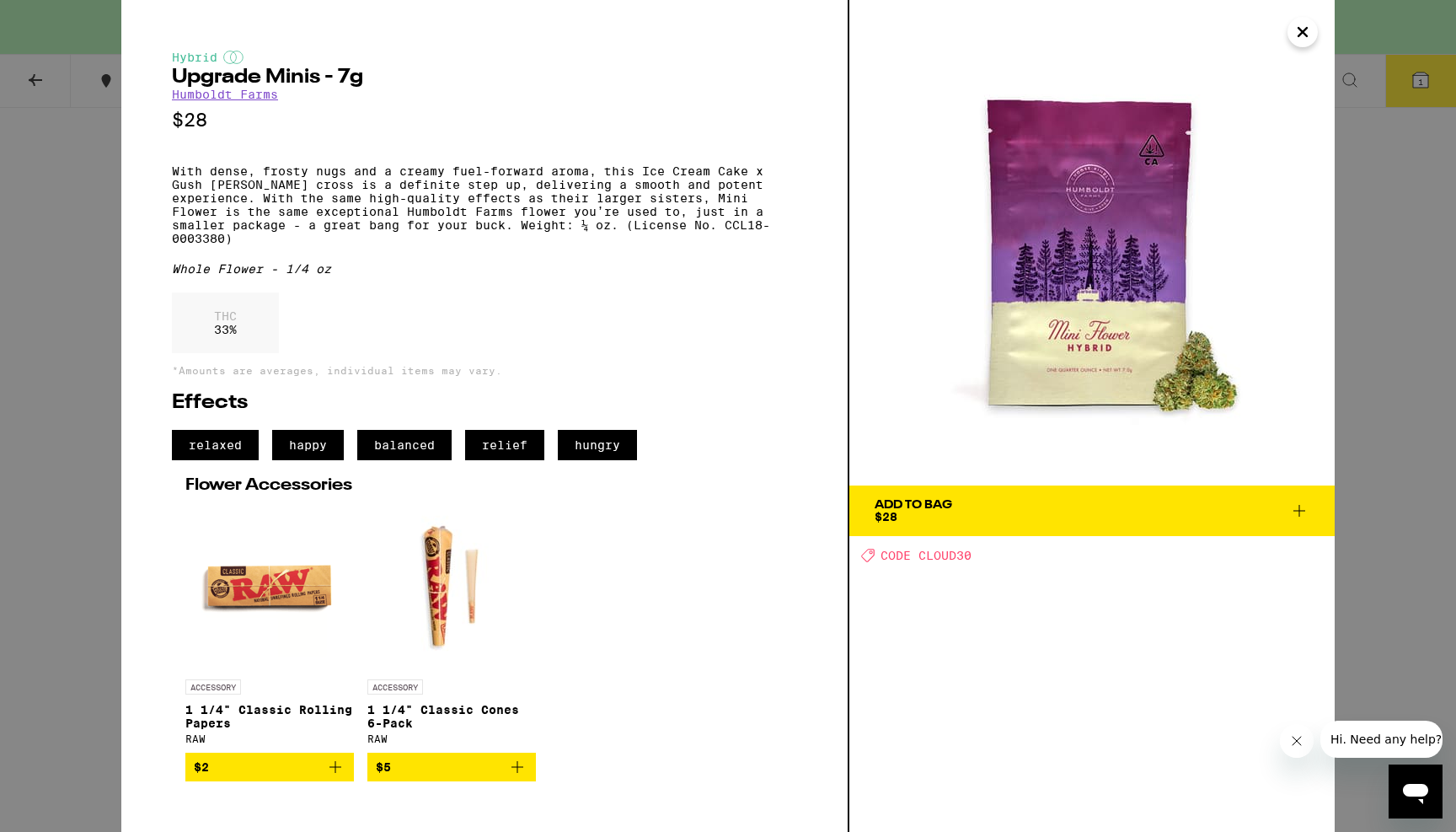
click at [1295, 38] on icon "Close" at bounding box center [1302, 31] width 20 height 26
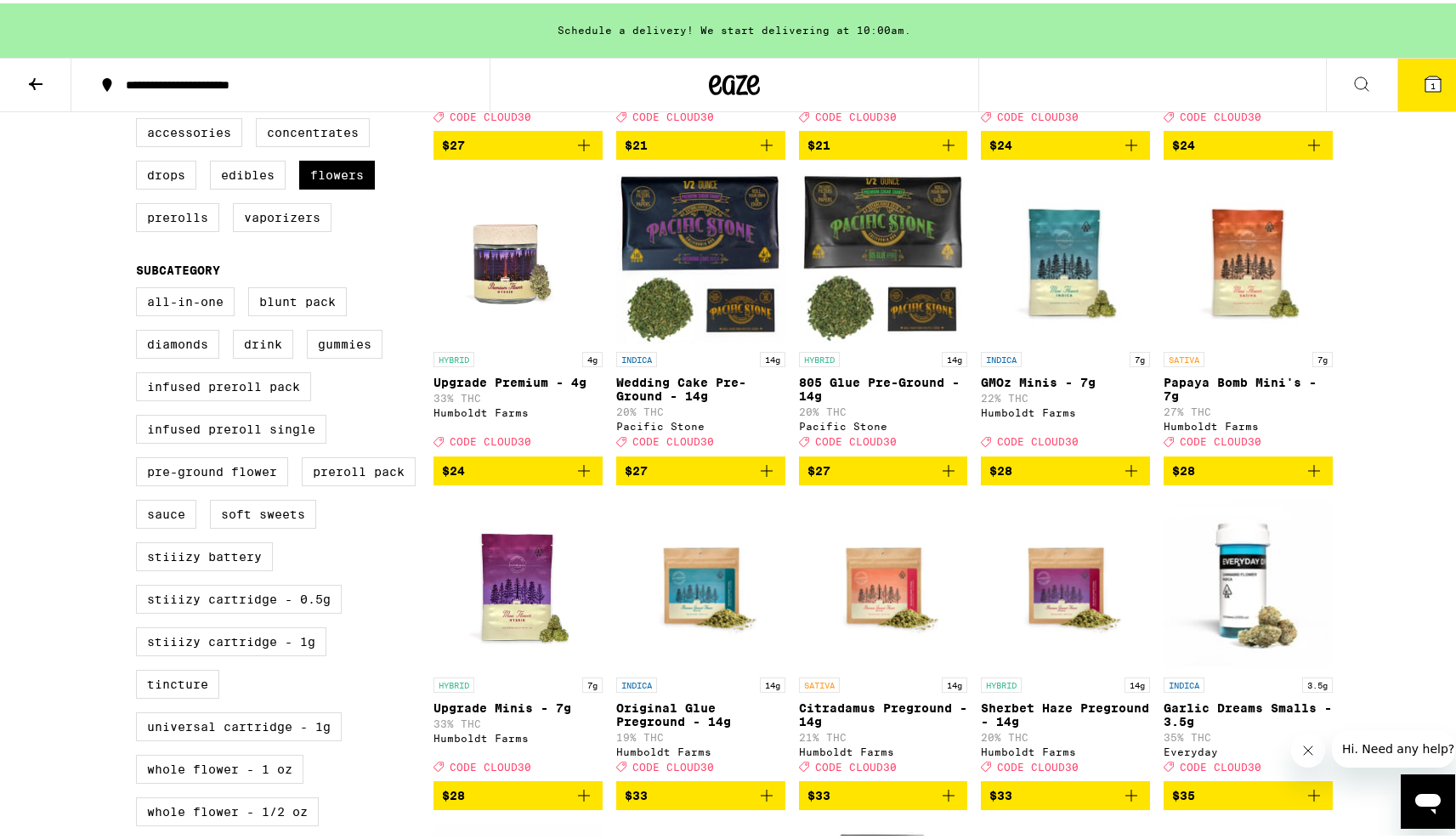
click at [580, 477] on icon "Add to bag" at bounding box center [584, 467] width 20 height 20
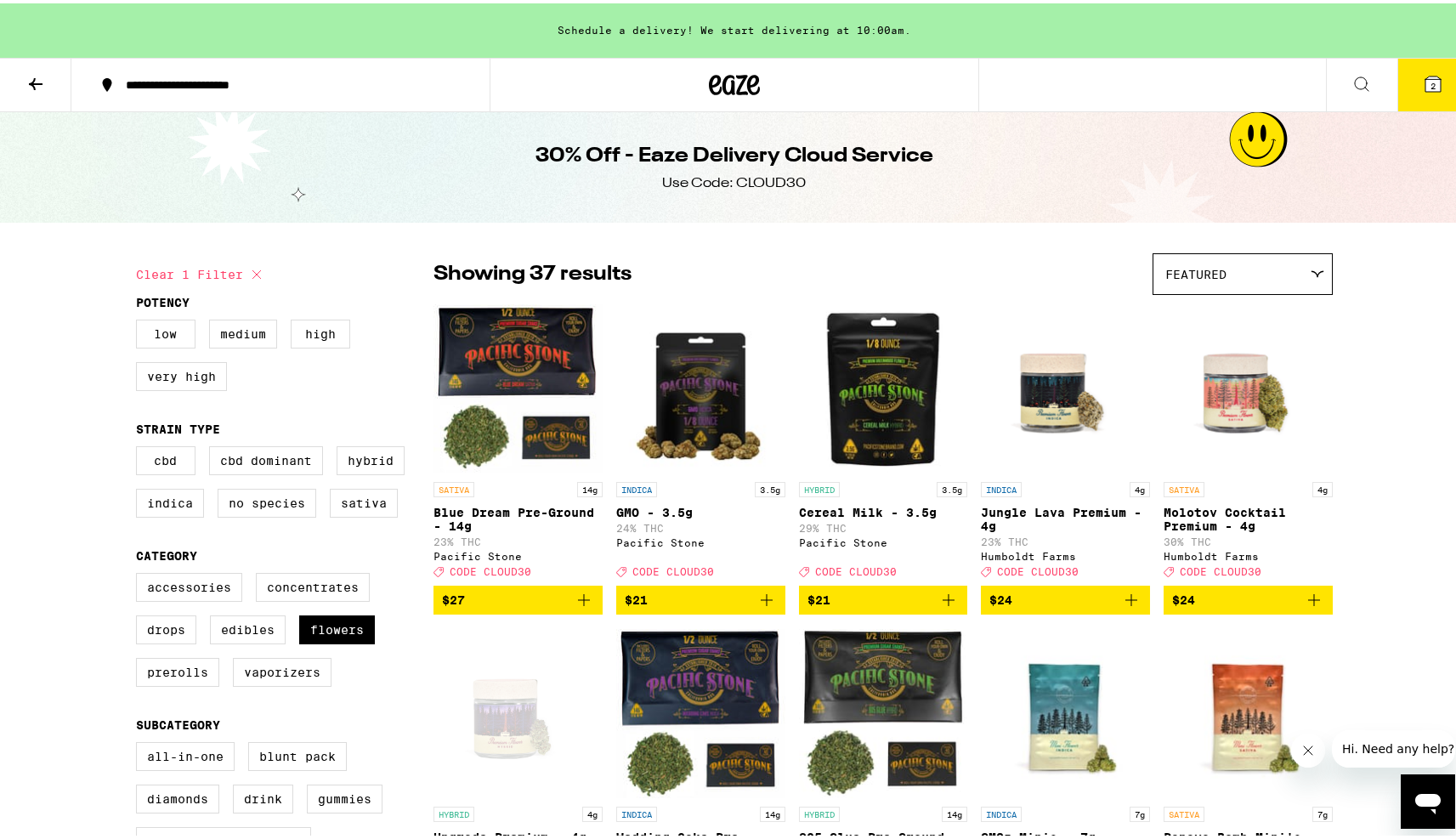
click at [1312, 606] on icon "Add to bag" at bounding box center [1314, 596] width 20 height 20
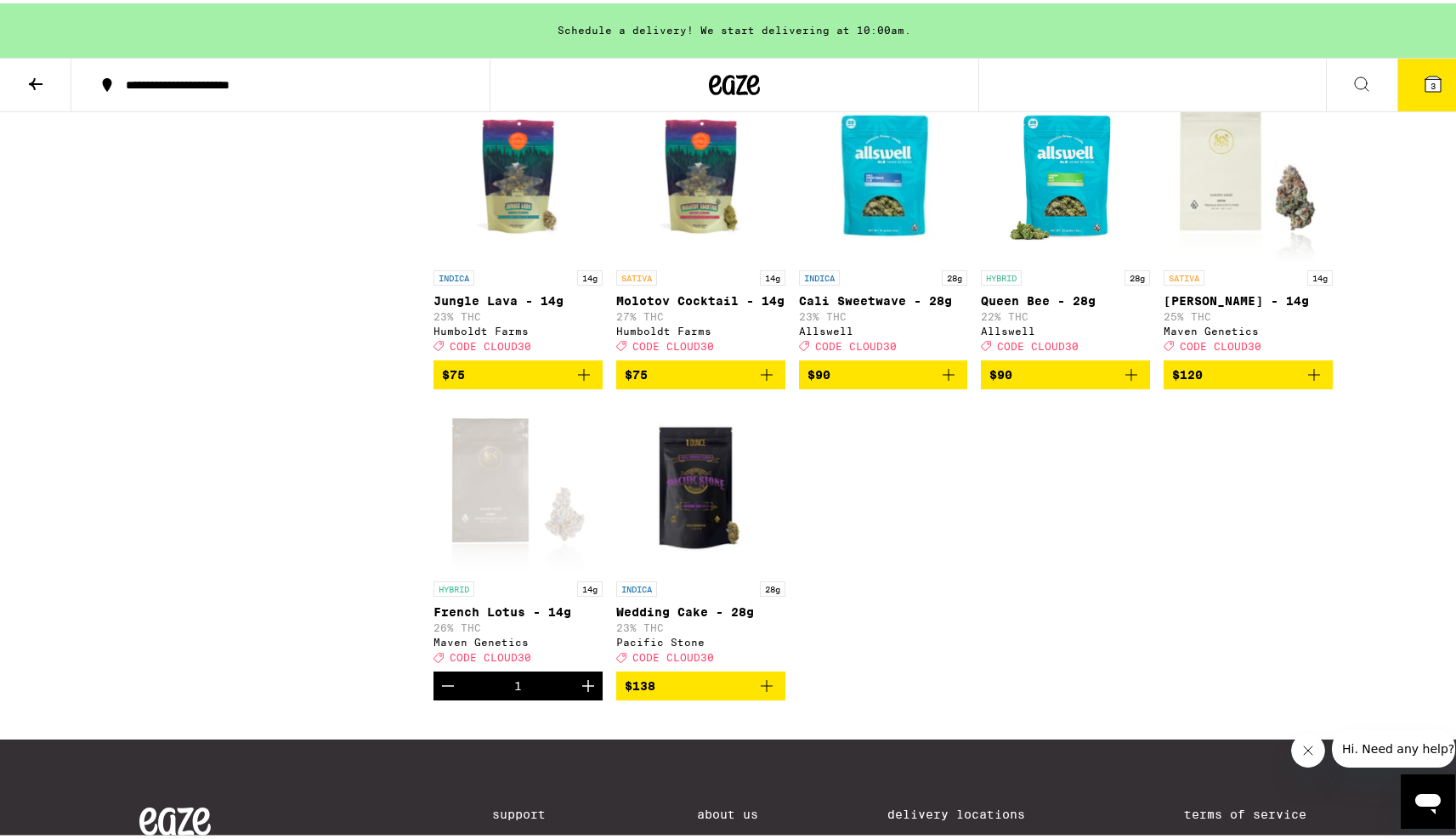
scroll to position [2163, 0]
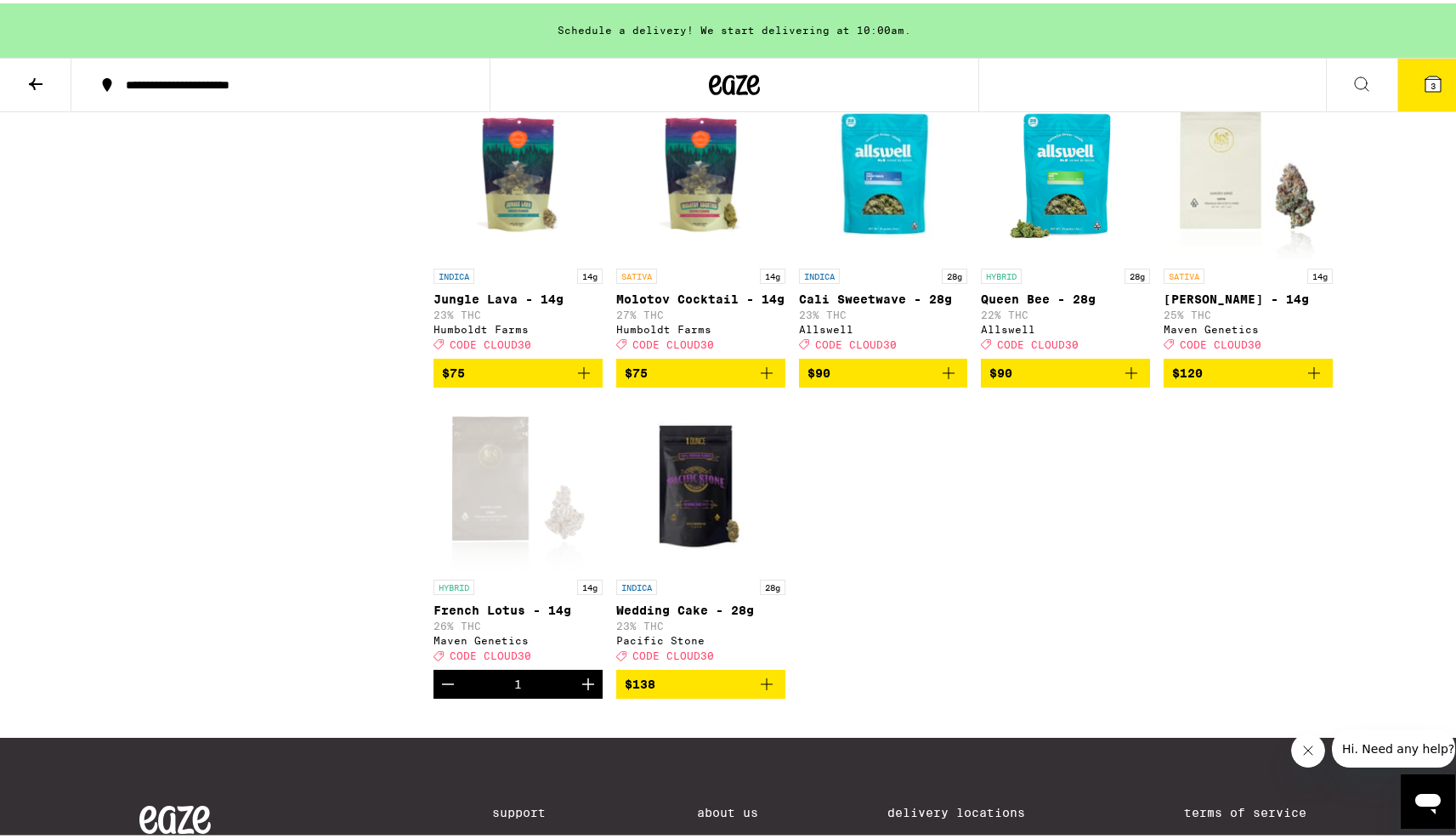
click at [1441, 79] on button "3" at bounding box center [1433, 82] width 71 height 53
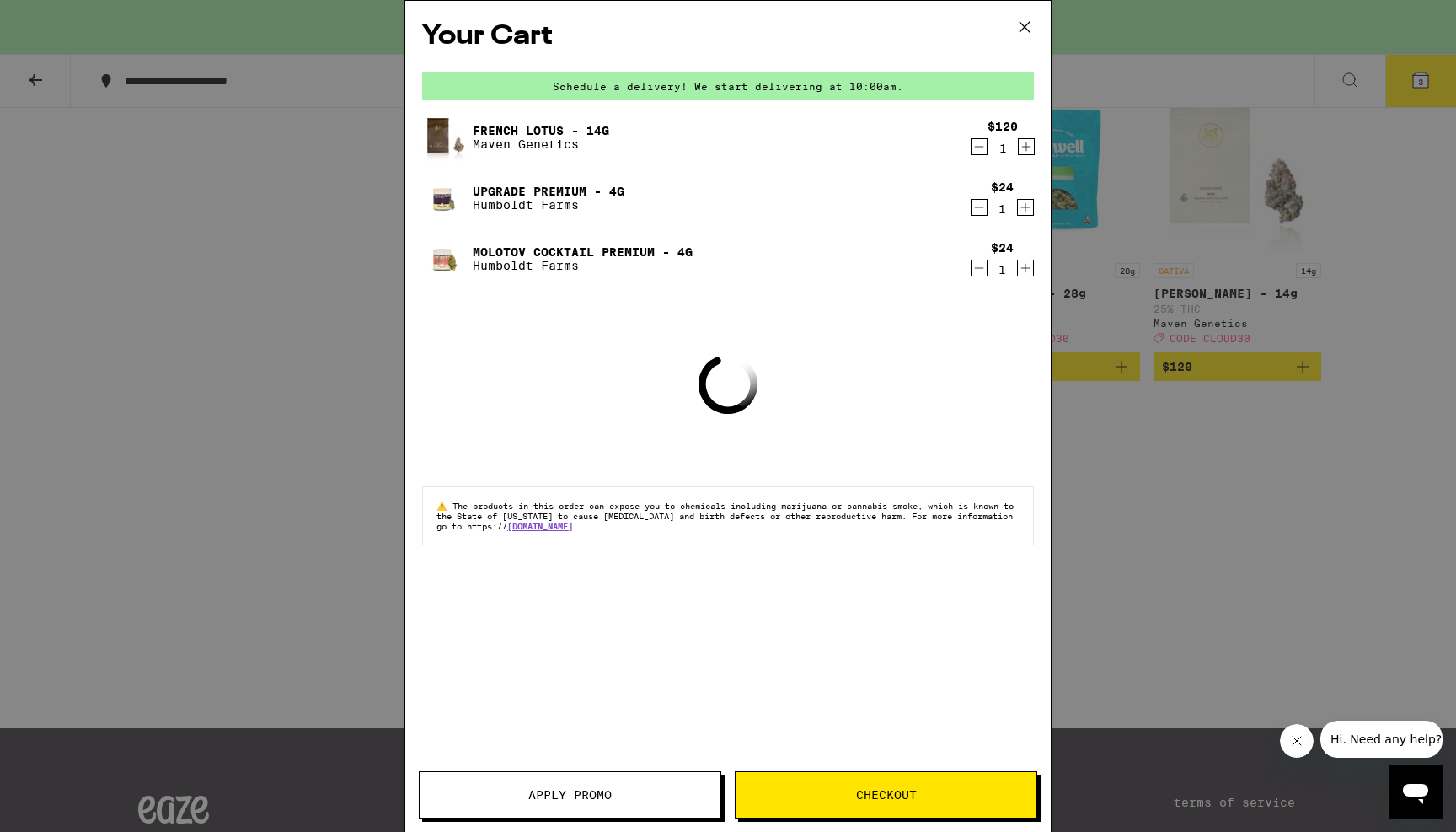
click at [623, 788] on button "Apply Promo" at bounding box center [570, 795] width 303 height 48
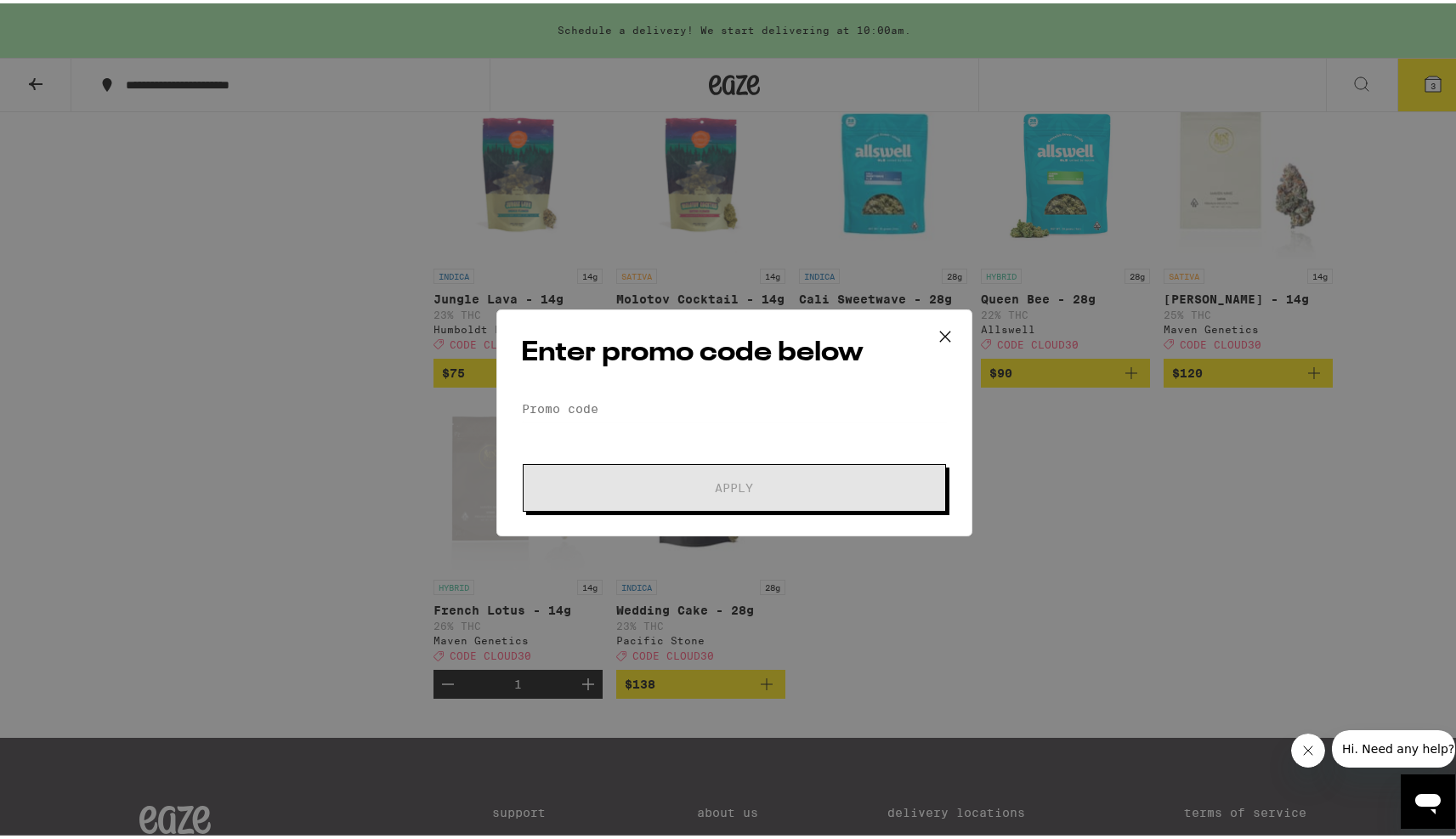
click at [672, 429] on form "Promo Code Apply" at bounding box center [735, 450] width 426 height 115
click at [672, 422] on form "Promo Code Apply" at bounding box center [735, 450] width 426 height 115
click at [672, 403] on input "Promo Code" at bounding box center [735, 405] width 426 height 26
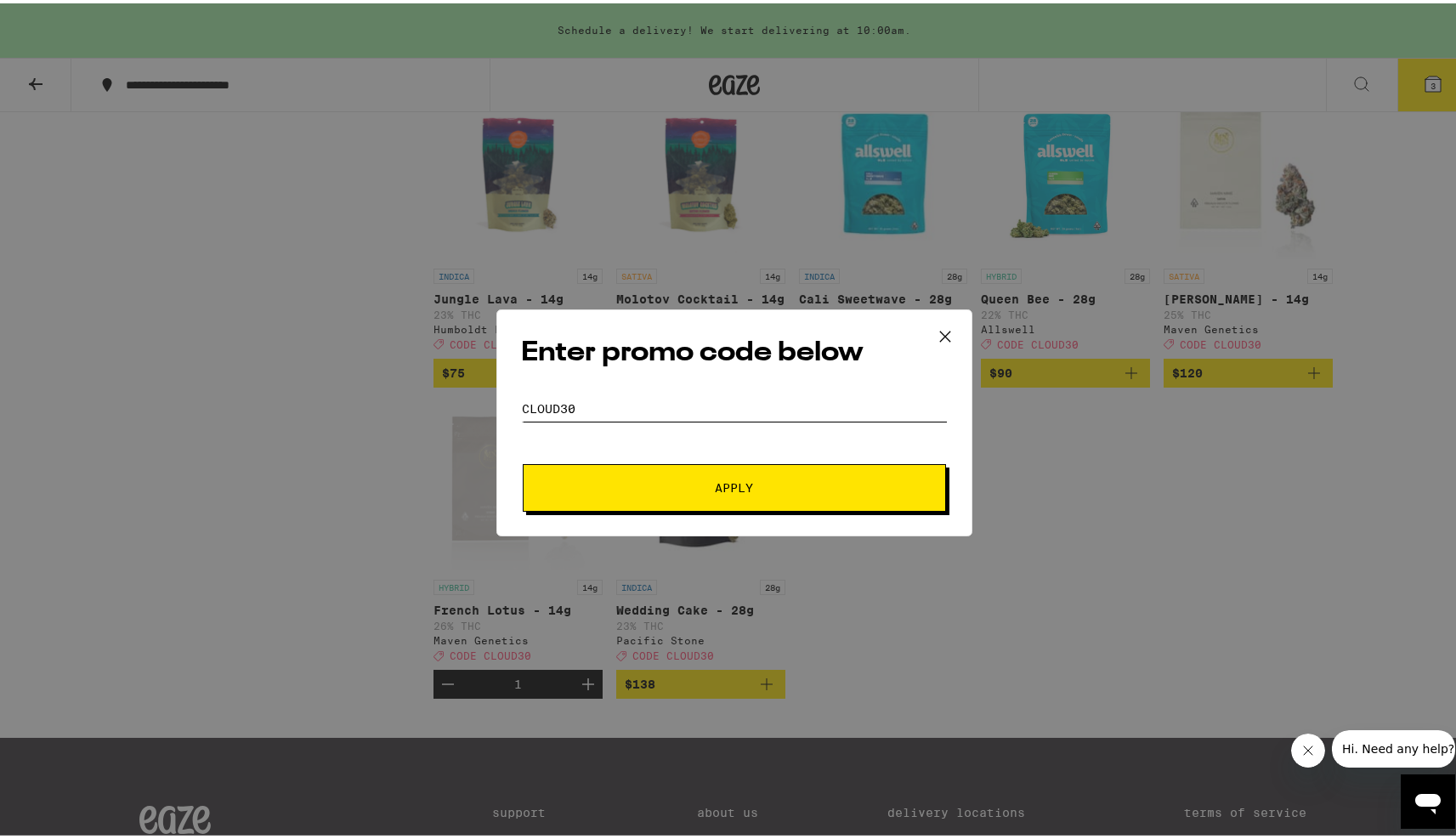
type input "cloud30"
click at [755, 504] on button "Apply" at bounding box center [734, 485] width 424 height 48
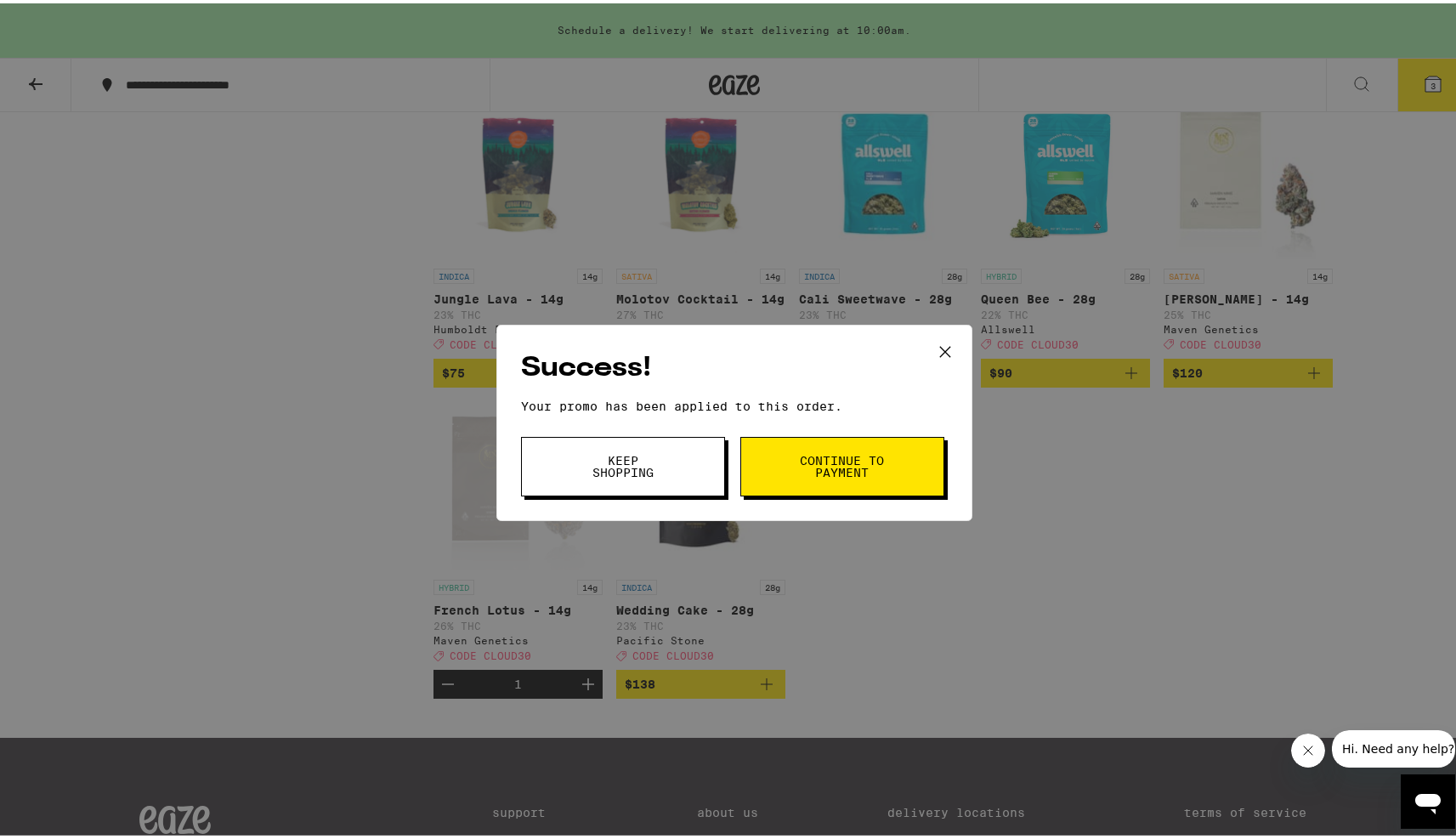
click at [937, 345] on icon at bounding box center [945, 348] width 26 height 26
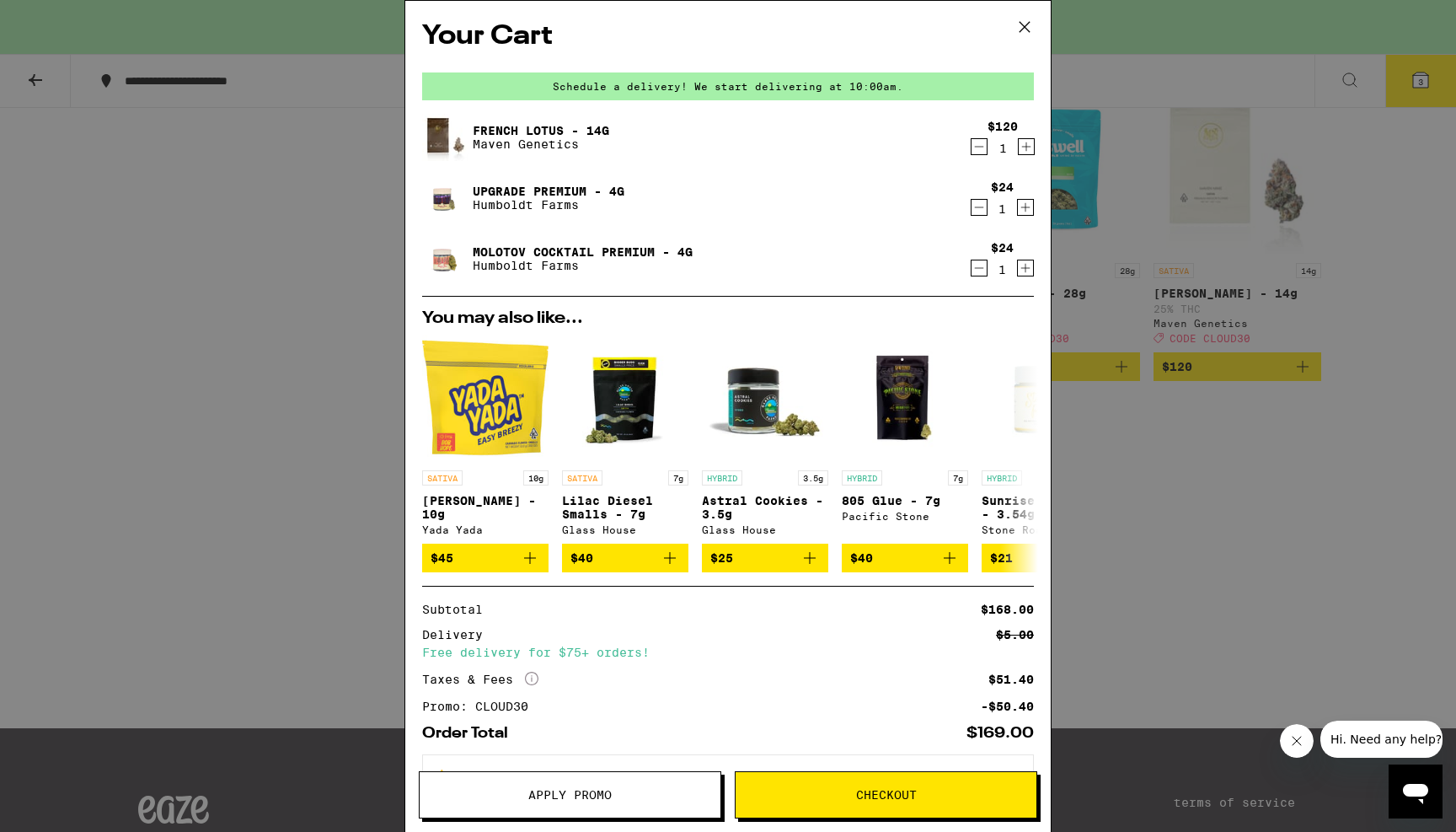
click at [972, 146] on icon "Decrement" at bounding box center [979, 146] width 15 height 20
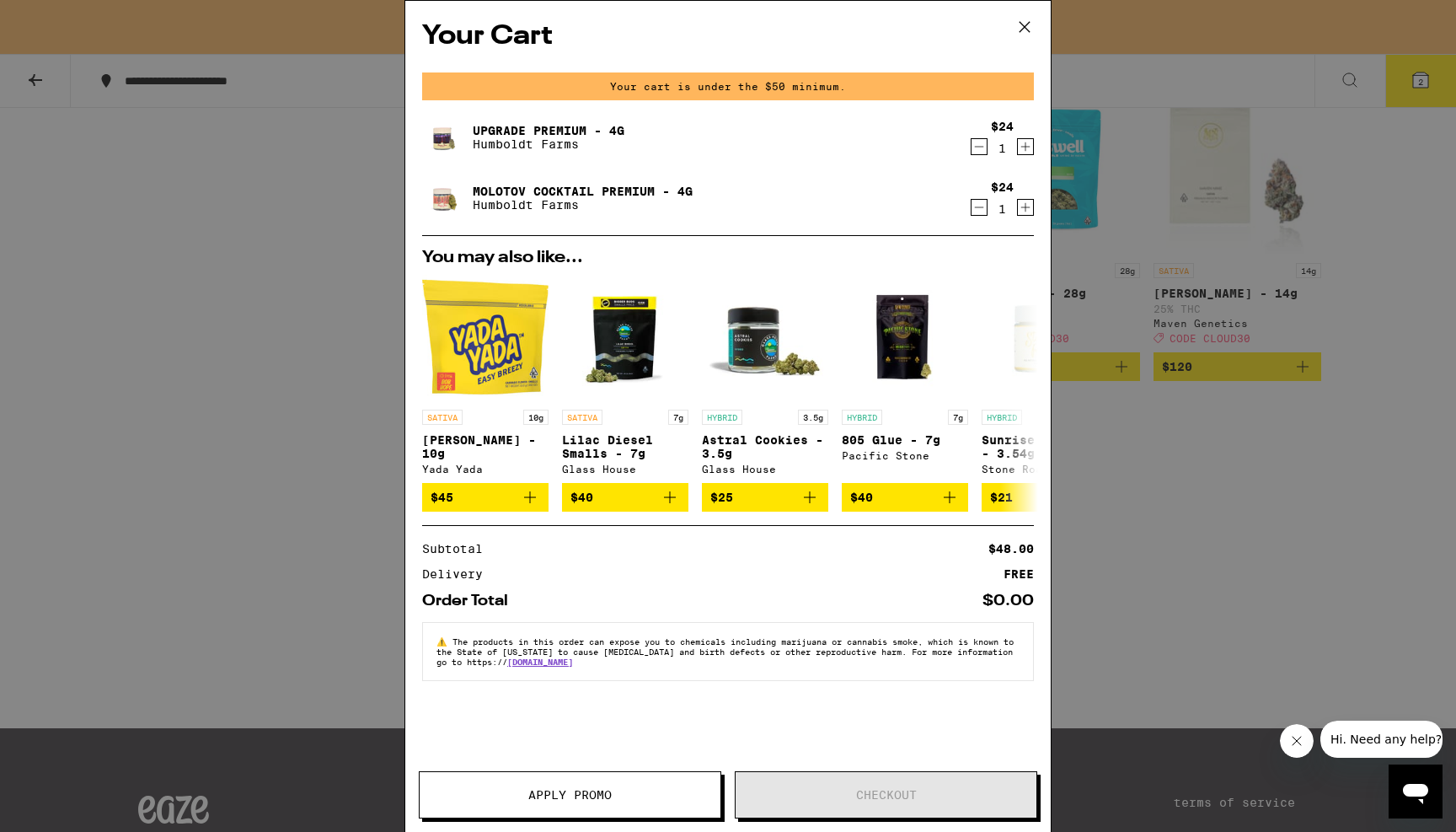
click at [979, 144] on icon "Decrement" at bounding box center [979, 146] width 15 height 20
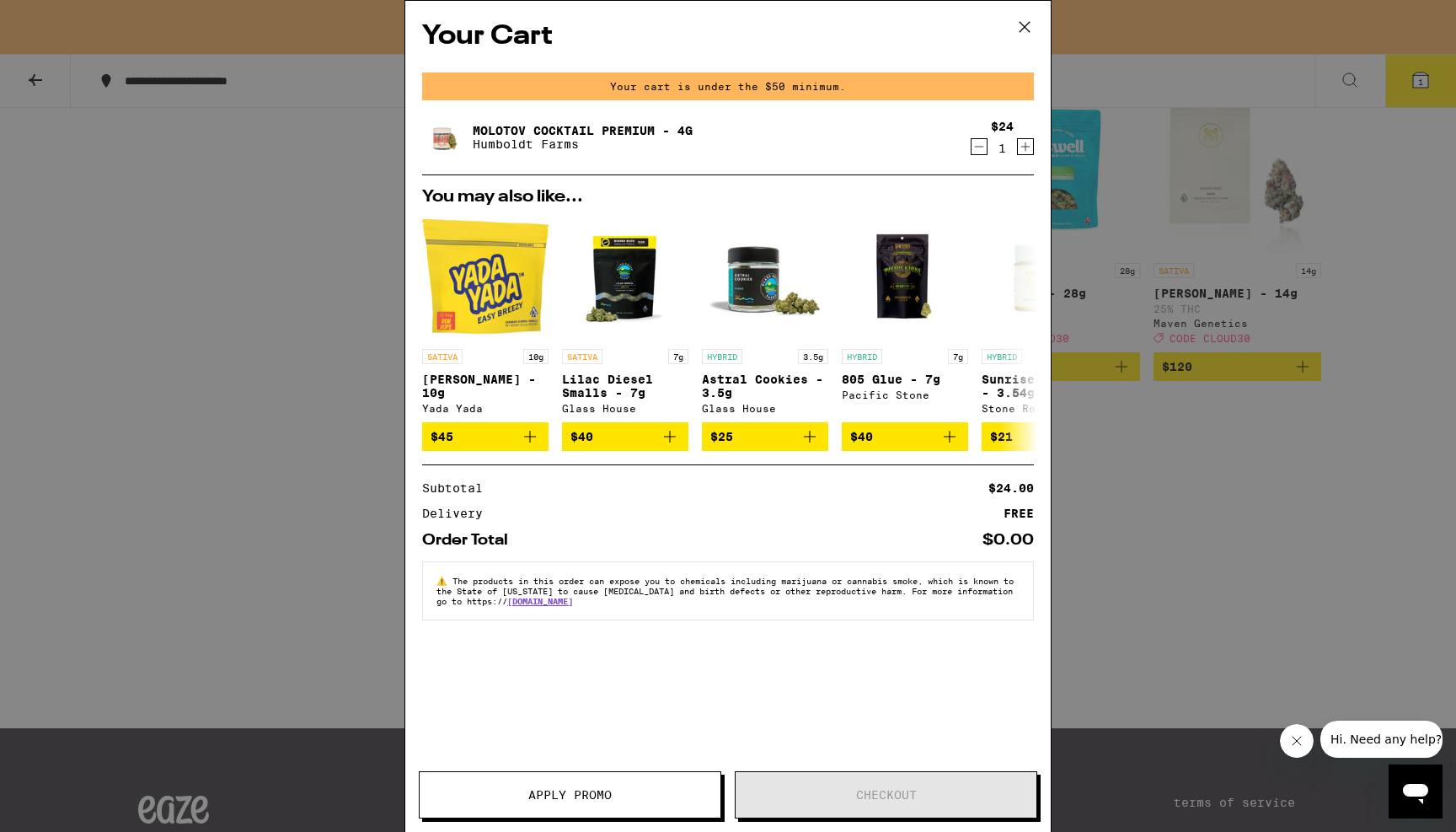
click at [1024, 28] on icon at bounding box center [1024, 27] width 26 height 26
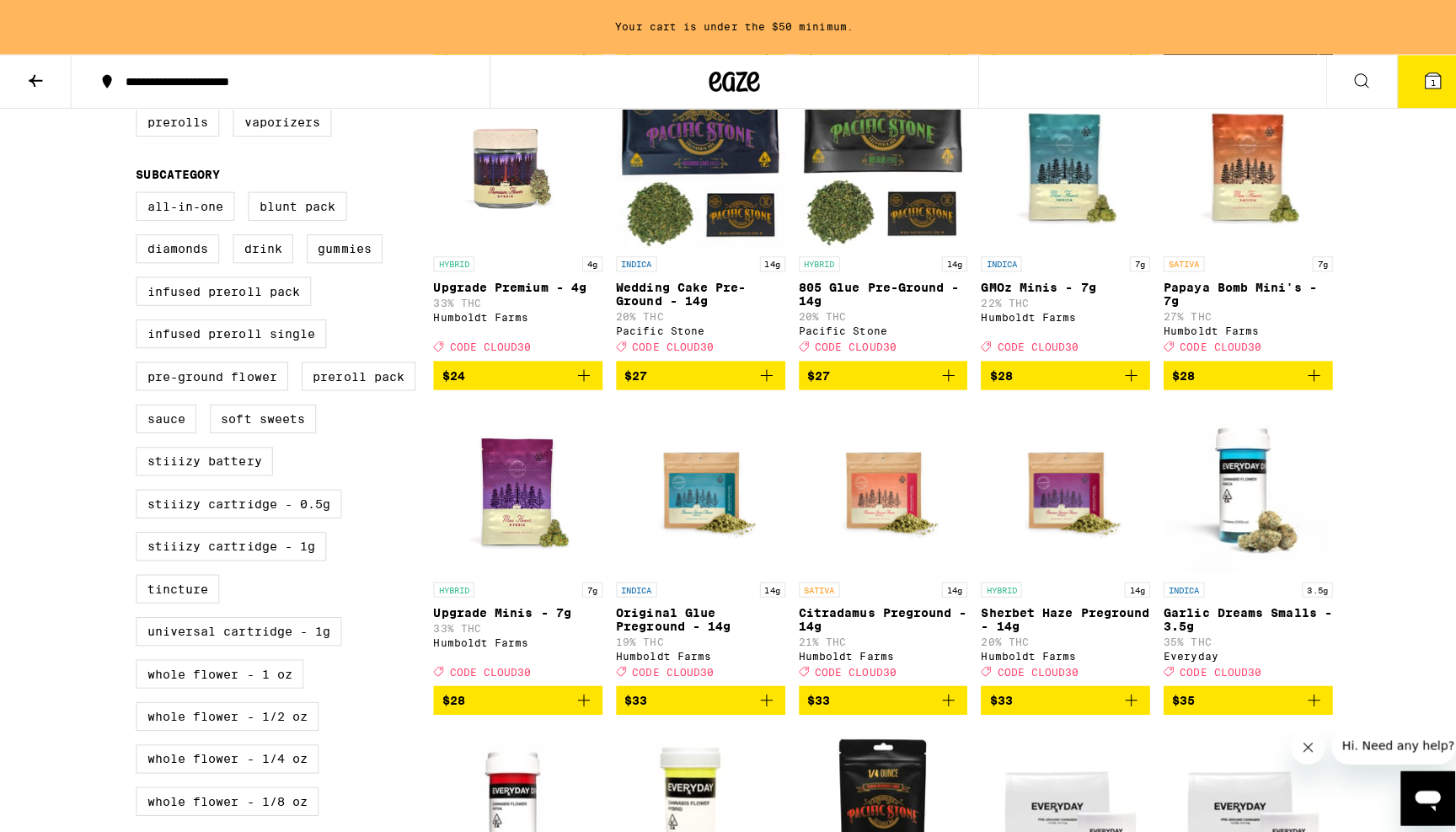
scroll to position [545, 0]
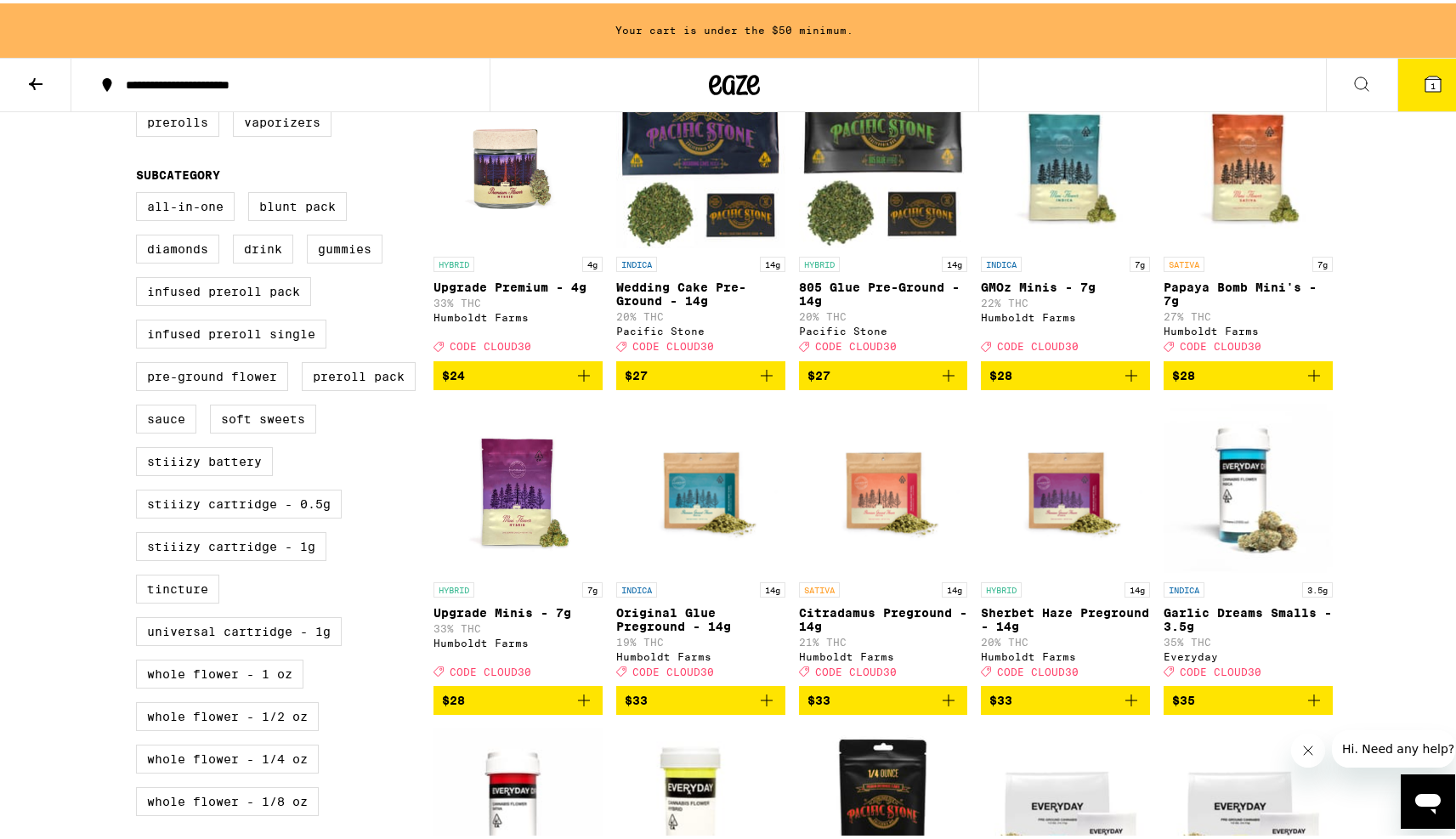
click at [595, 711] on button "$28" at bounding box center [518, 697] width 169 height 29
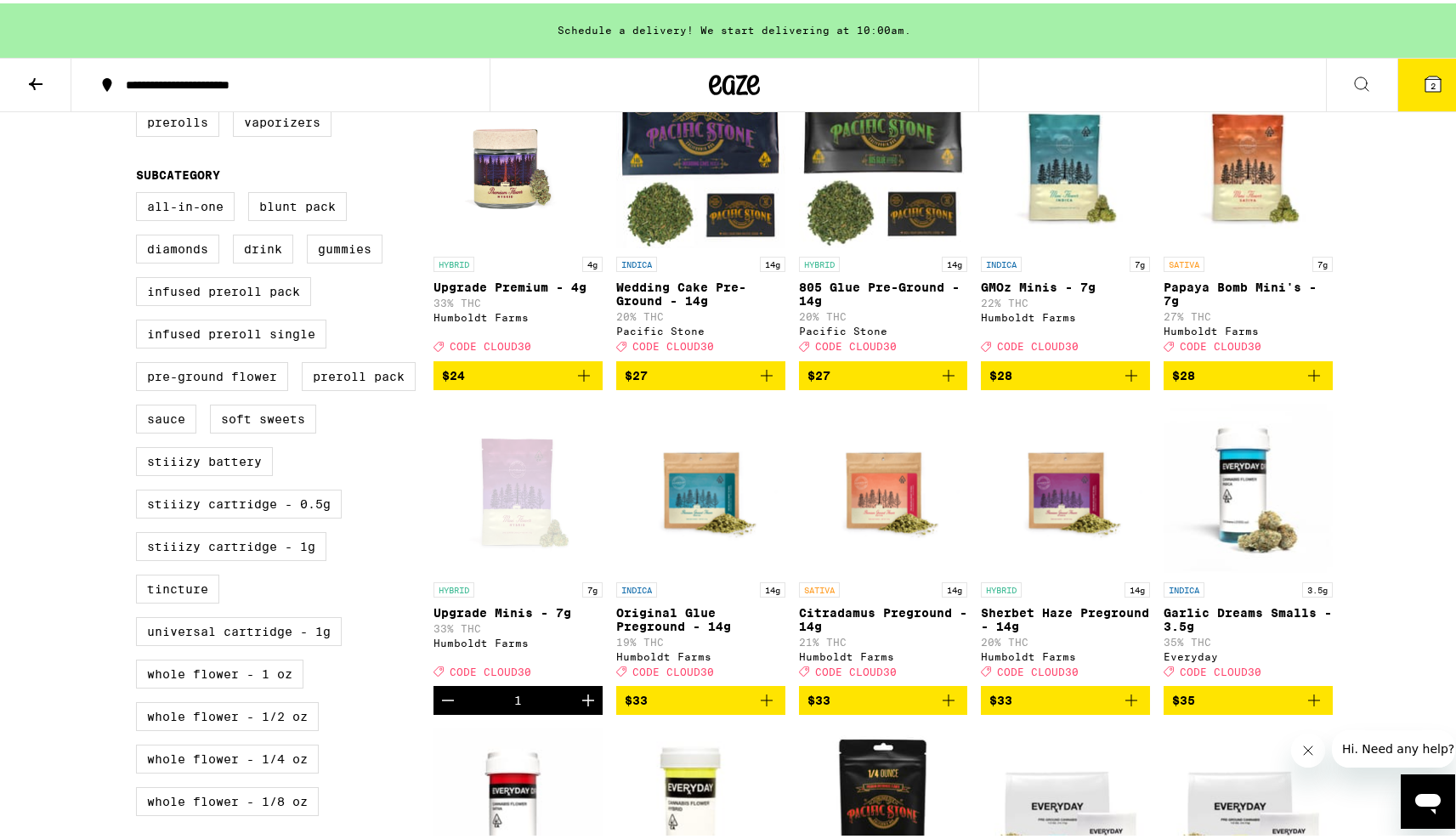
click at [1436, 78] on button "2" at bounding box center [1433, 82] width 71 height 53
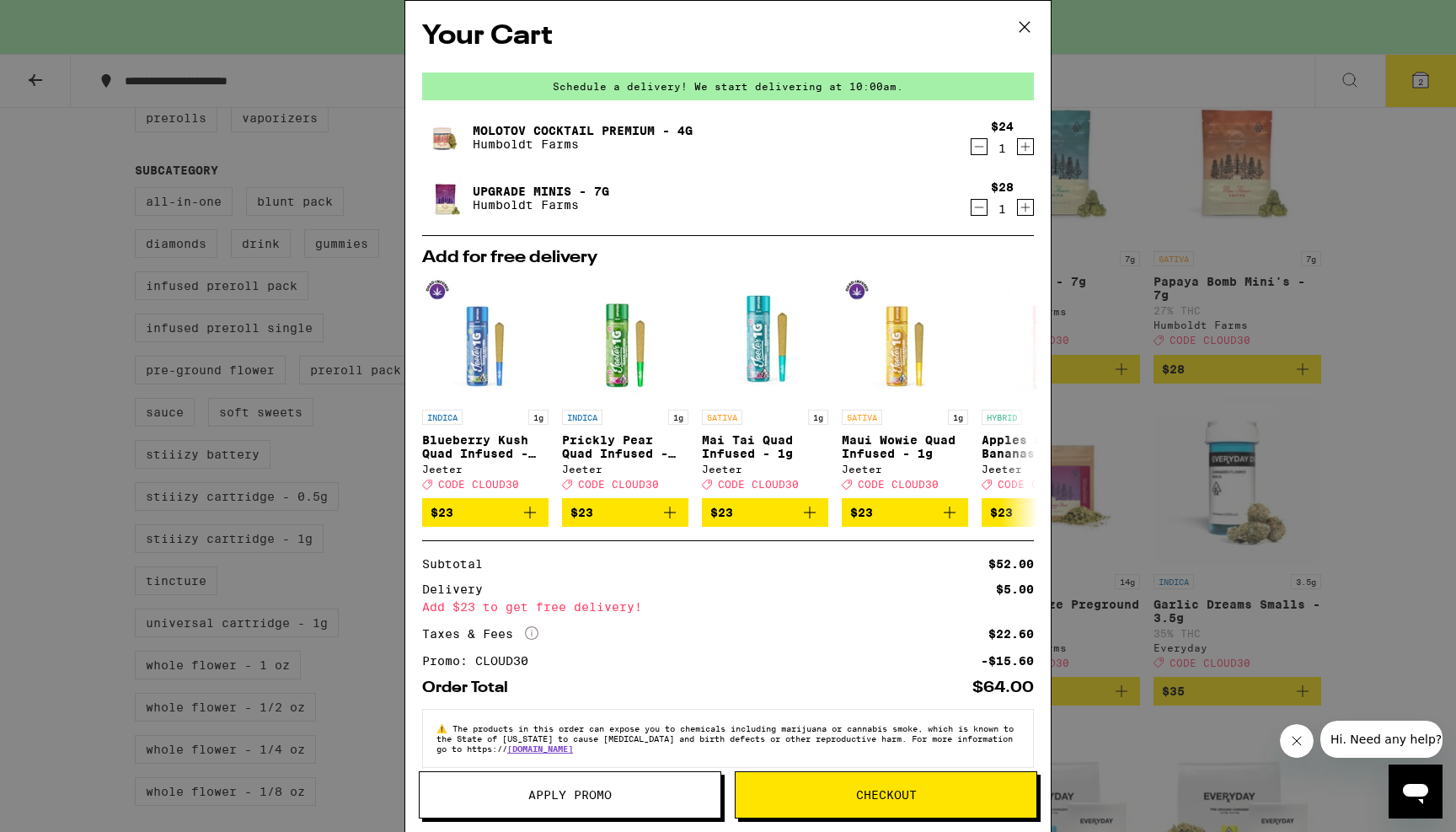
scroll to position [29, 0]
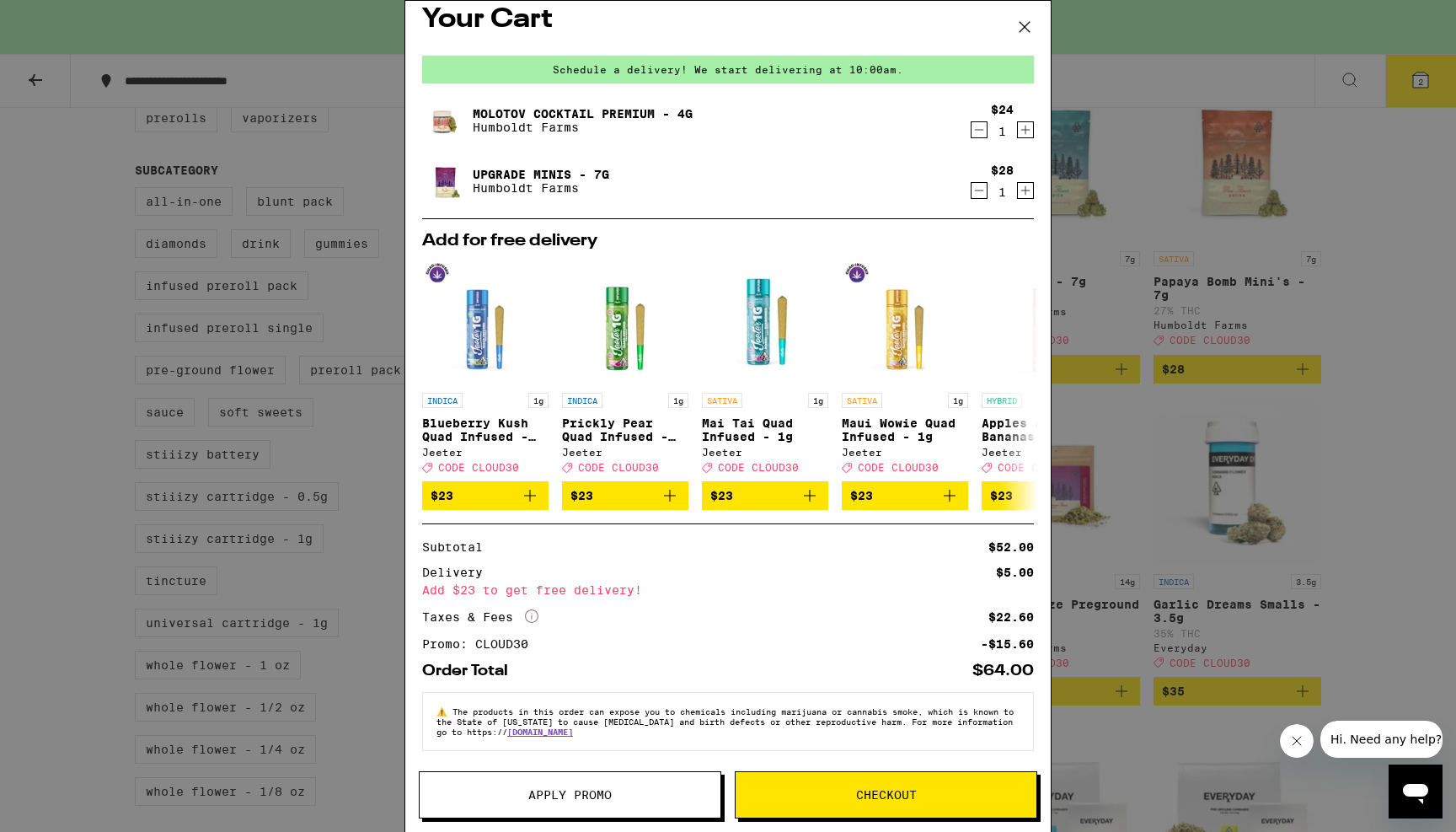
click at [972, 121] on icon "Decrement" at bounding box center [979, 129] width 15 height 20
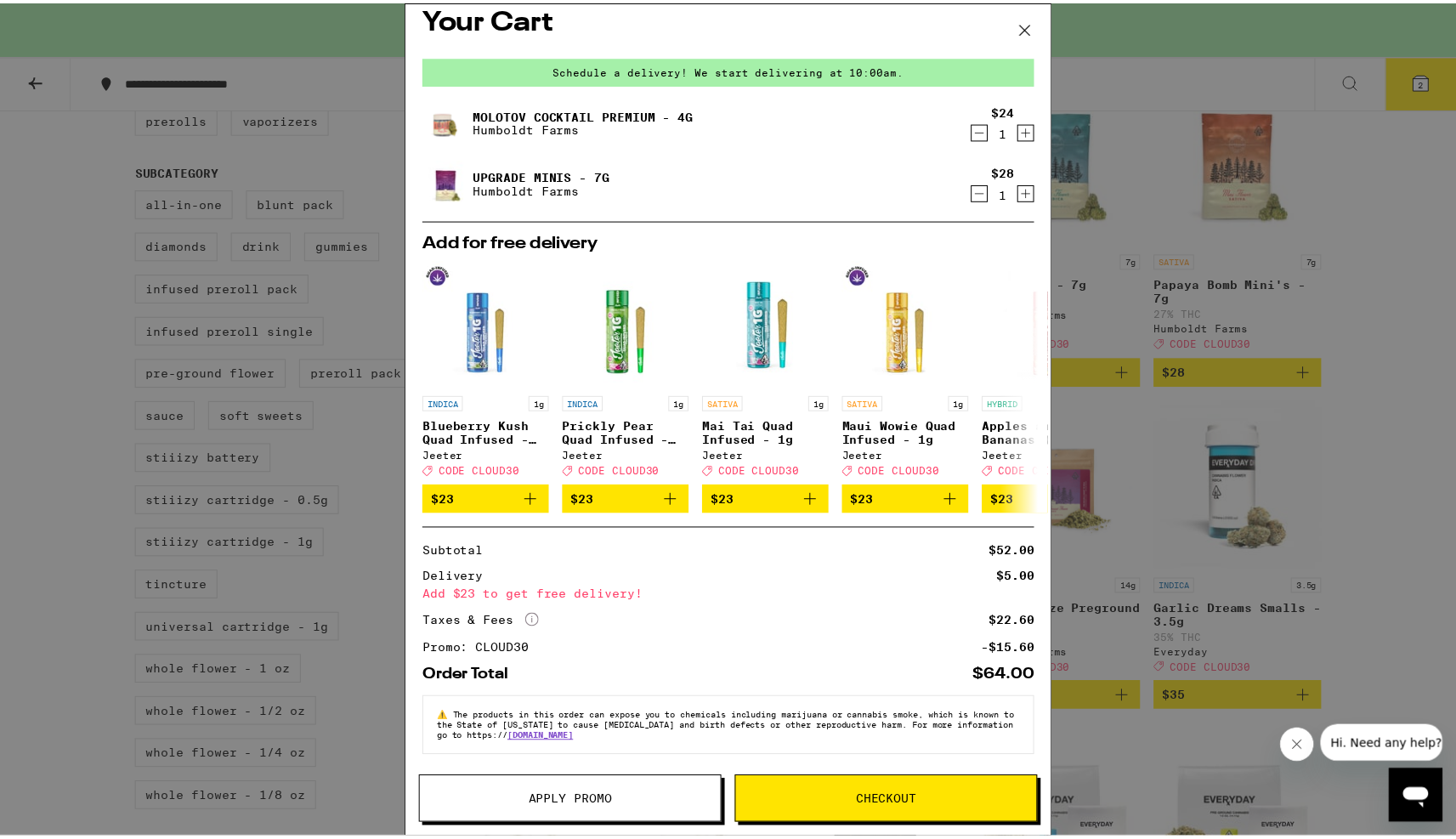
scroll to position [0, 0]
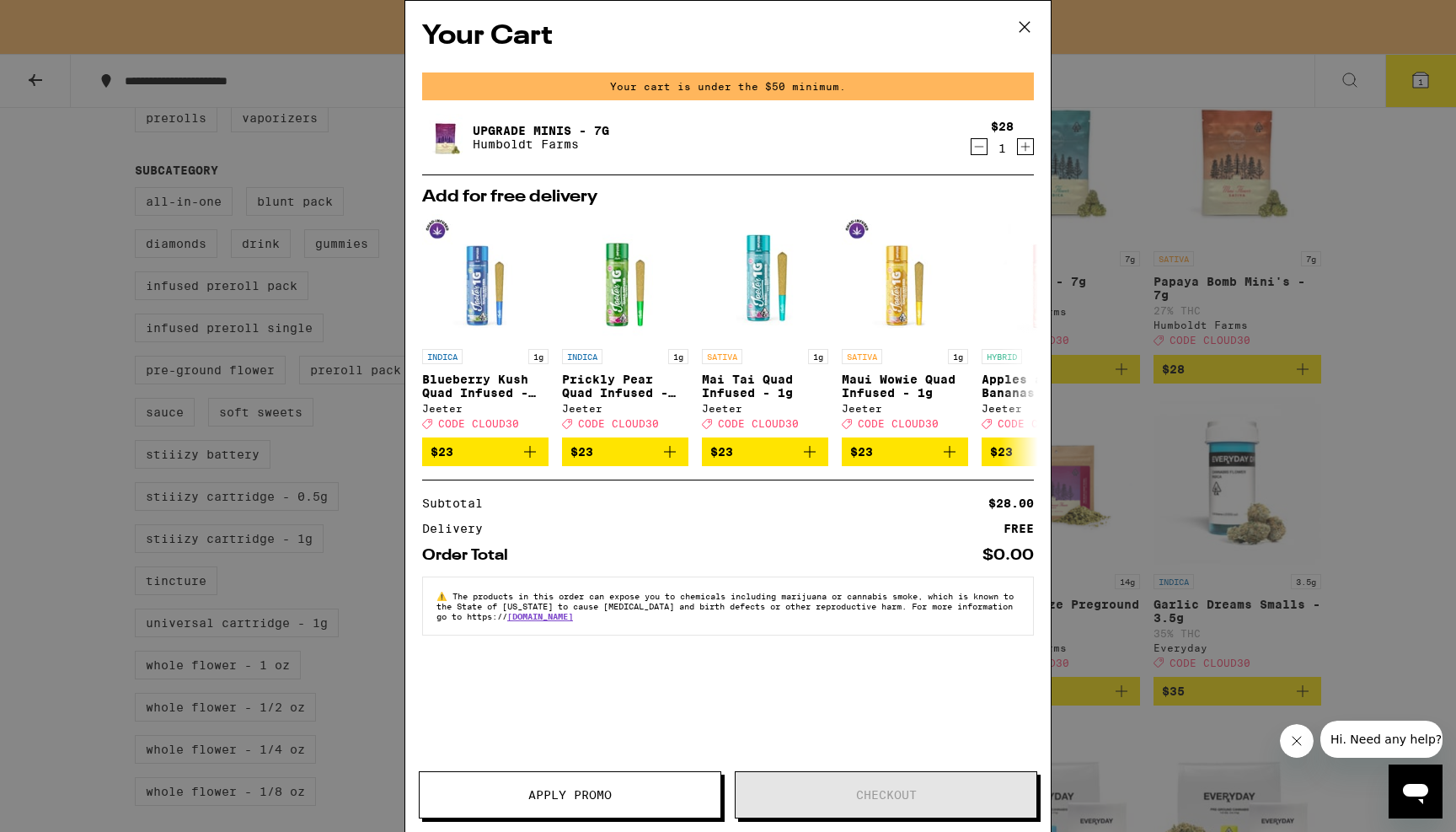
click at [980, 146] on icon "Decrement" at bounding box center [979, 146] width 15 height 20
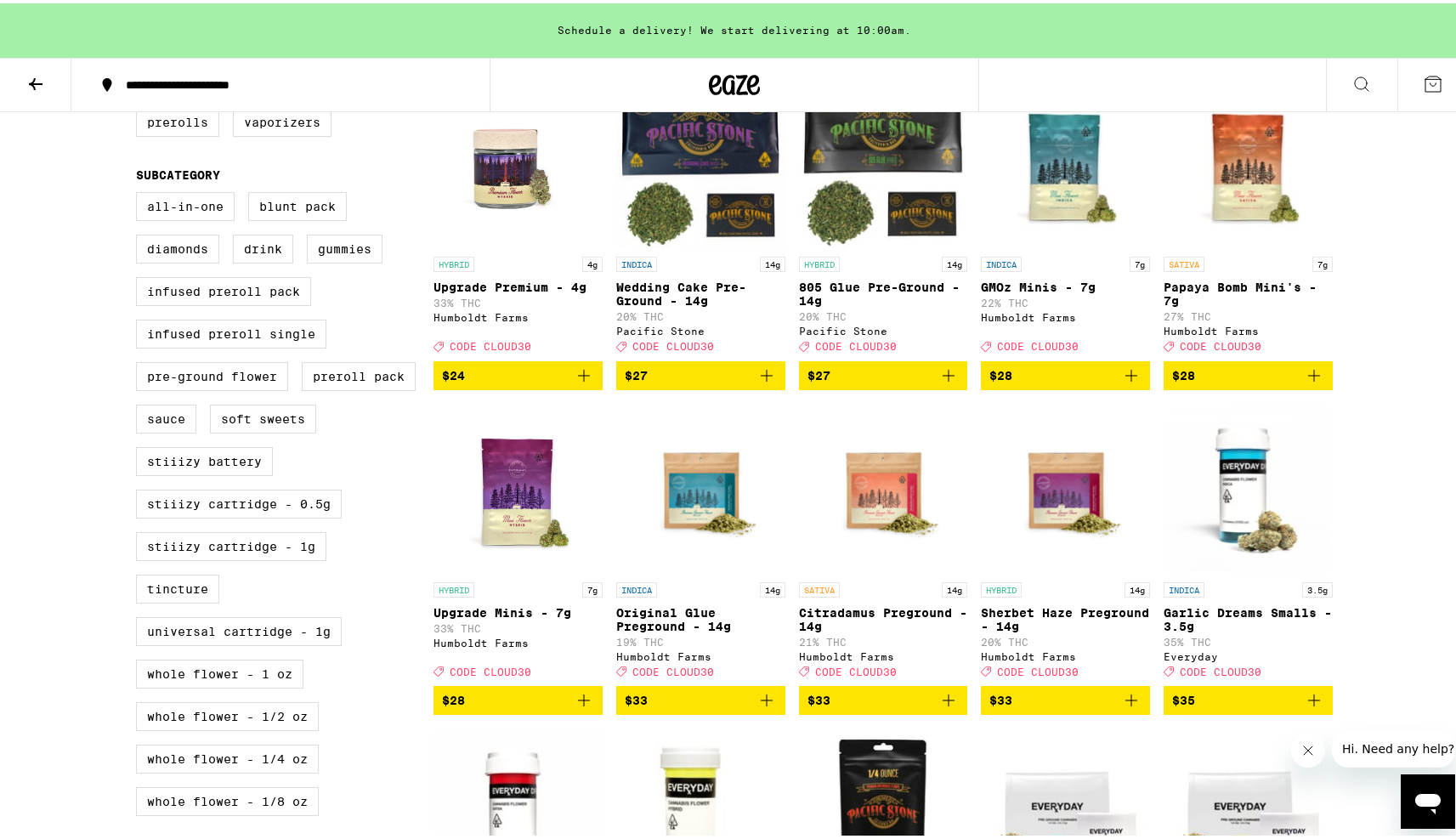
click at [1300, 304] on p "Papaya Bomb Mini's - 7g" at bounding box center [1249, 291] width 169 height 27
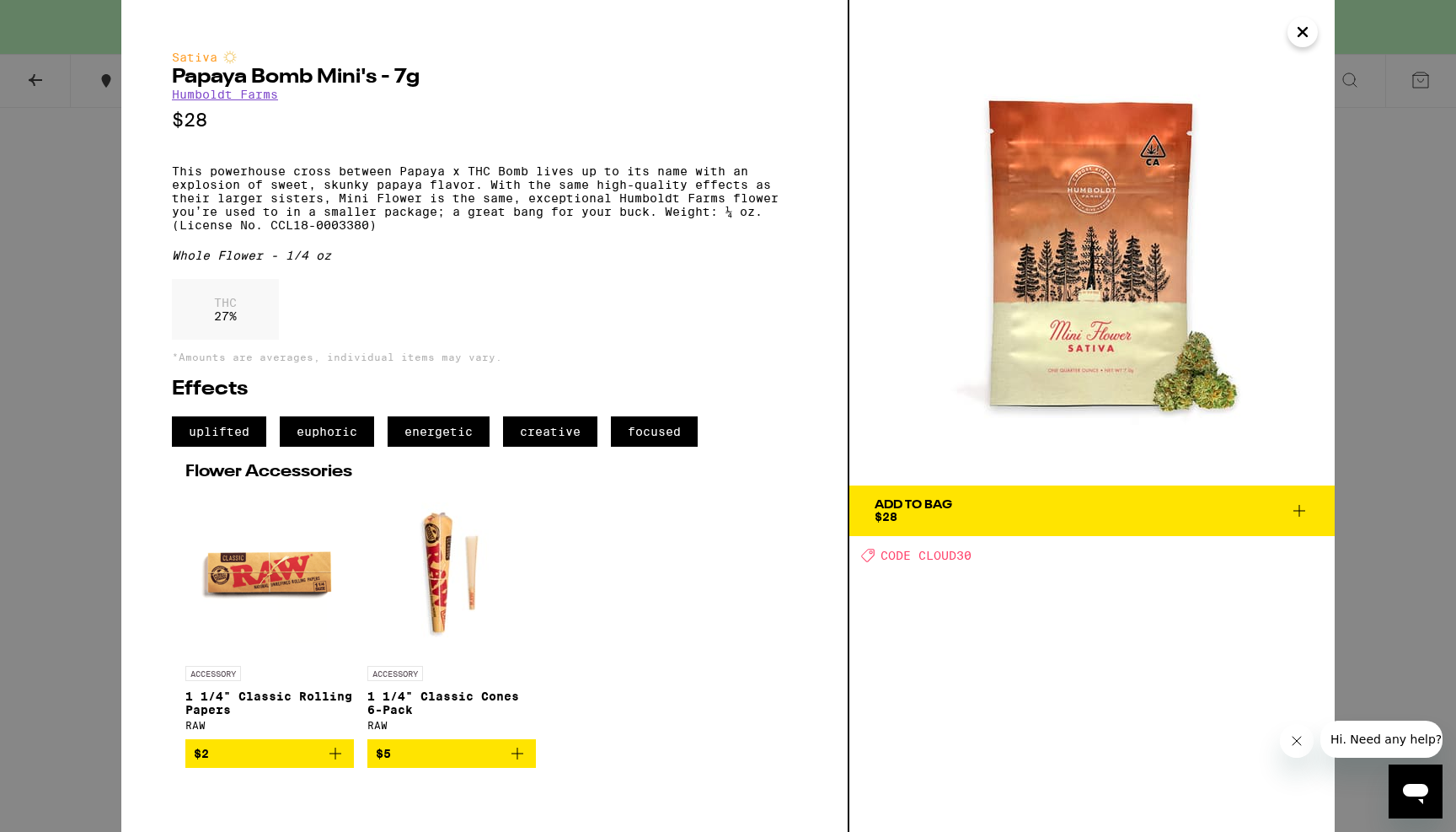
click at [1295, 42] on icon "Close" at bounding box center [1302, 31] width 20 height 26
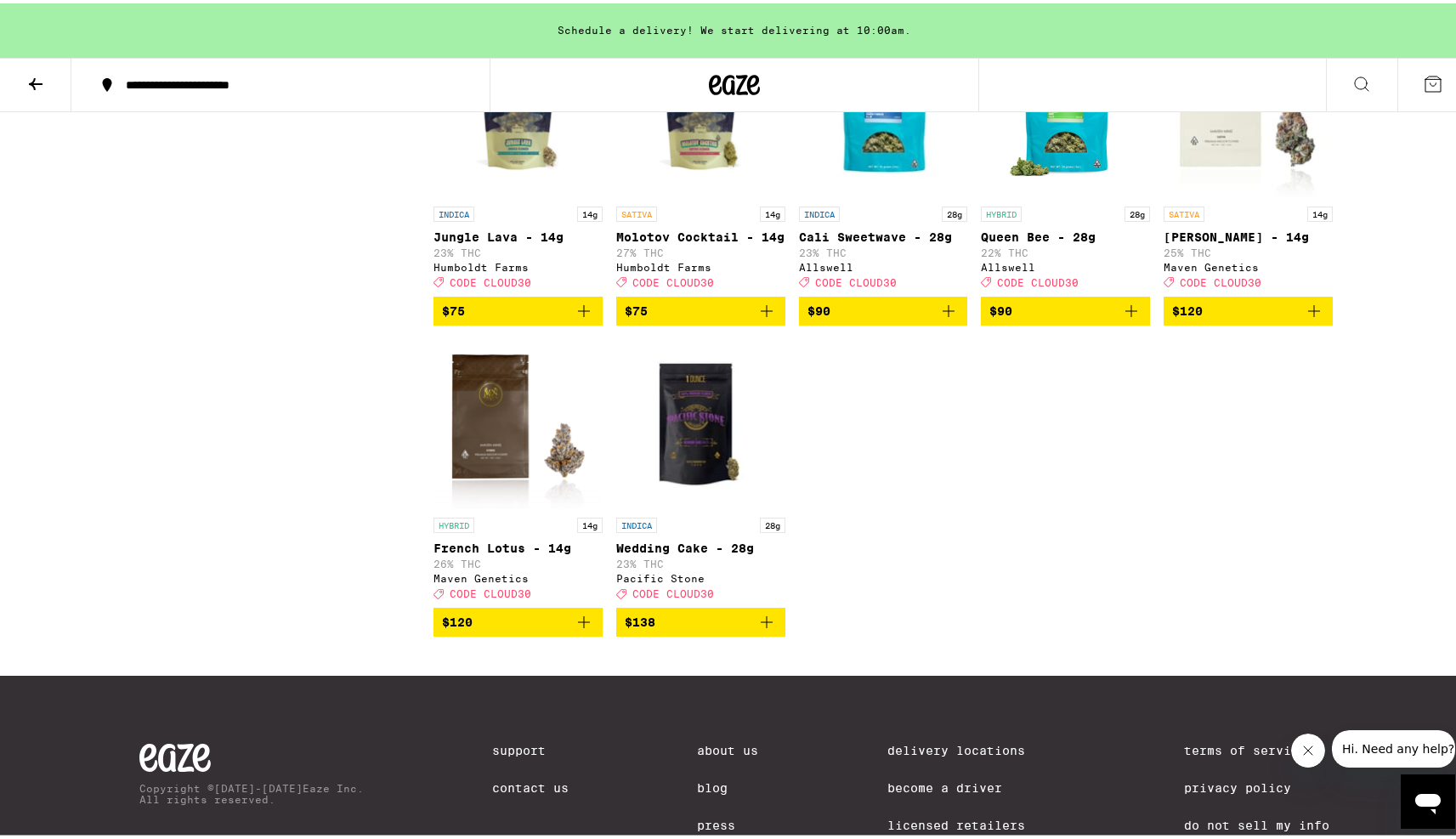
scroll to position [2217, 0]
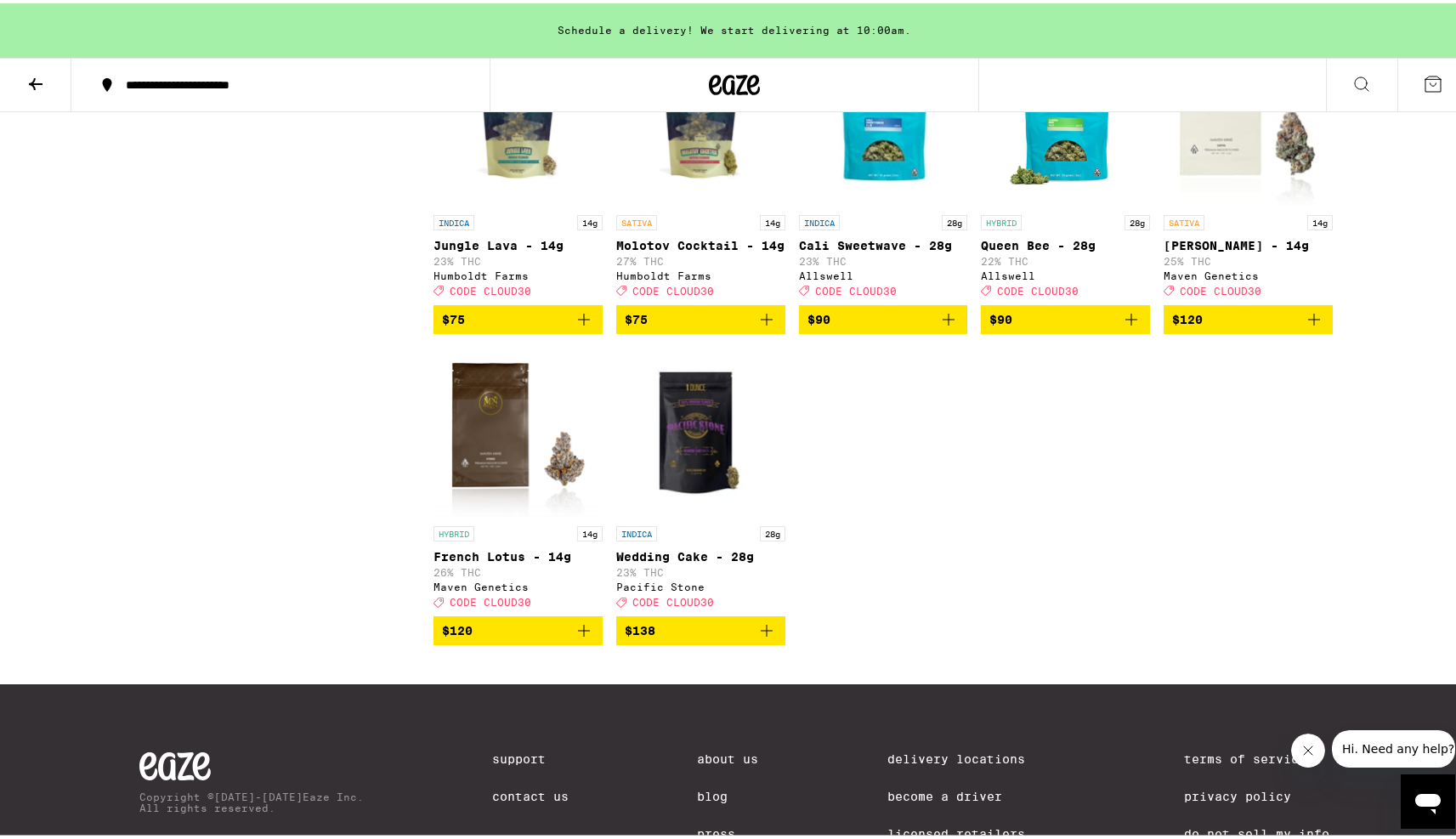
click at [578, 633] on icon "Add to bag" at bounding box center [584, 627] width 12 height 12
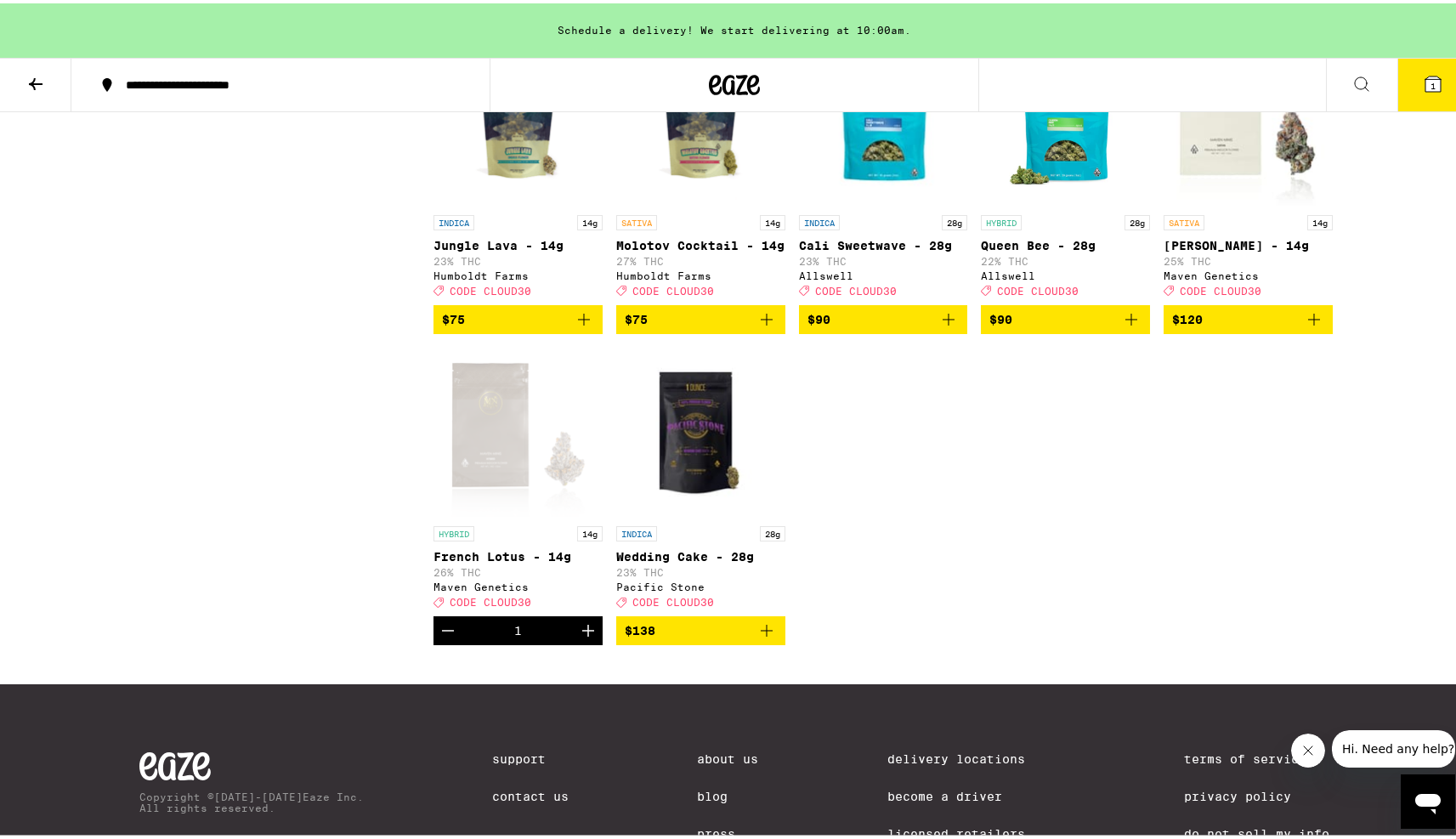
click at [1425, 75] on icon at bounding box center [1433, 81] width 15 height 15
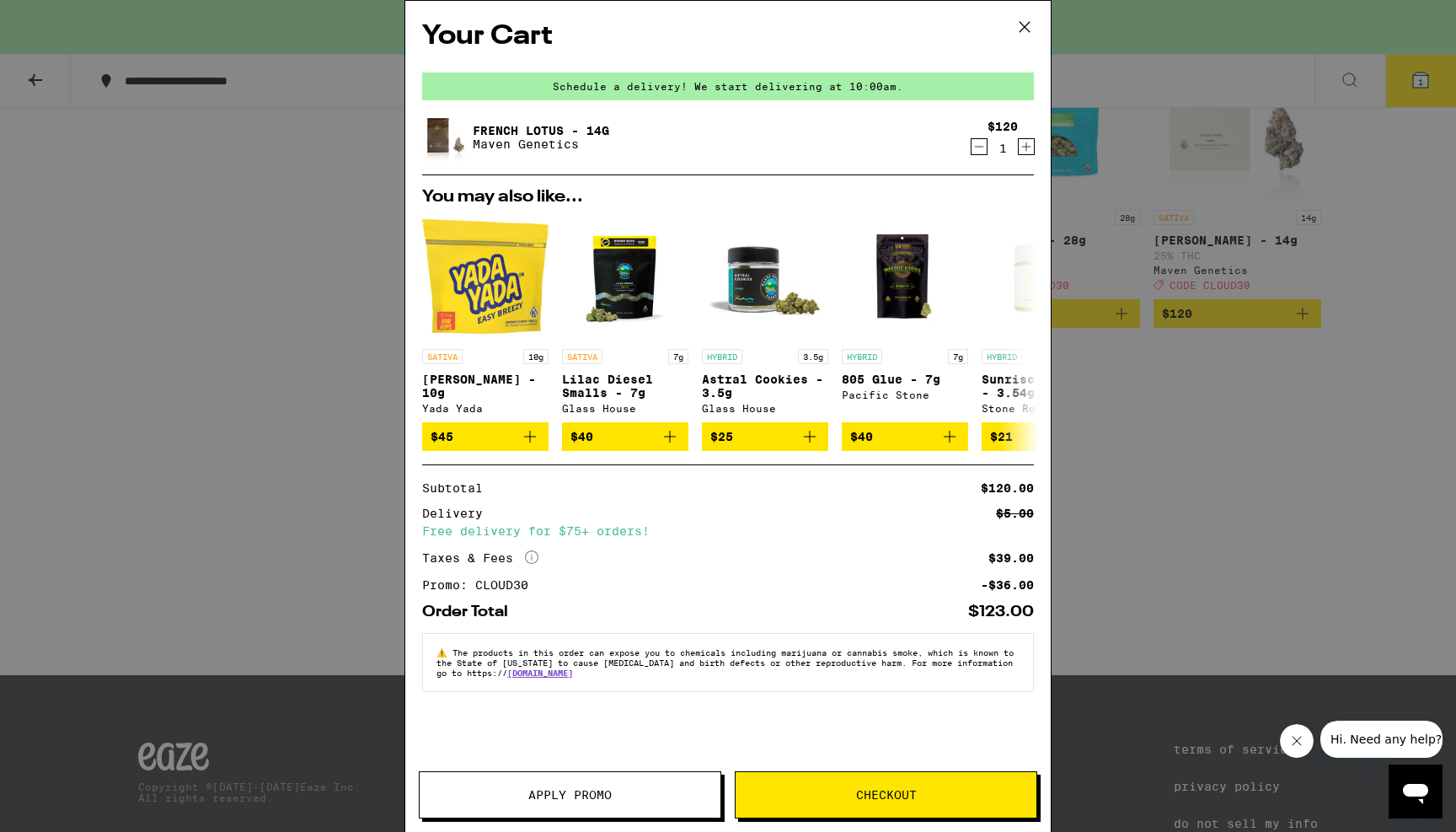
click at [627, 796] on span "Apply Promo" at bounding box center [570, 795] width 301 height 11
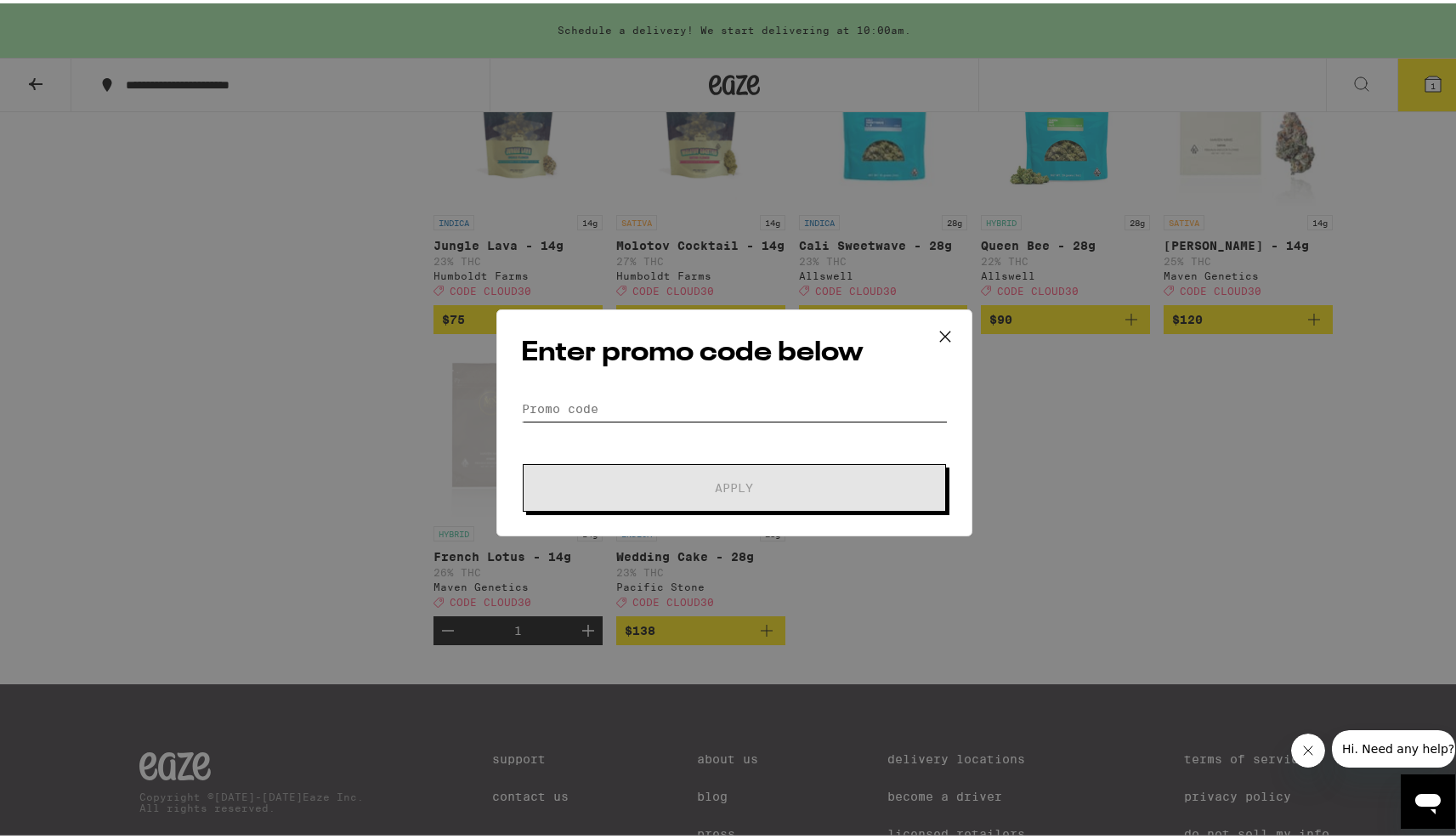
click at [661, 407] on input "Promo Code" at bounding box center [735, 405] width 426 height 26
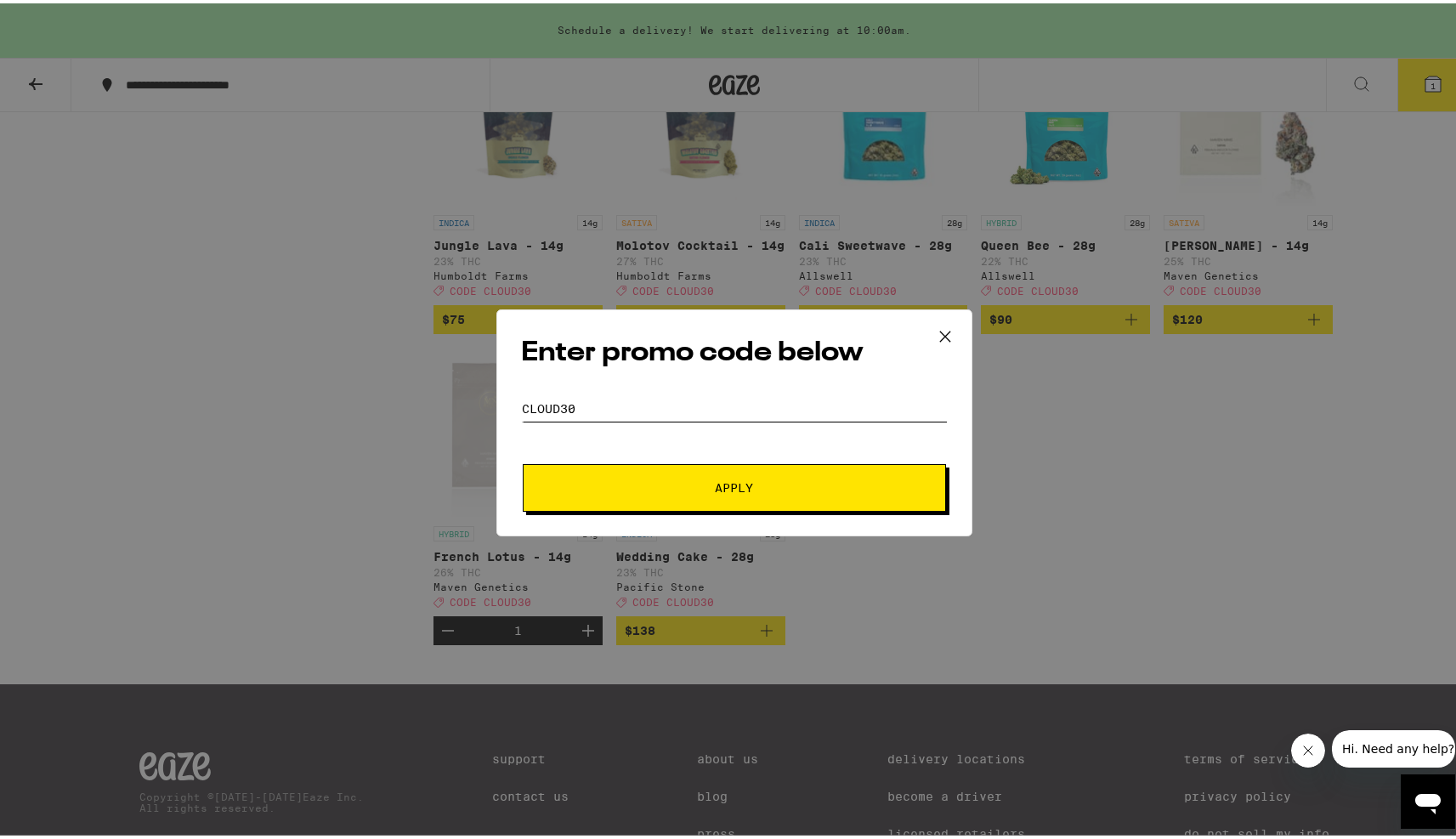
type input "cloud30"
click at [721, 472] on button "Apply" at bounding box center [734, 485] width 424 height 48
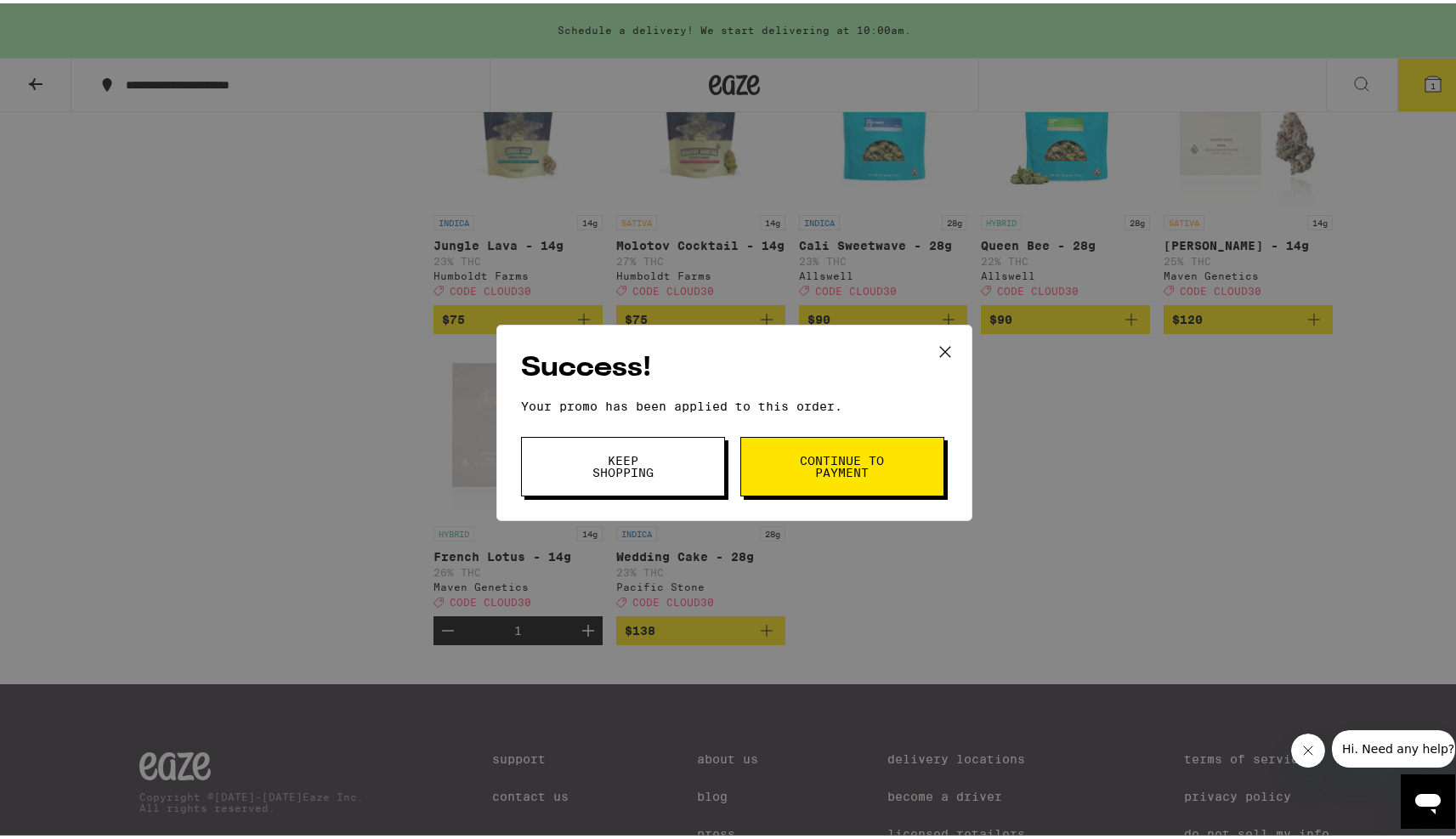
click at [934, 336] on icon at bounding box center [945, 348] width 26 height 26
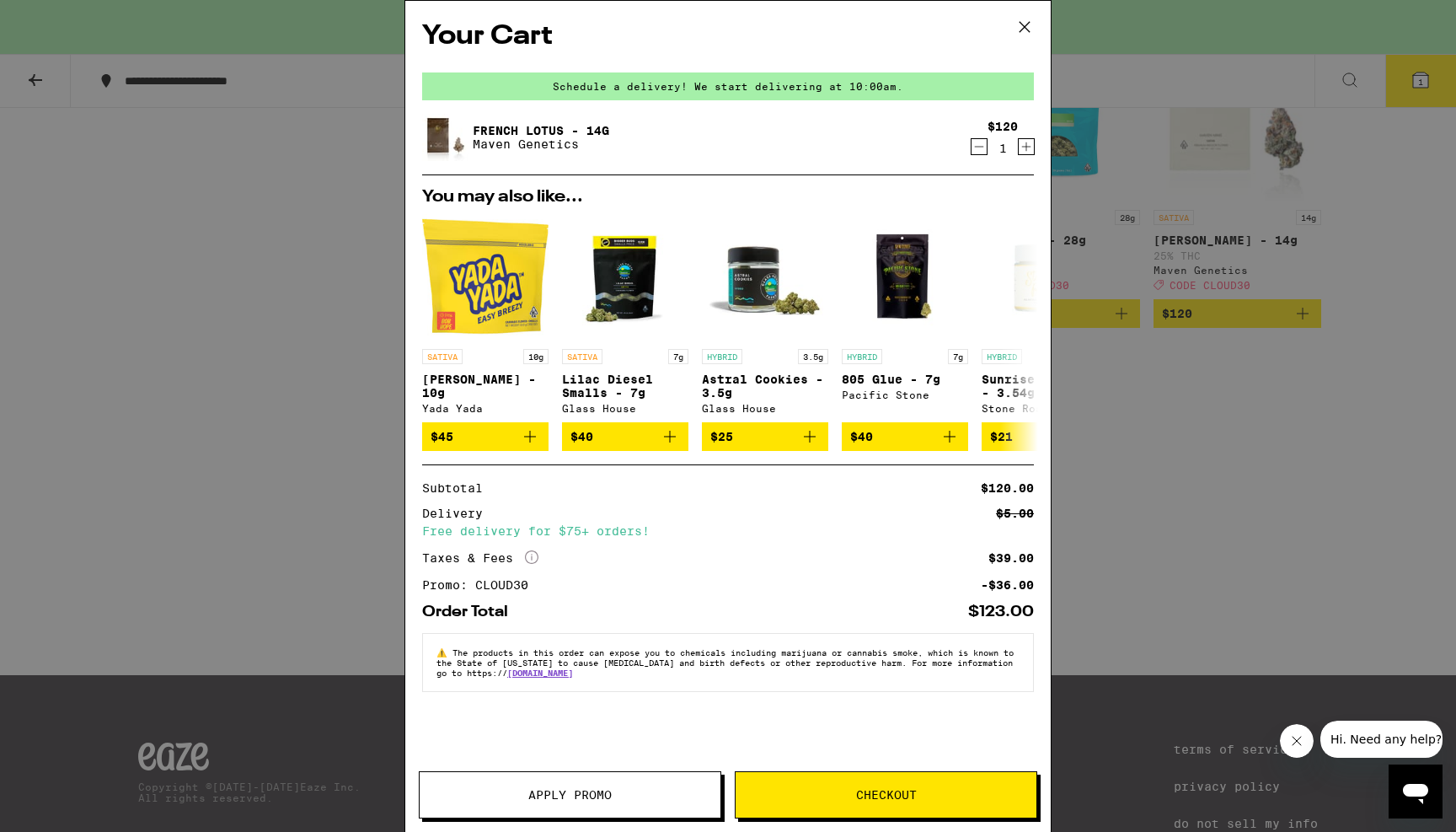
click at [1024, 32] on icon at bounding box center [1024, 27] width 26 height 26
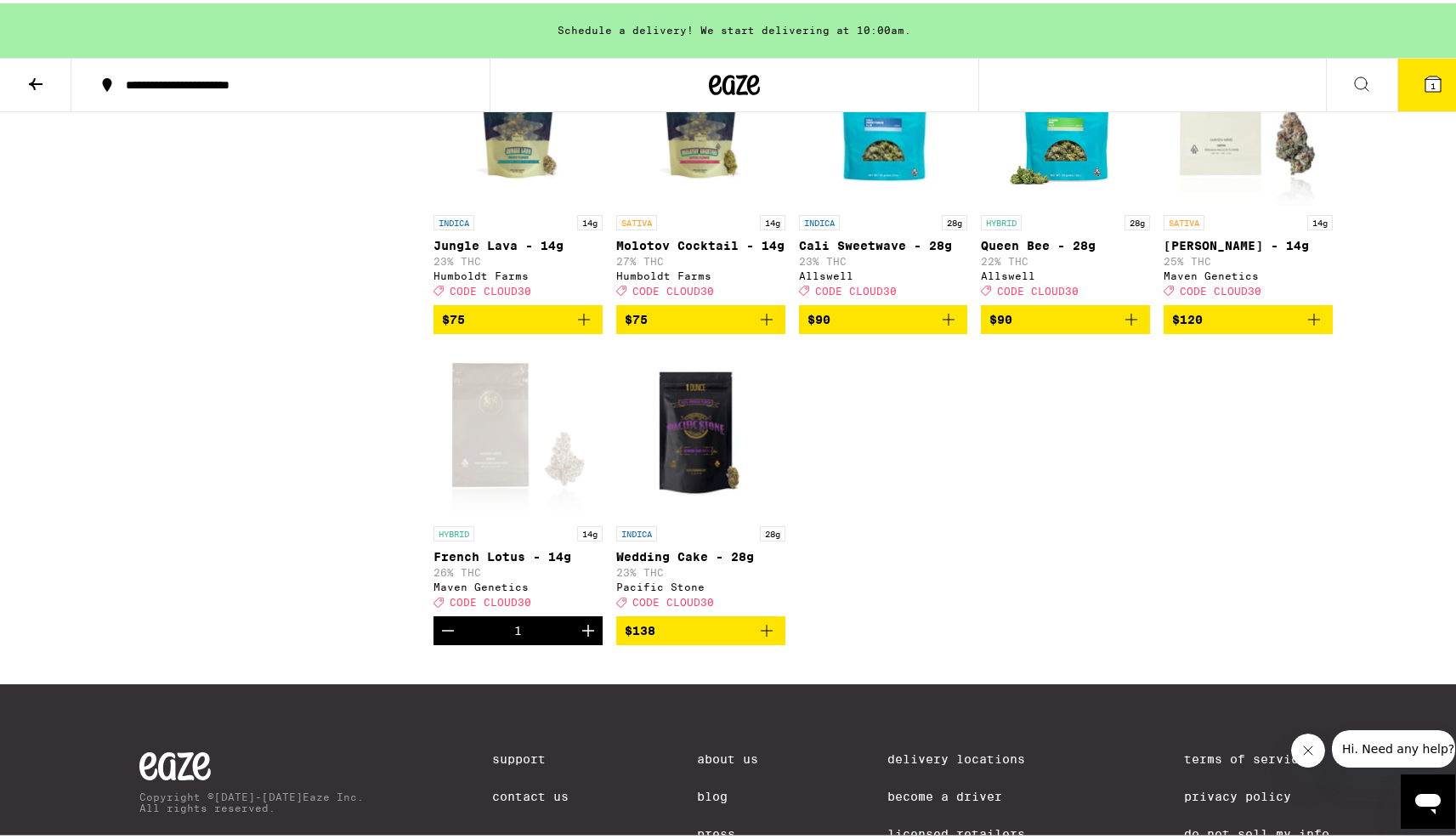
click at [441, 637] on icon "Decrement" at bounding box center [448, 627] width 20 height 20
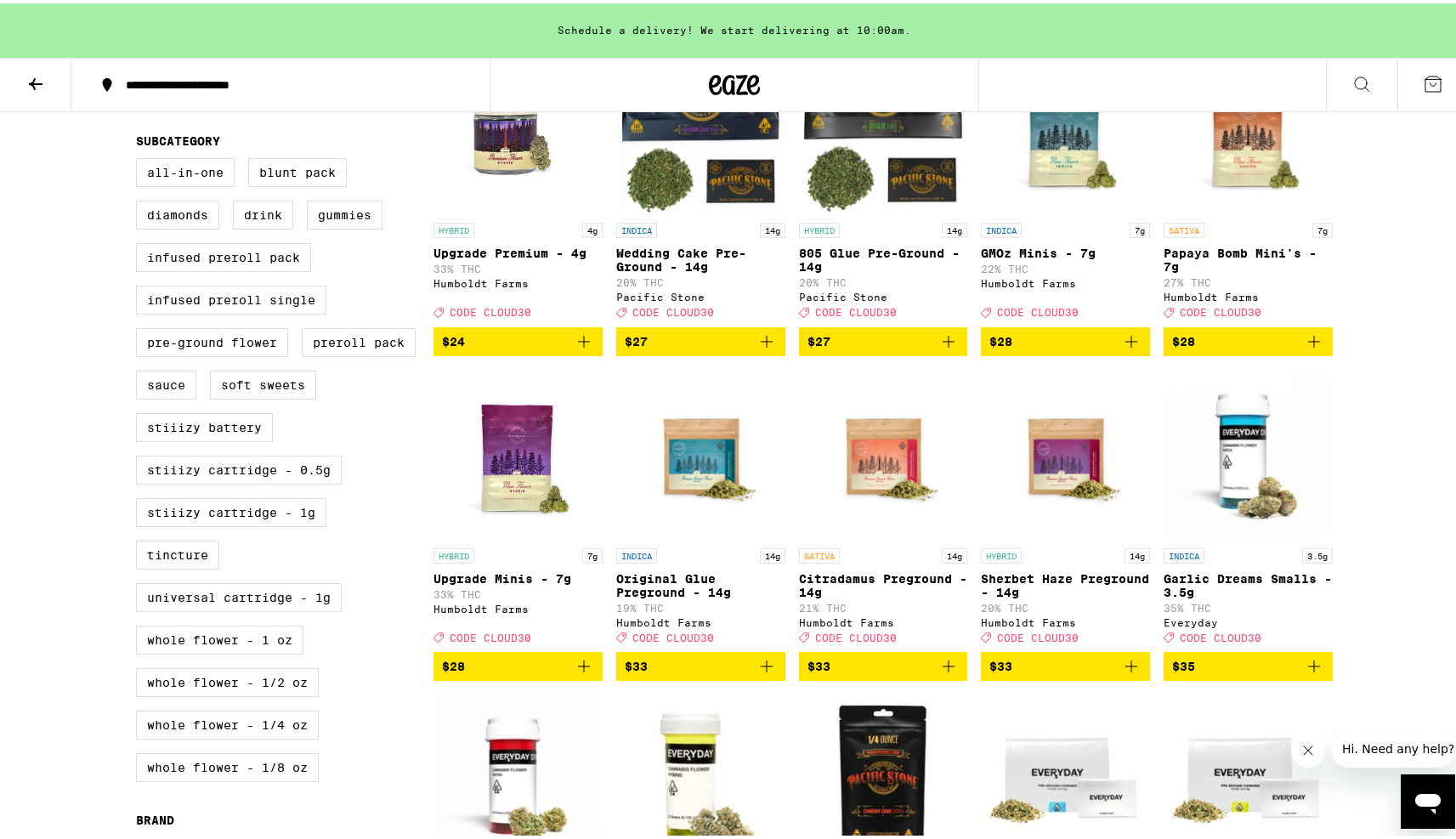
scroll to position [588, 0]
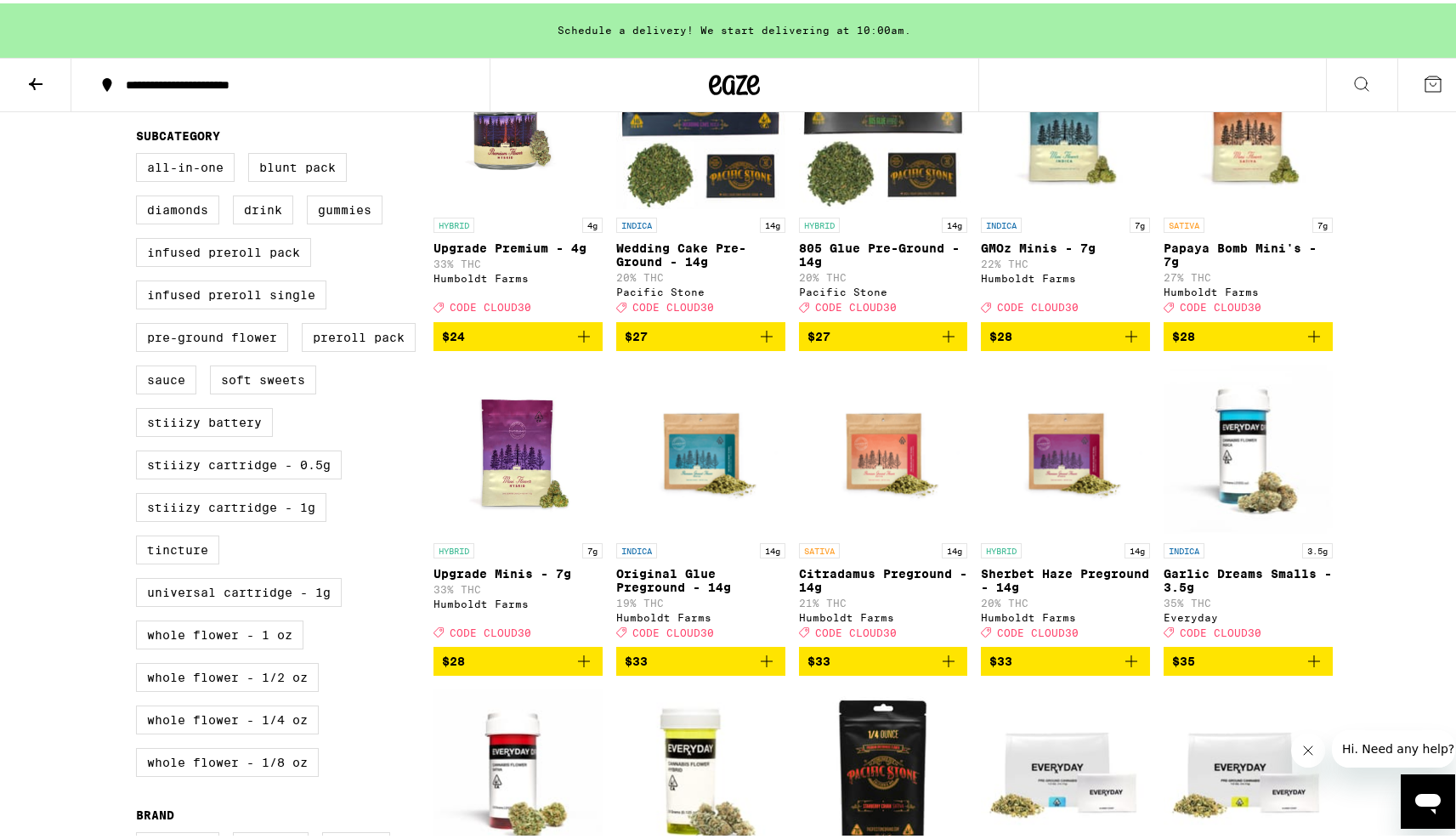
click at [575, 668] on icon "Add to bag" at bounding box center [584, 658] width 20 height 20
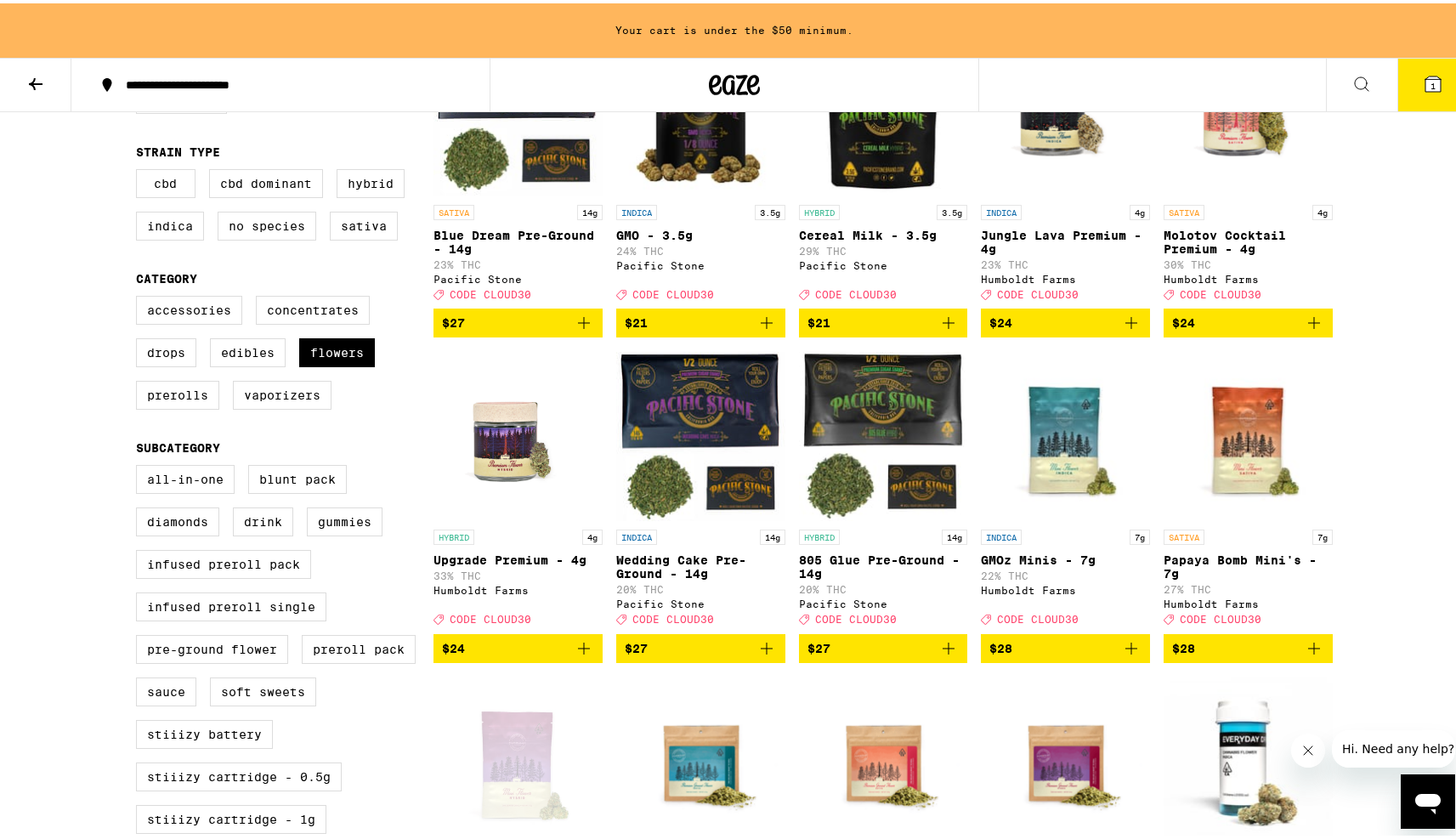
scroll to position [177, 0]
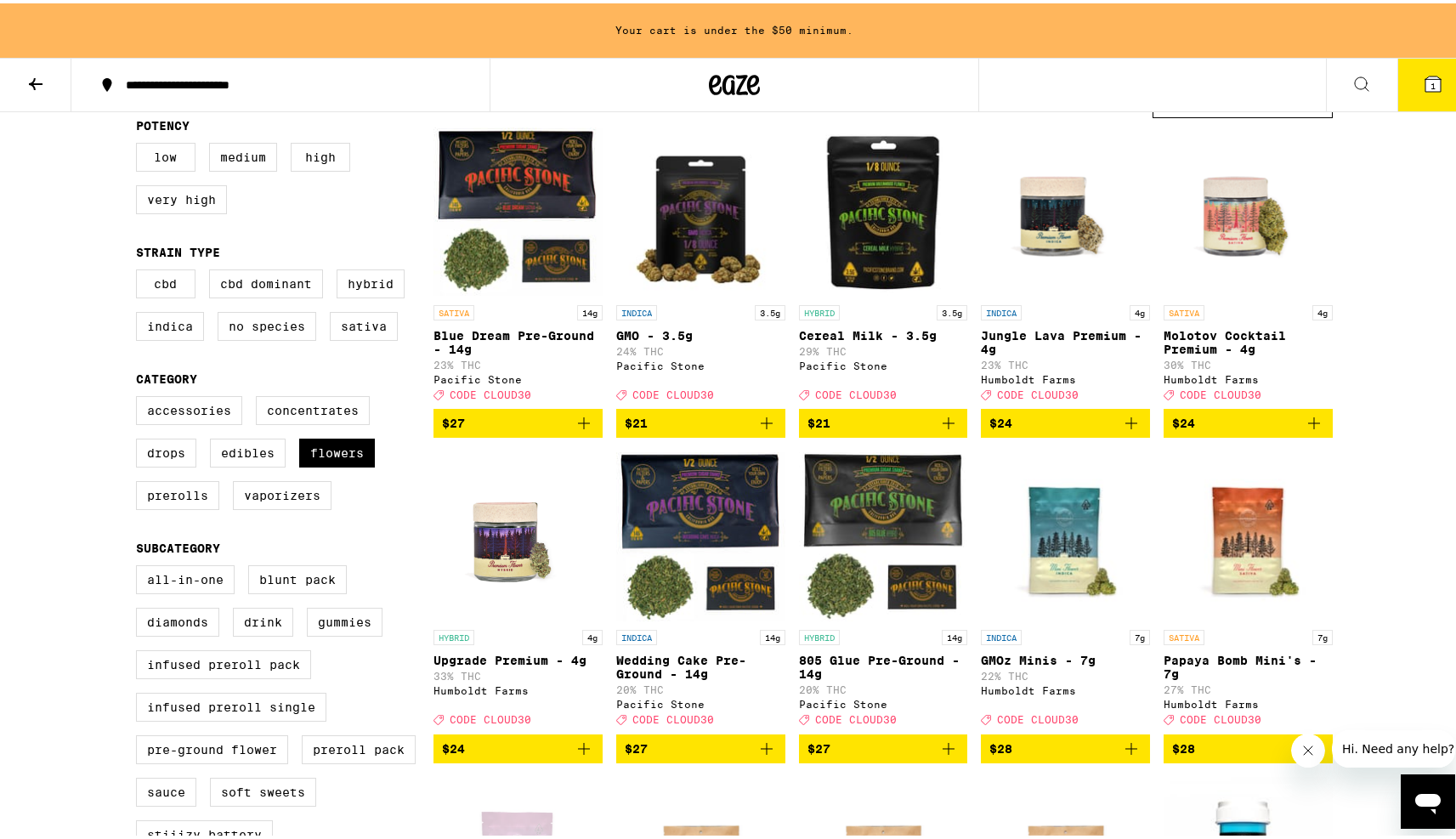
click at [1308, 430] on icon "Add to bag" at bounding box center [1314, 420] width 20 height 20
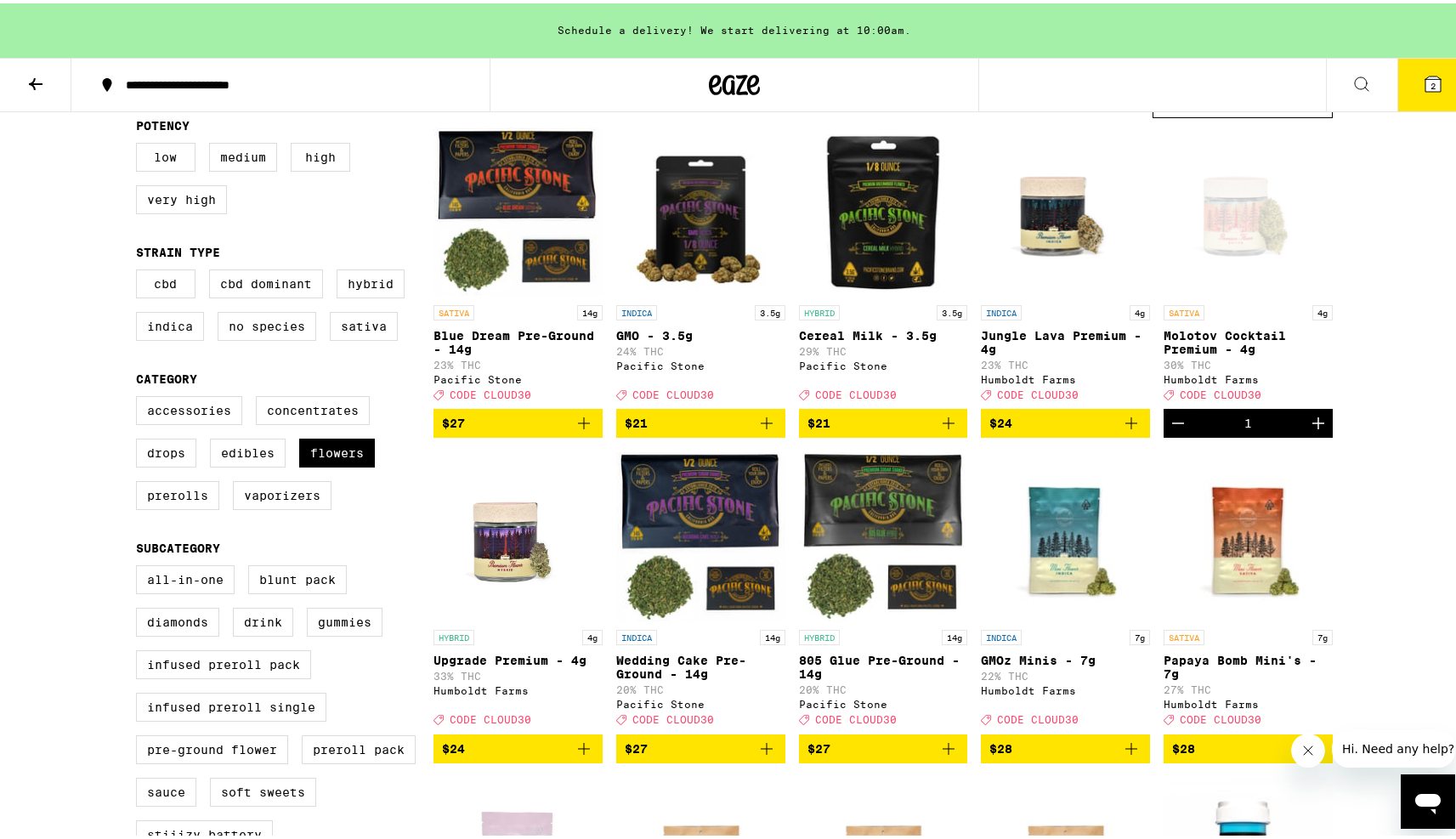
click at [1055, 228] on img "Open page for Jungle Lava Premium - 4g from Humboldt Farms" at bounding box center [1066, 207] width 169 height 170
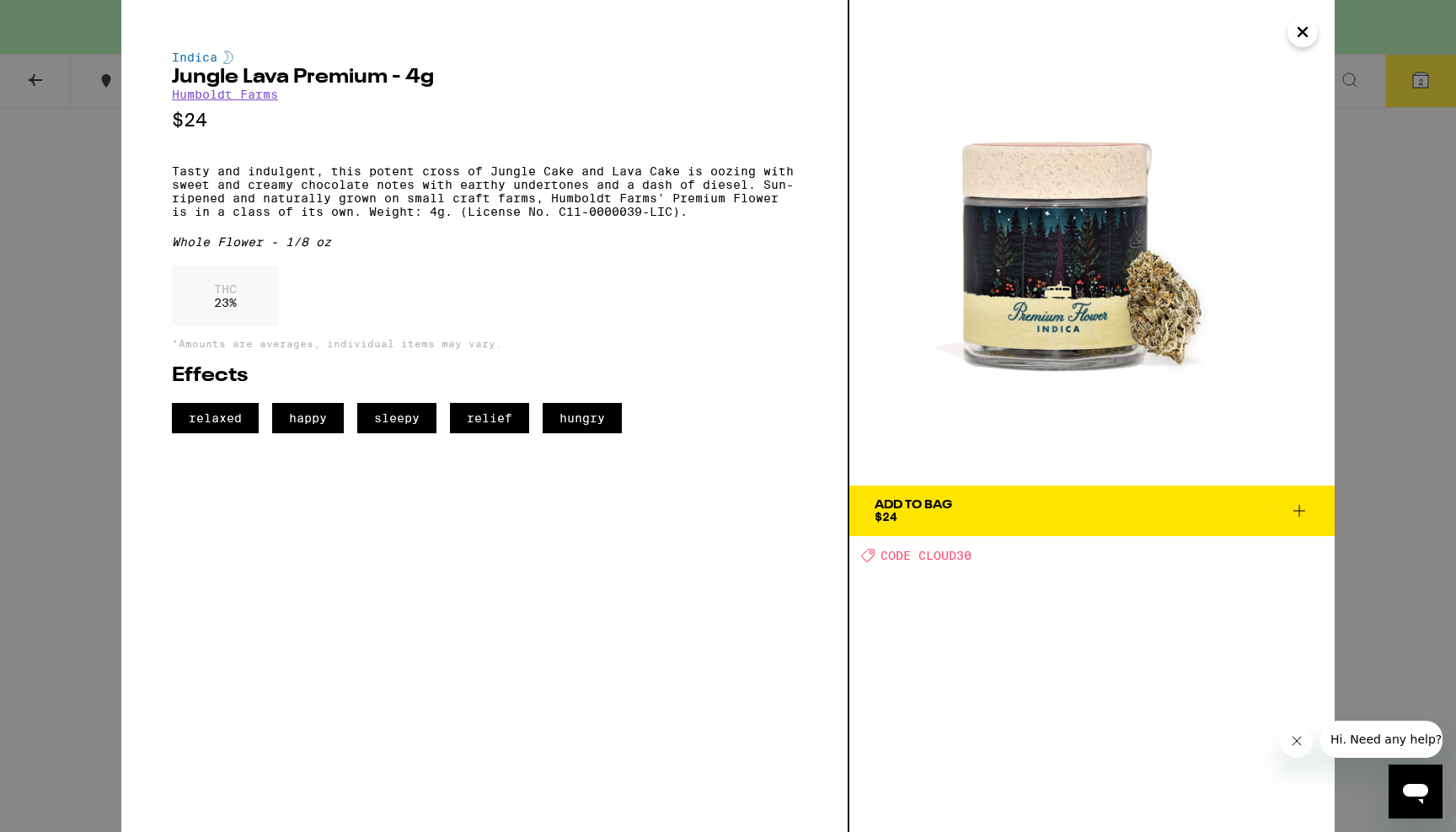
click at [1331, 348] on img at bounding box center [1092, 243] width 485 height 485
click at [1369, 349] on div "Indica Jungle Lava Premium - 4g Humboldt Farms $24 Tasty and indulgent, this po…" at bounding box center [728, 416] width 1456 height 832
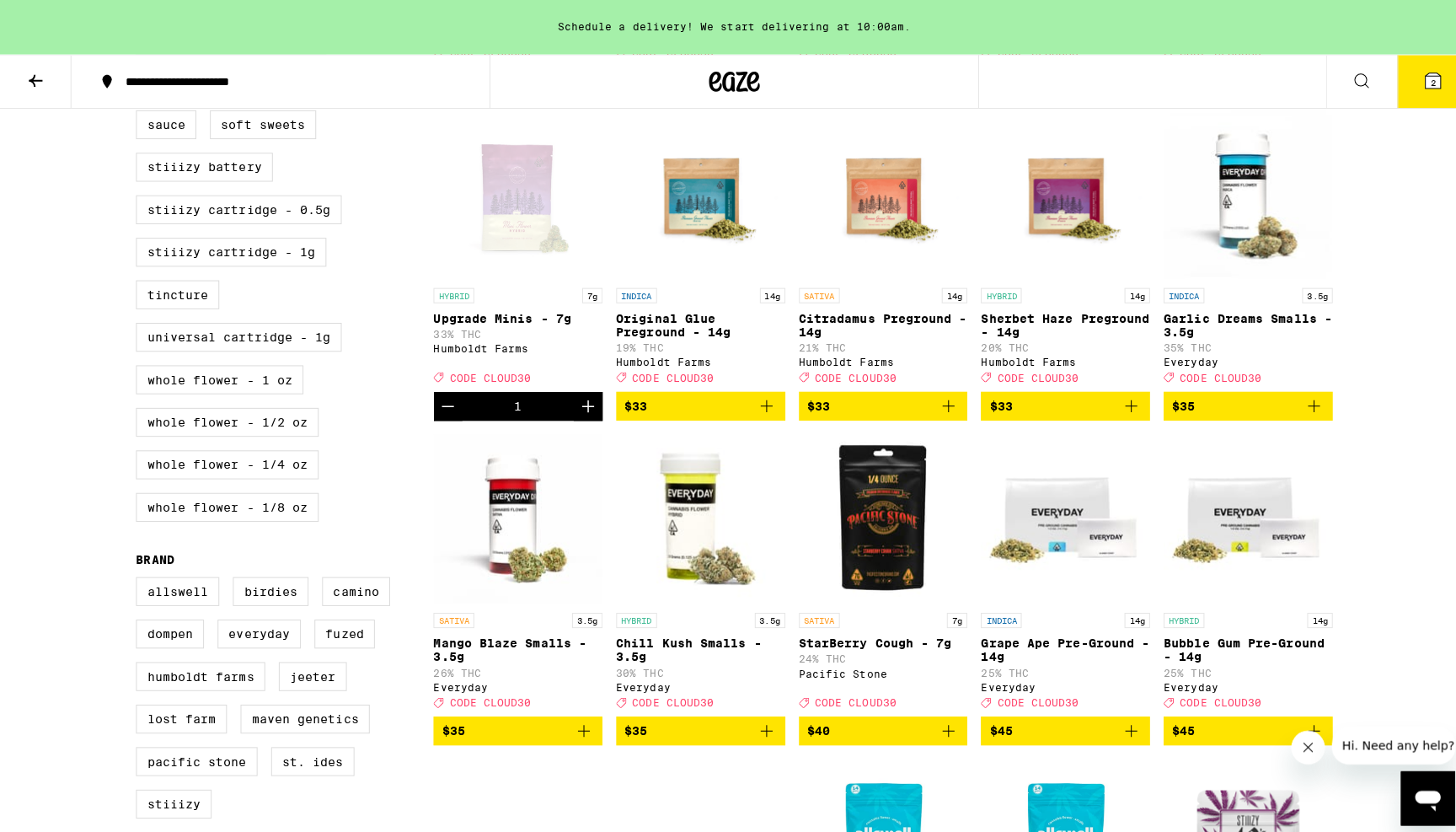
scroll to position [834, 0]
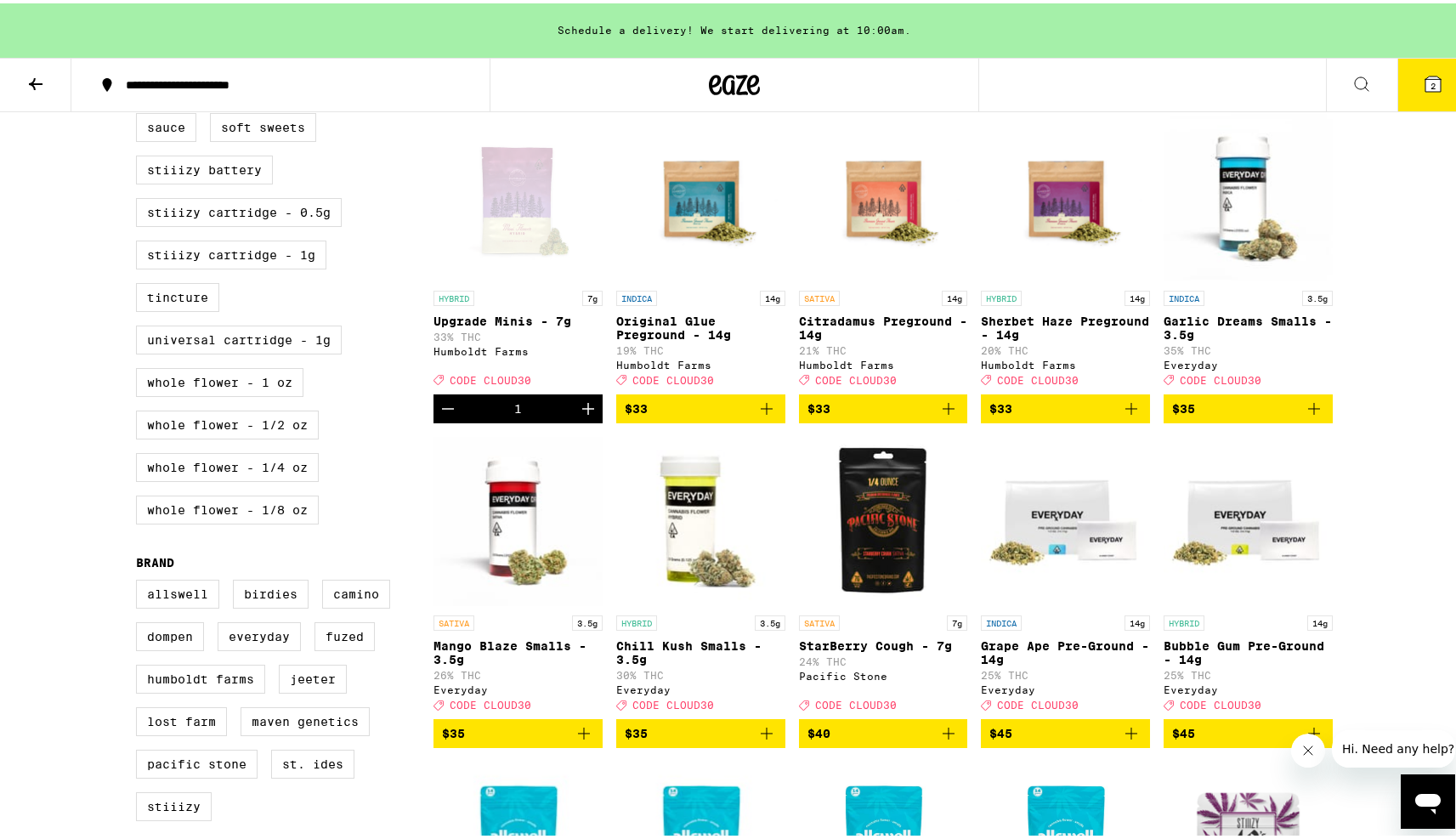
click at [1425, 86] on icon at bounding box center [1433, 81] width 15 height 15
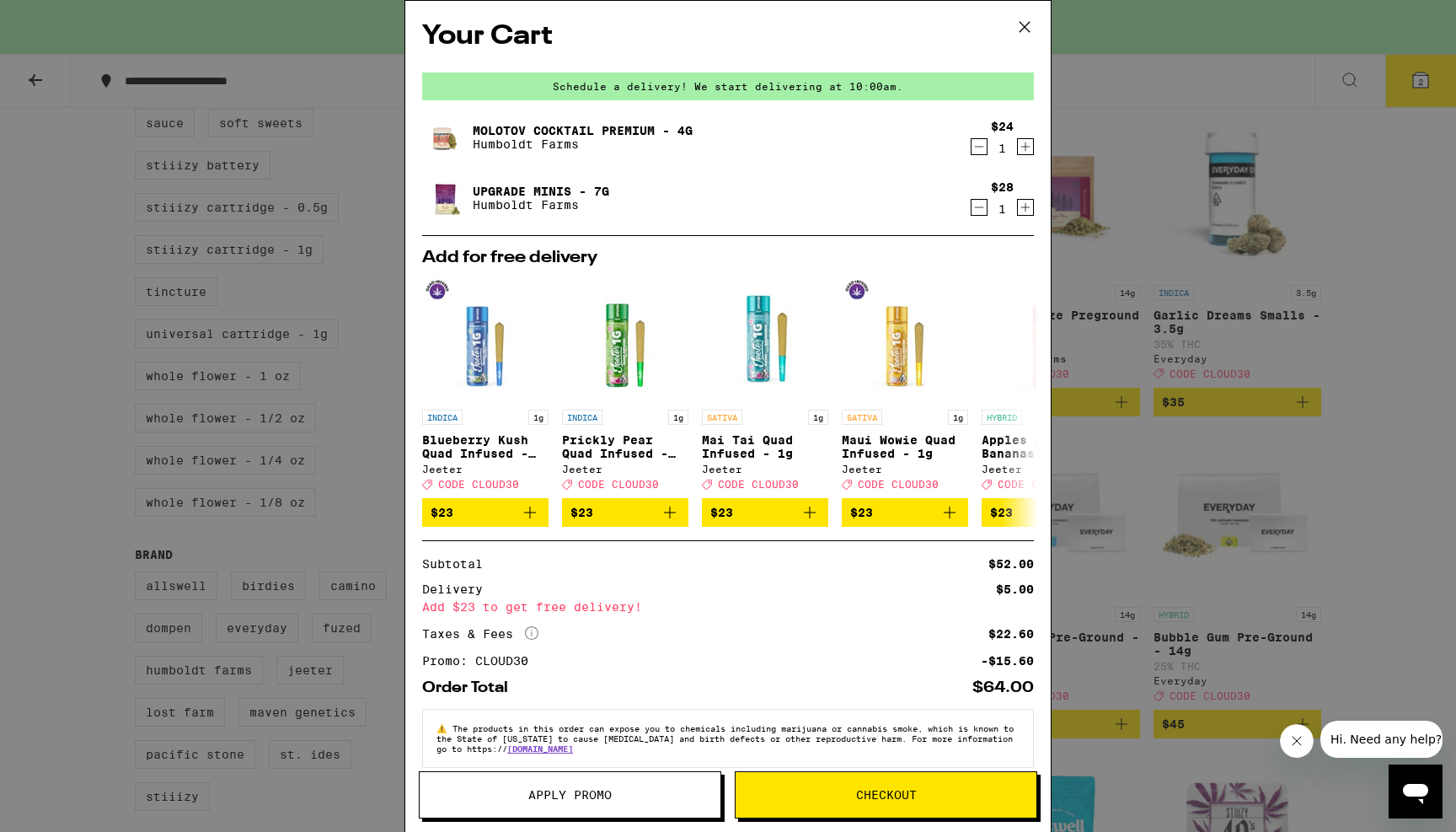
click at [913, 797] on span "Checkout" at bounding box center [886, 795] width 61 height 11
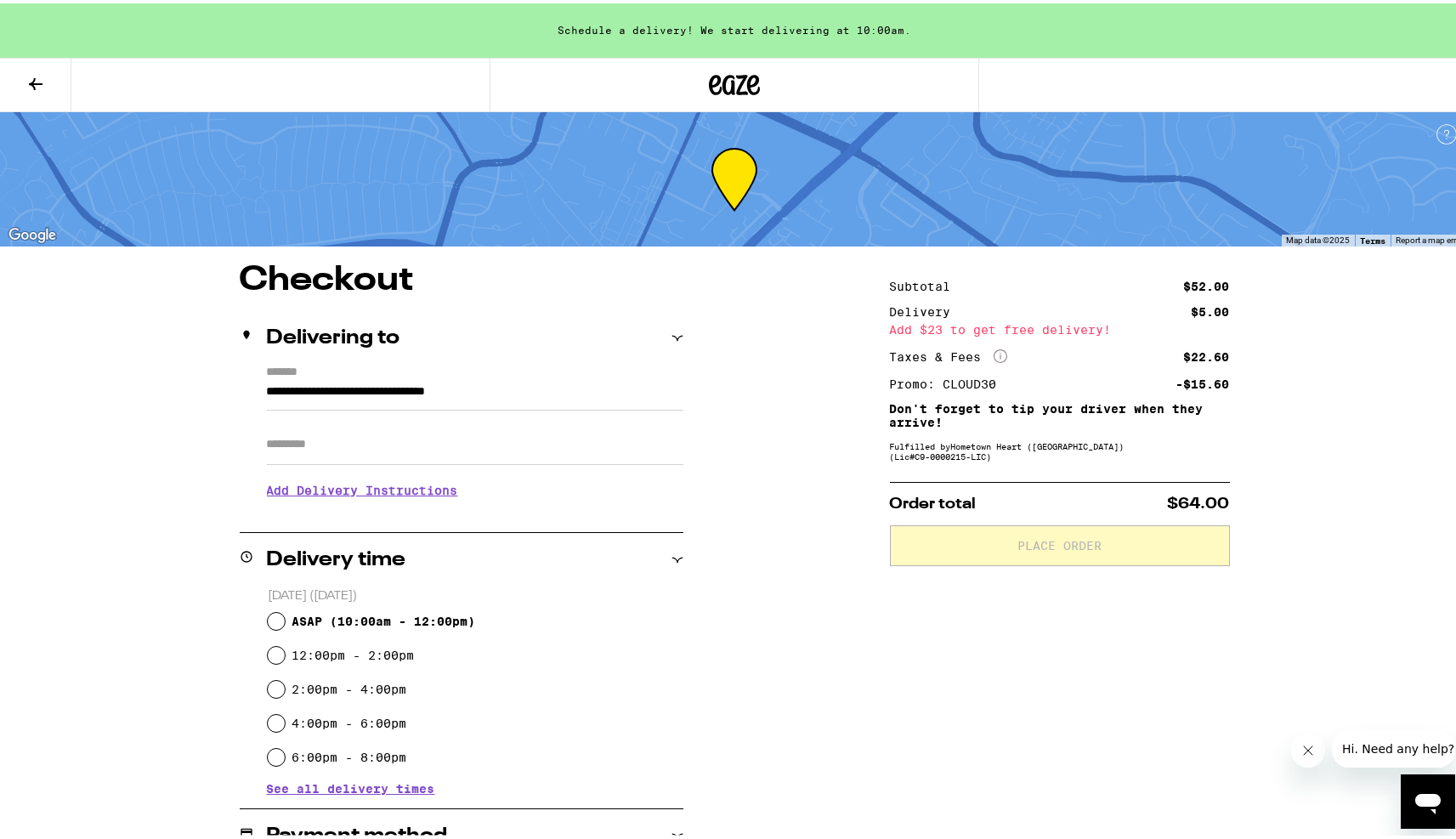
click at [325, 431] on input "Apt/Suite" at bounding box center [475, 441] width 417 height 40
type input "**********"
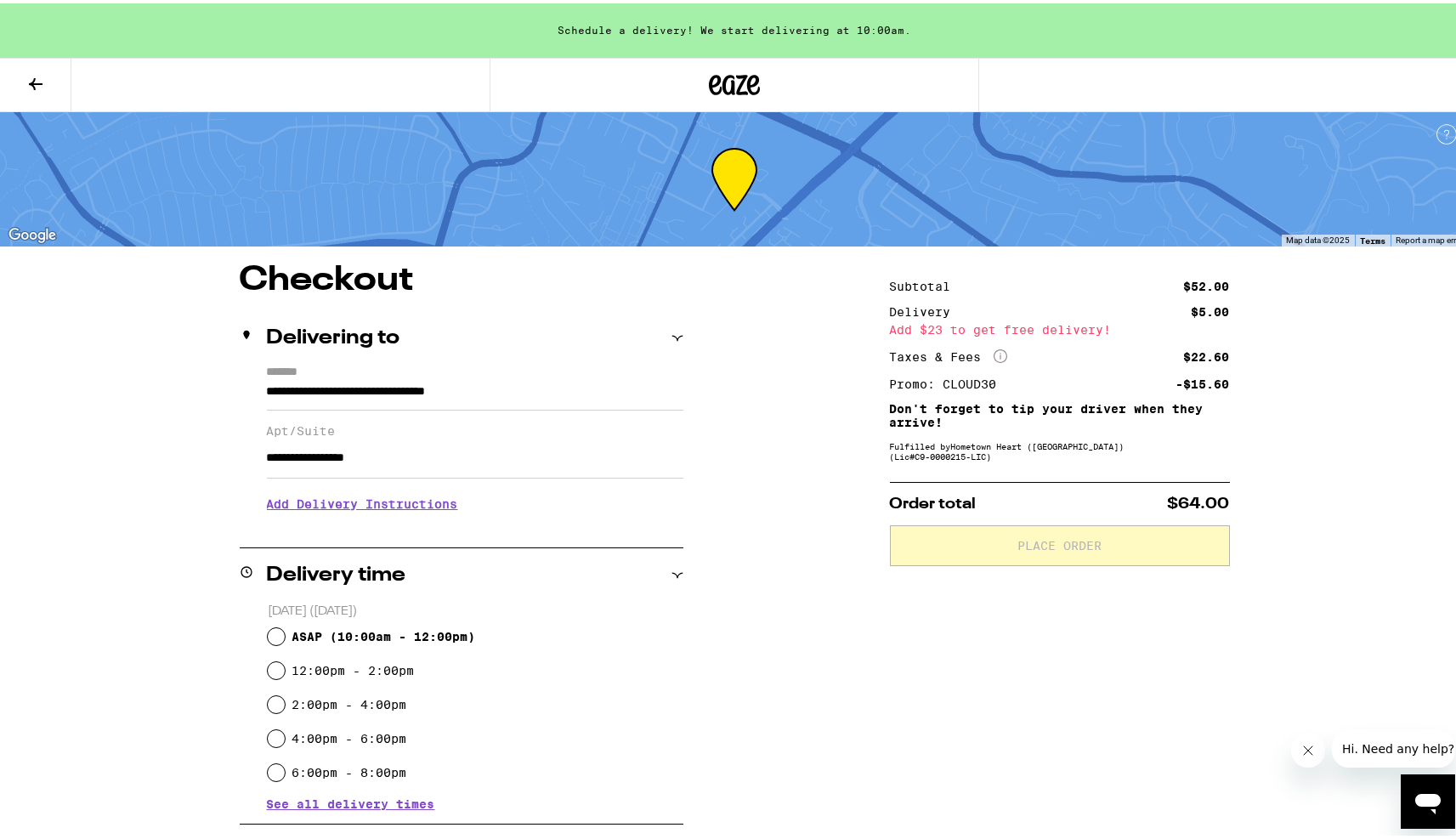
click at [379, 513] on h3 "Add Delivery Instructions" at bounding box center [475, 500] width 417 height 39
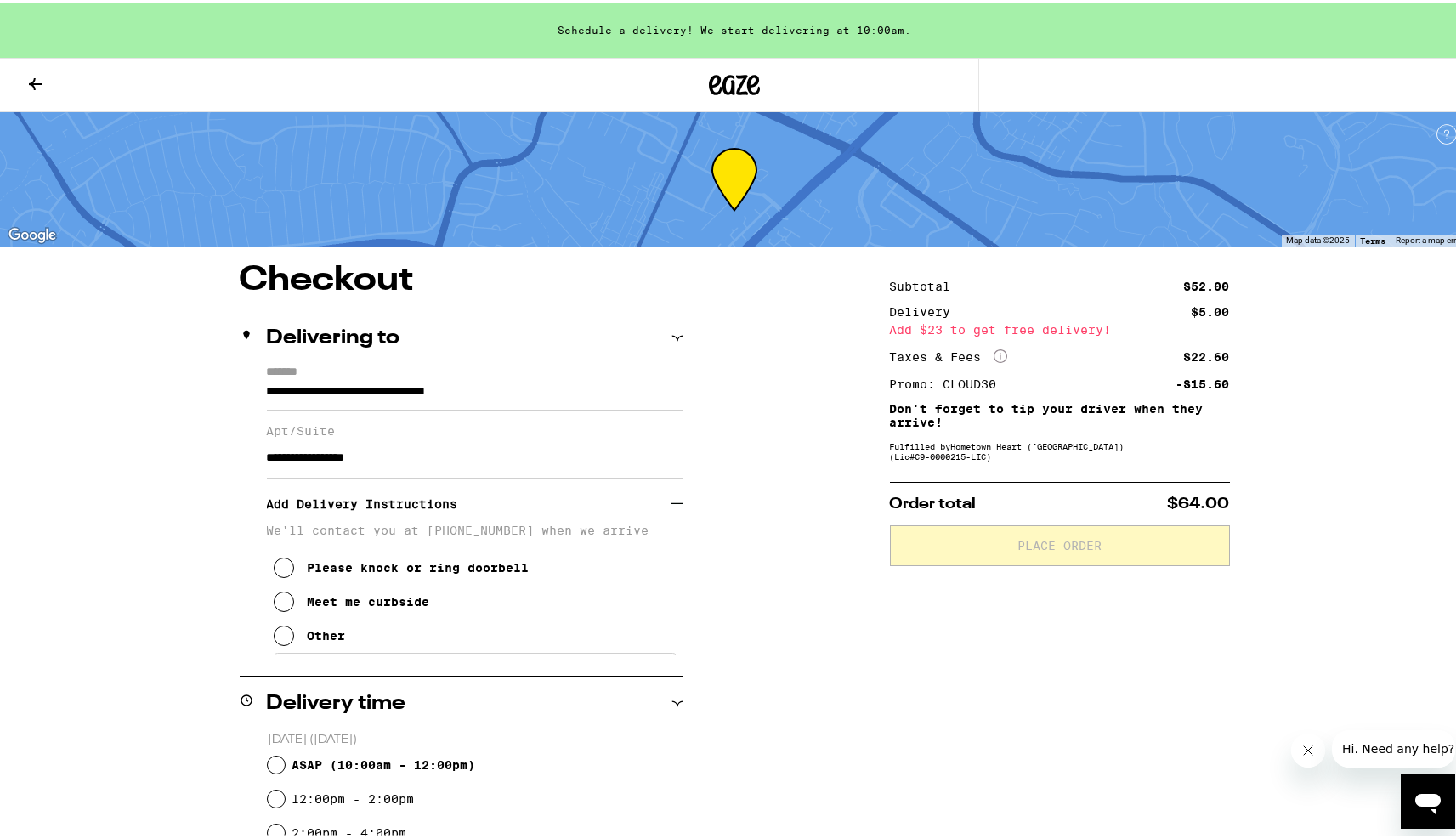
click at [381, 571] on div "Please knock or ring doorbell" at bounding box center [418, 564] width 222 height 13
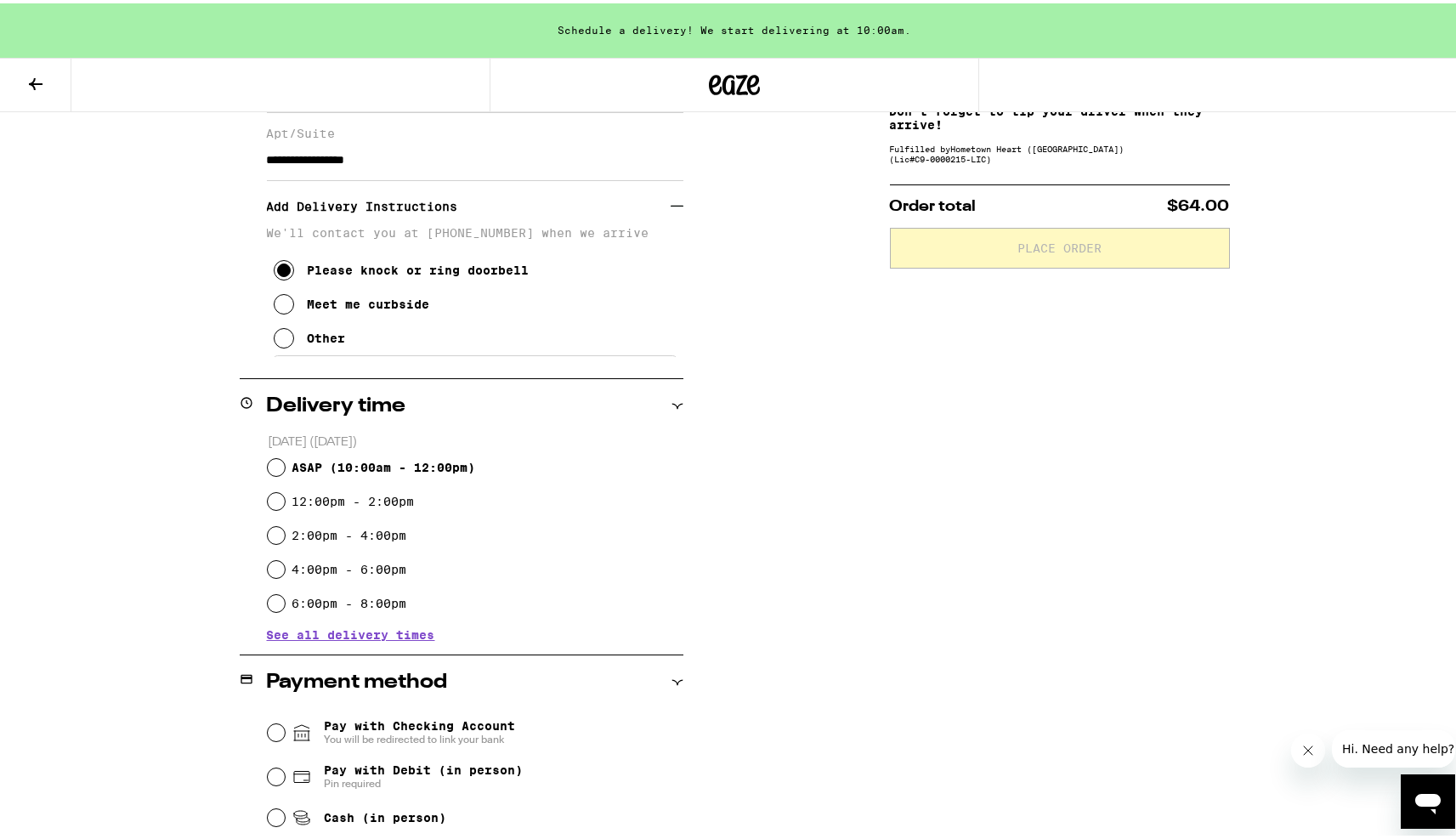
click at [404, 467] on span "ASAP ( 10:00am - 12:00pm )" at bounding box center [383, 464] width 183 height 13
click at [285, 467] on input "ASAP ( 10:00am - 12:00pm )" at bounding box center [277, 464] width 17 height 17
radio input "true"
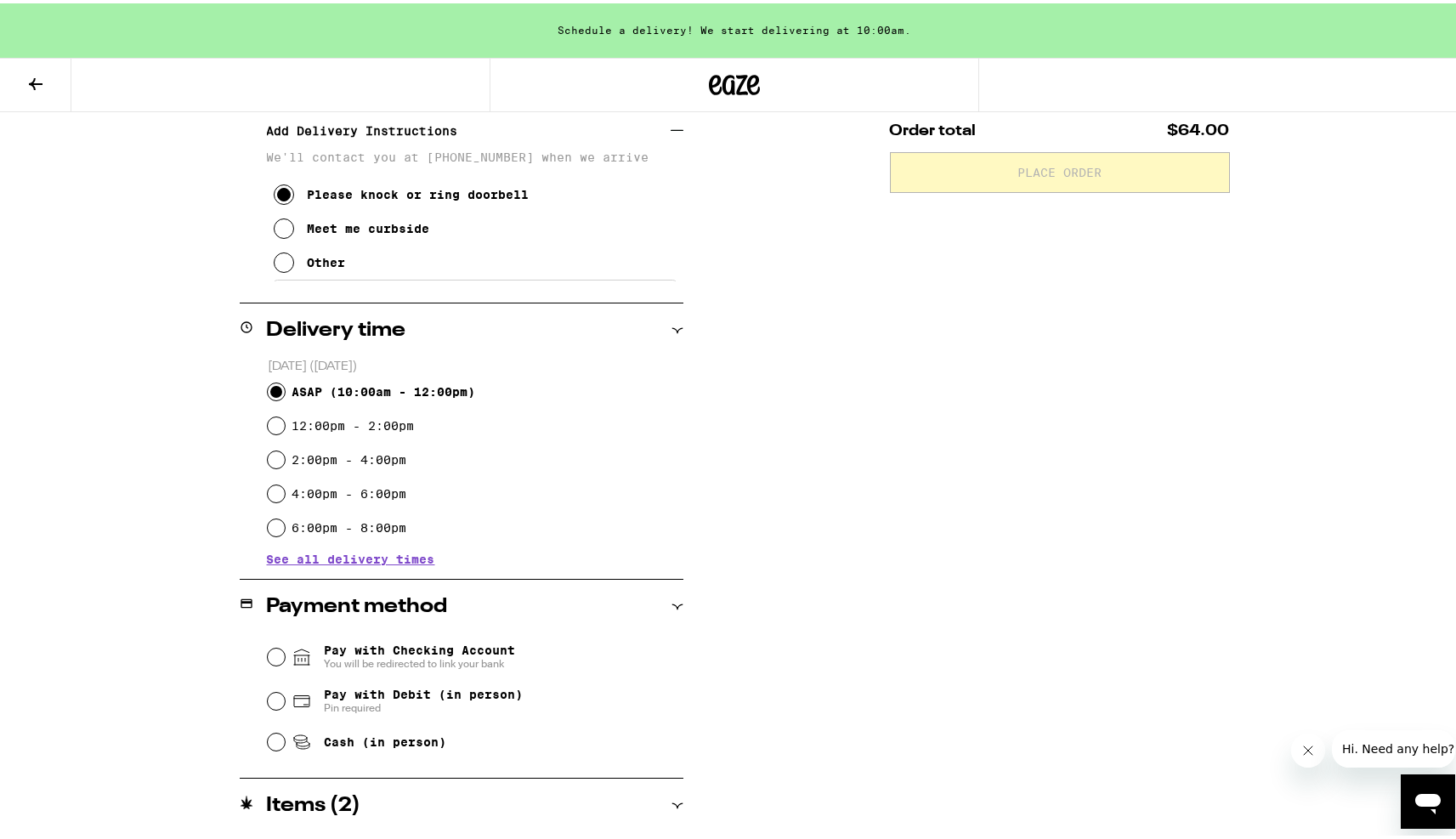
scroll to position [487, 0]
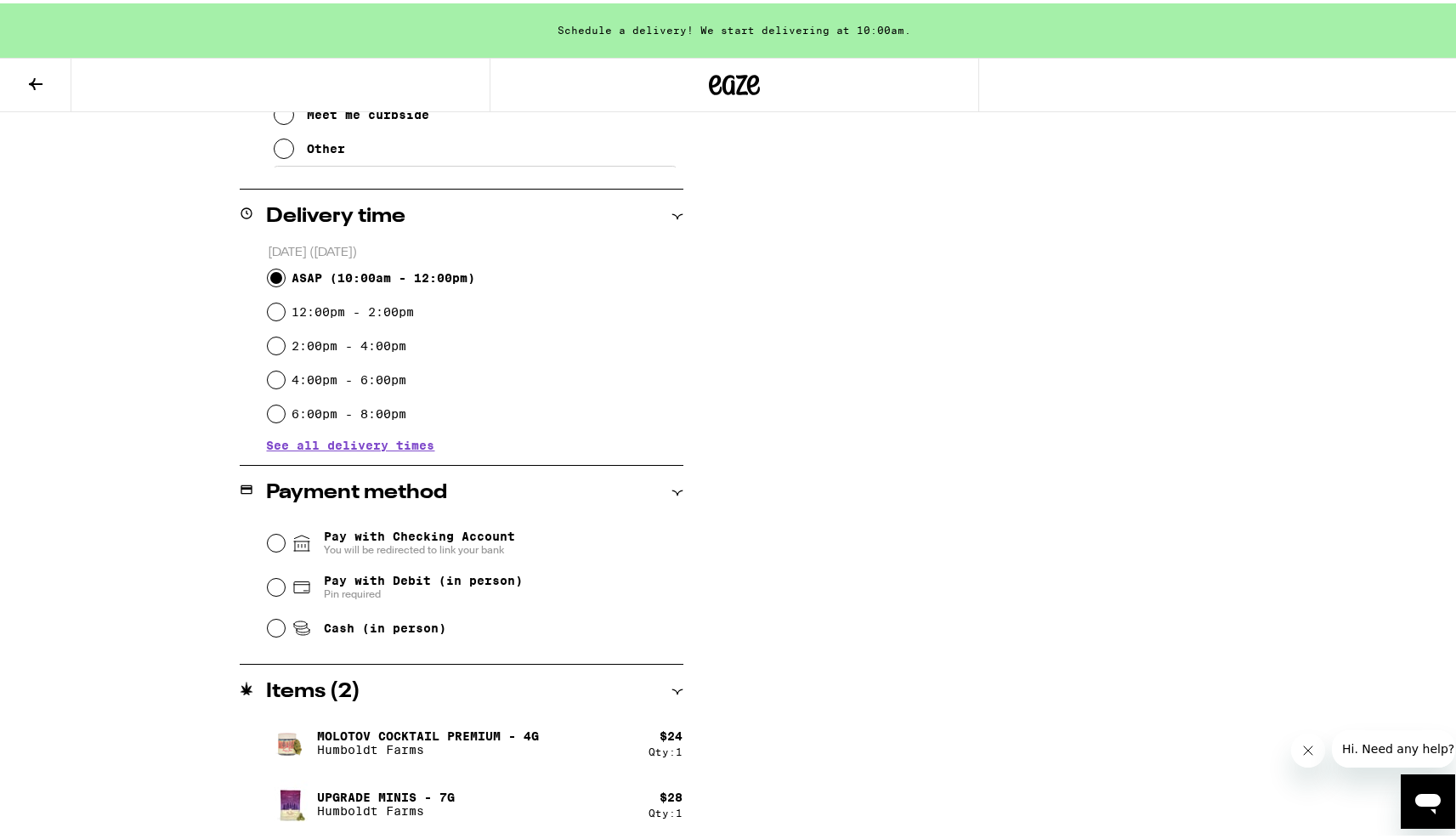
click at [398, 625] on span "Cash (in person)" at bounding box center [384, 625] width 122 height 13
click at [285, 625] on input "Cash (in person)" at bounding box center [277, 625] width 17 height 17
radio input "true"
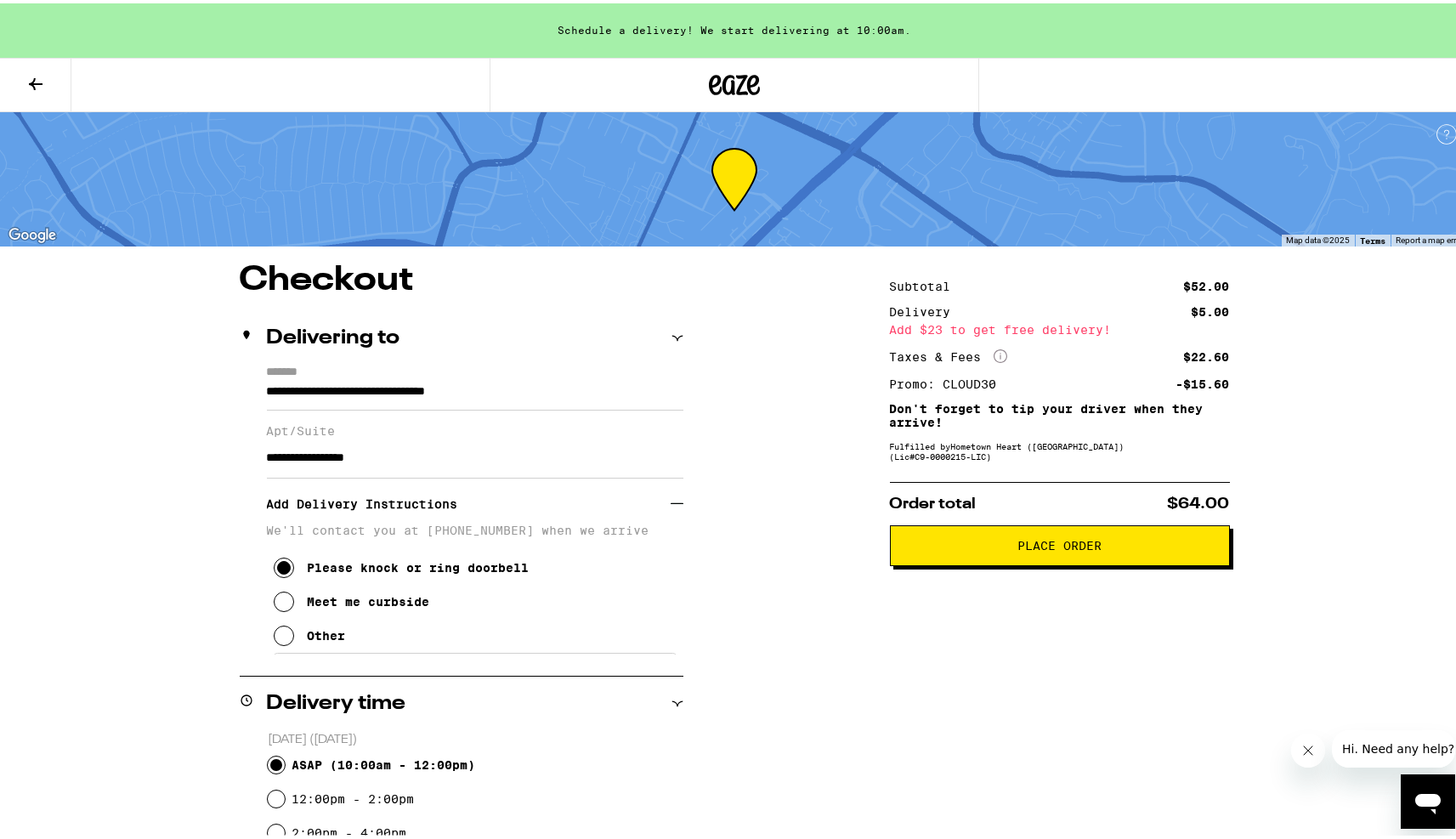
click at [1055, 548] on span "Place Order" at bounding box center [1060, 542] width 85 height 12
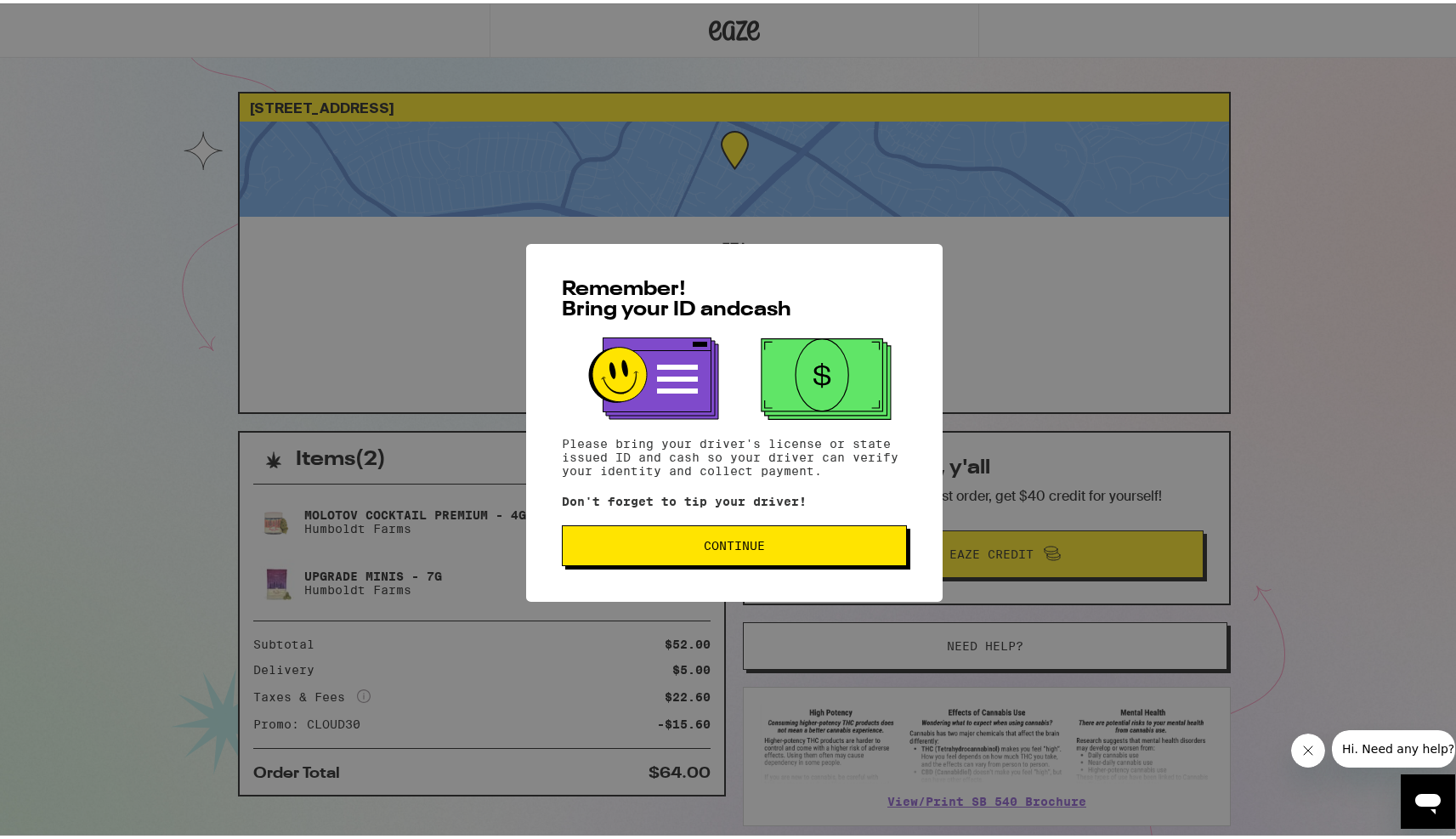
click at [696, 553] on button "Continue" at bounding box center [734, 542] width 345 height 40
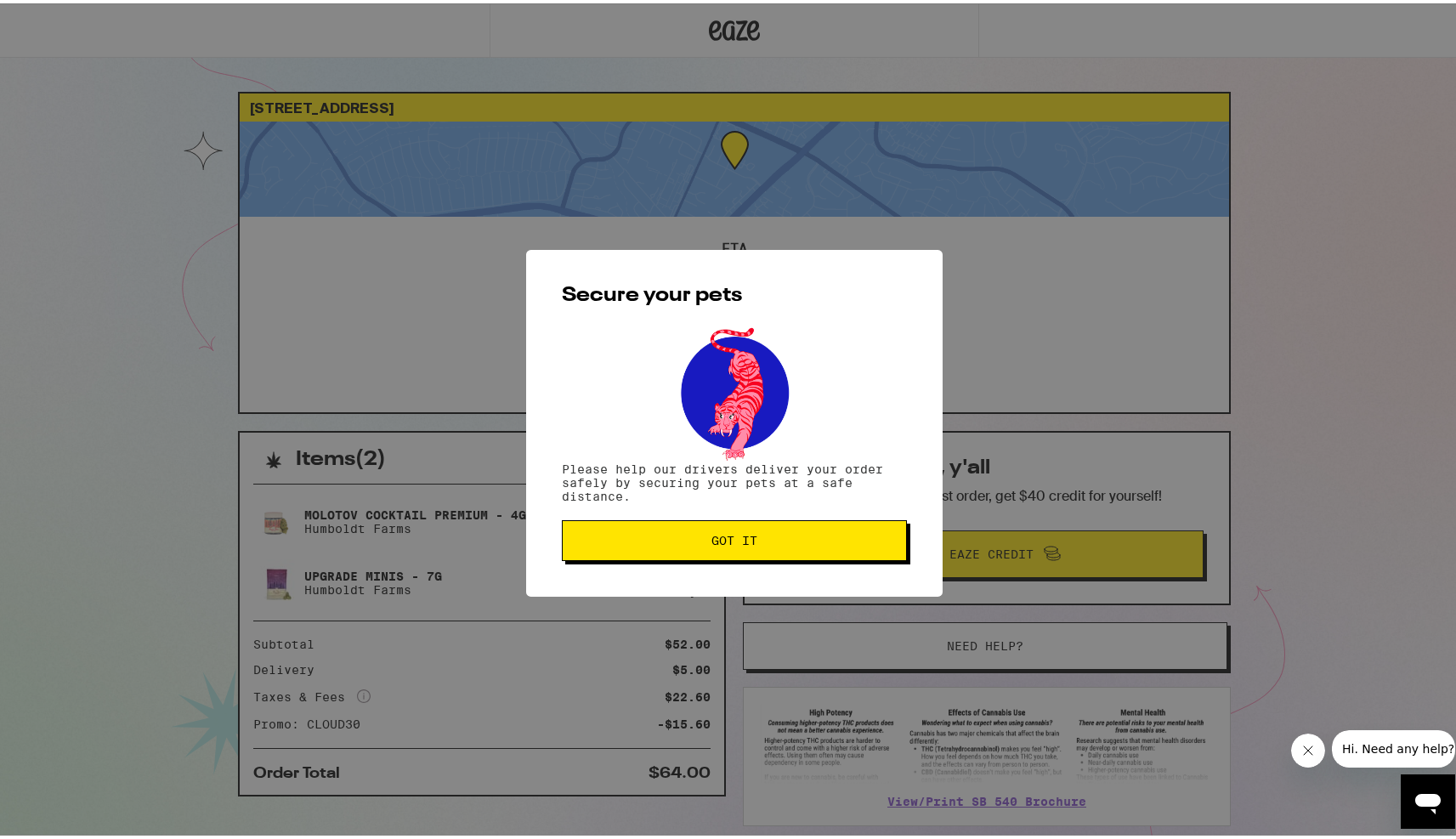
drag, startPoint x: 706, startPoint y: 547, endPoint x: 752, endPoint y: 529, distance: 49.4
click at [706, 547] on button "Got it" at bounding box center [734, 537] width 345 height 40
